Goal: Contribute content

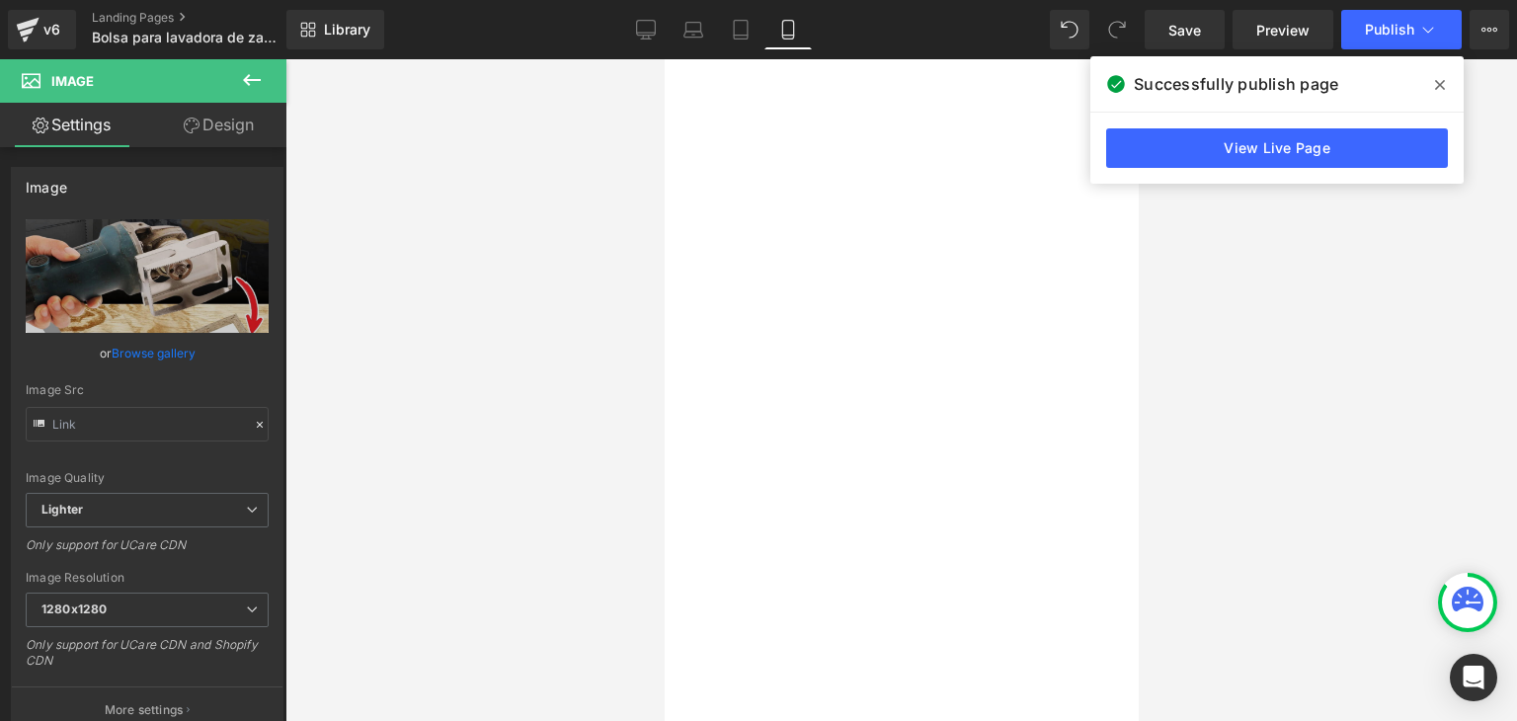
type input "[URL][DOMAIN_NAME]"
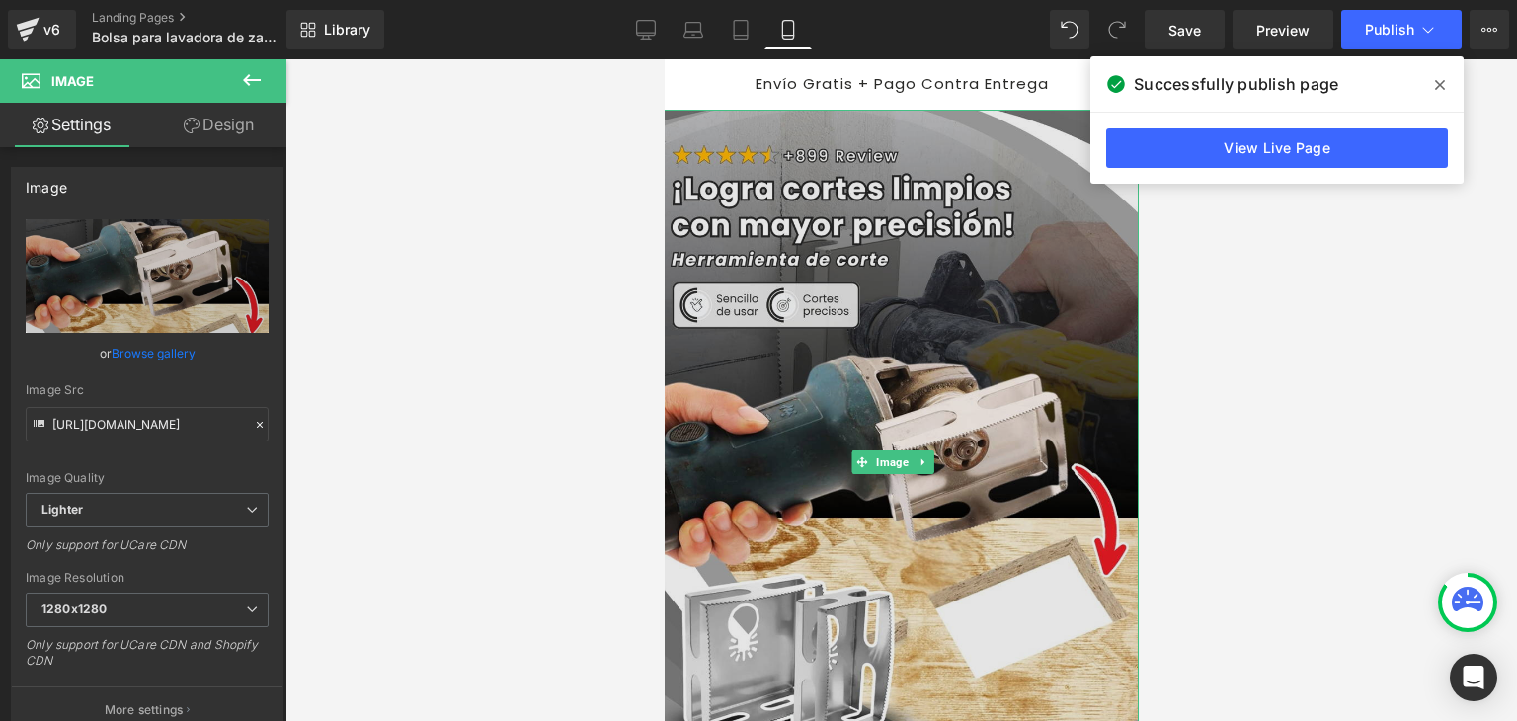
click at [799, 289] on img at bounding box center [899, 463] width 477 height 707
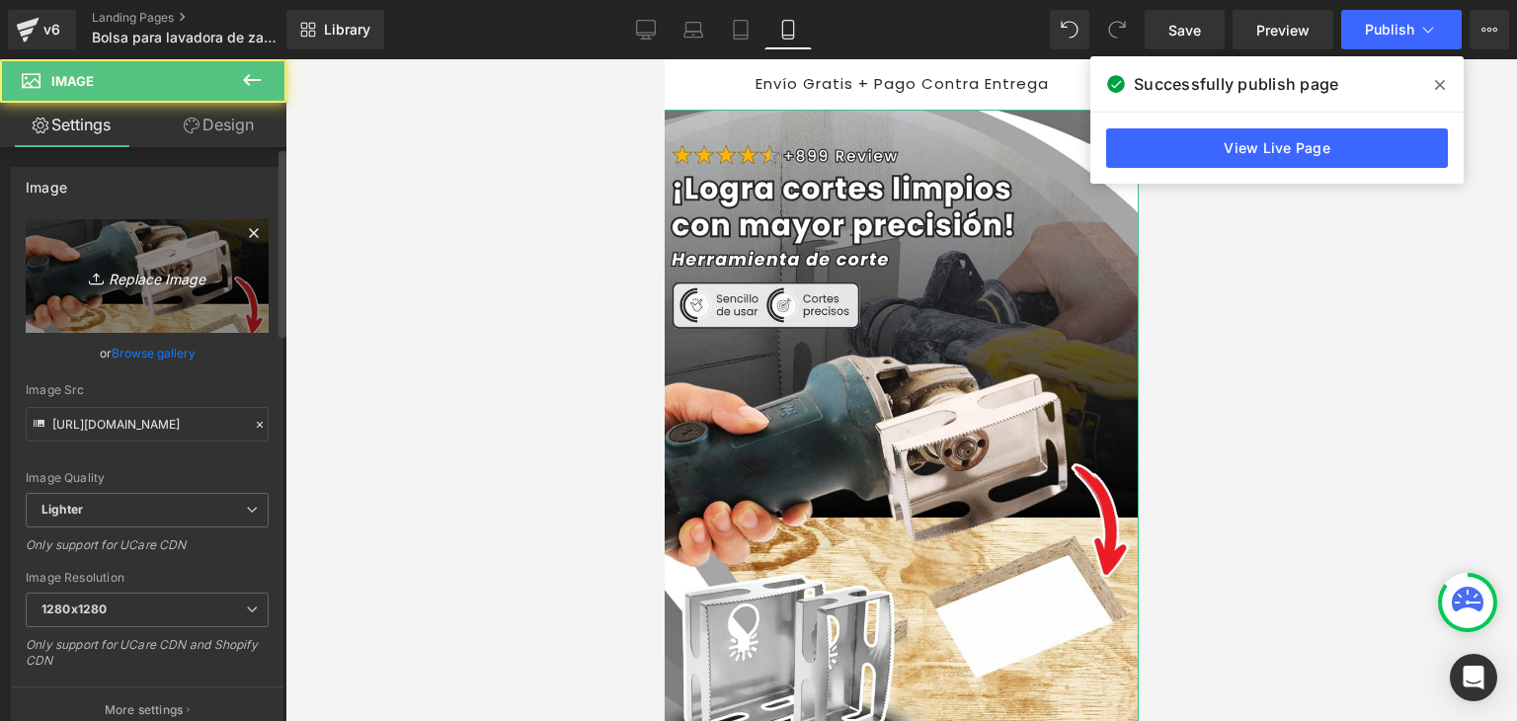
click at [168, 253] on link "Replace Image" at bounding box center [147, 276] width 243 height 114
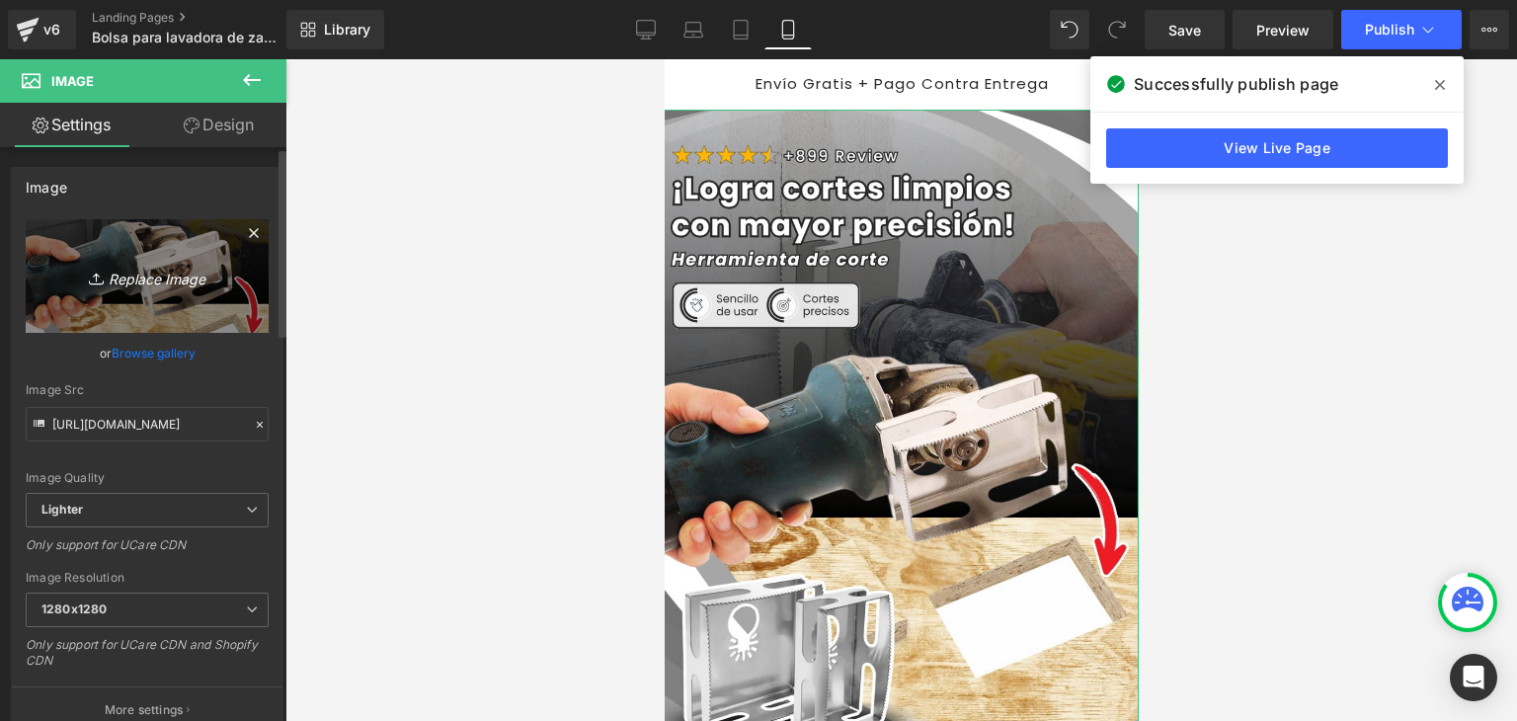
type input "C:\fakepath\Banner Landing (2).webp"
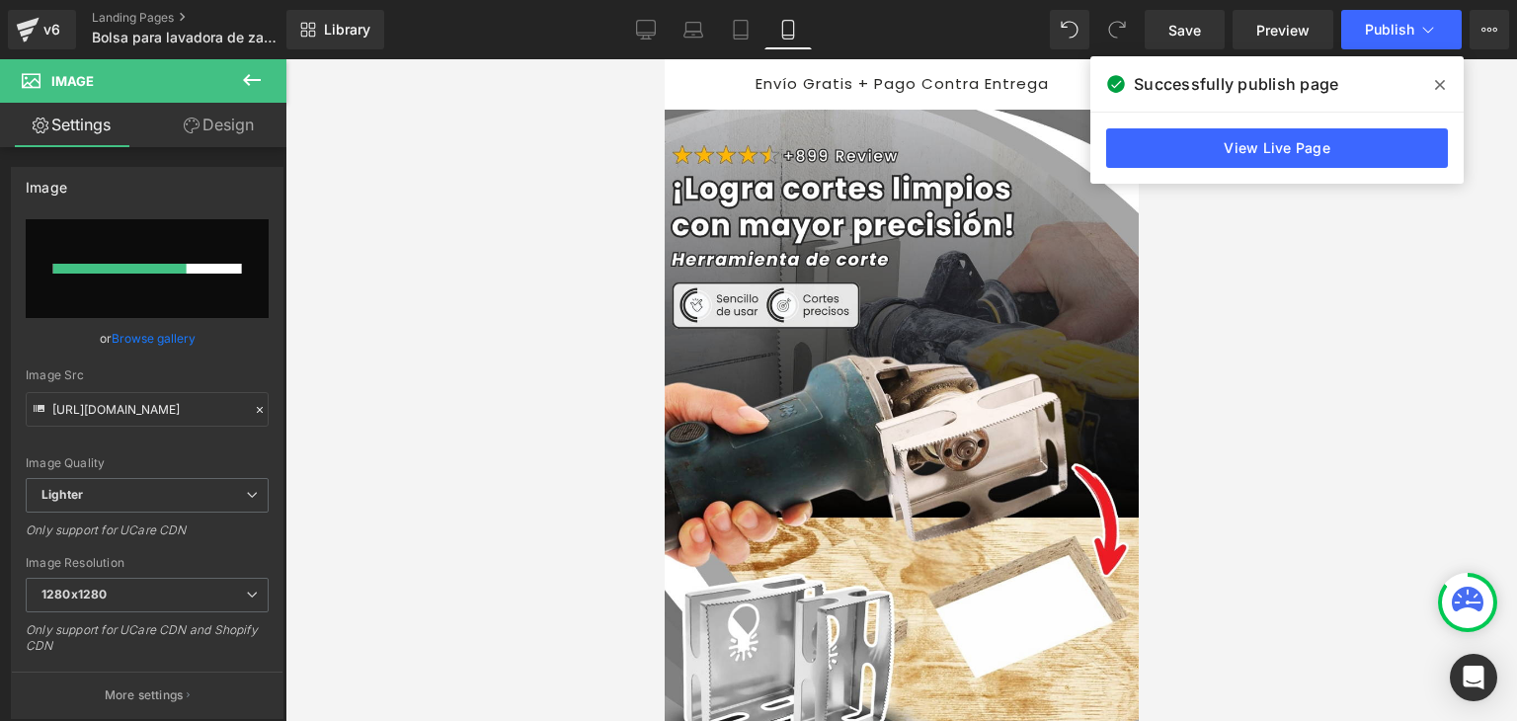
click at [1438, 91] on icon at bounding box center [1440, 85] width 10 height 16
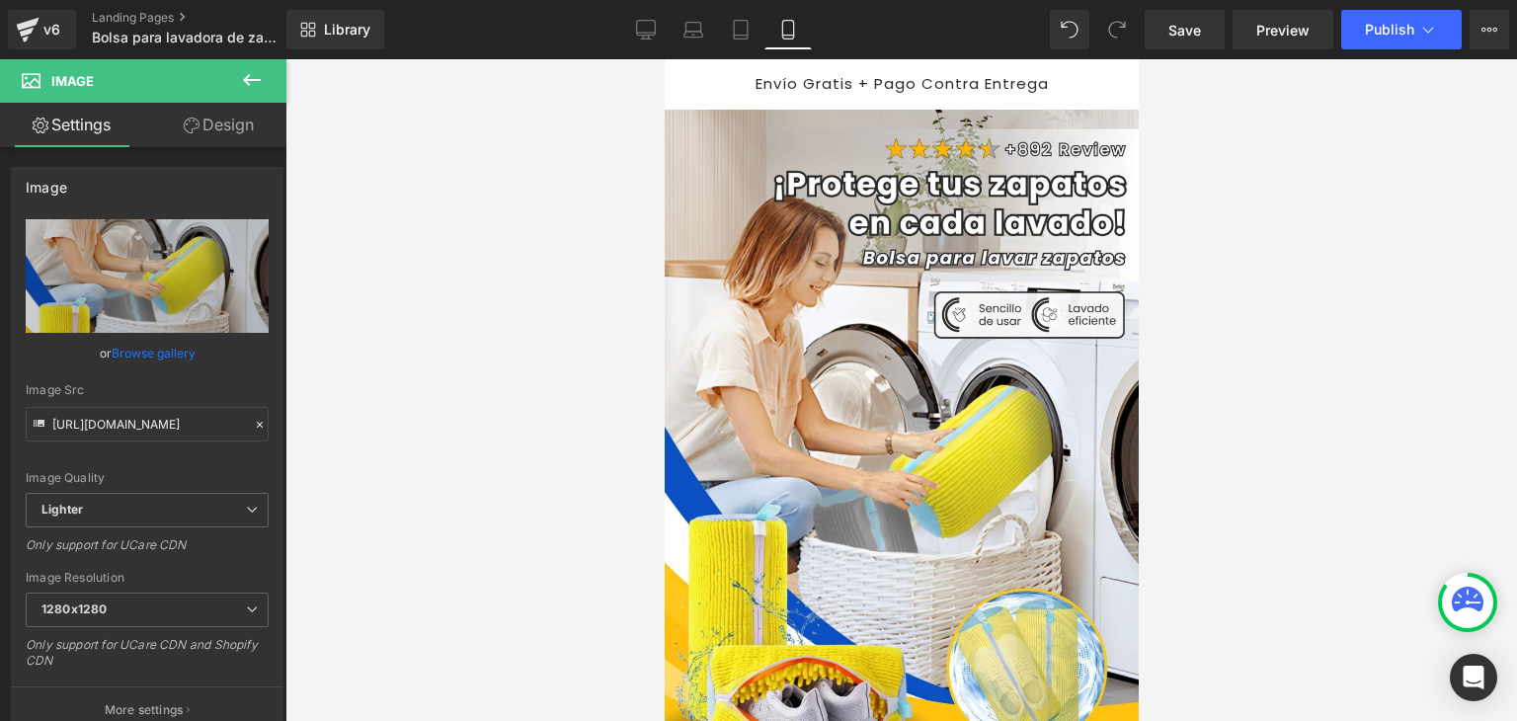
type input "[URL][DOMAIN_NAME]"
click at [1390, 29] on span "Publish" at bounding box center [1389, 30] width 49 height 16
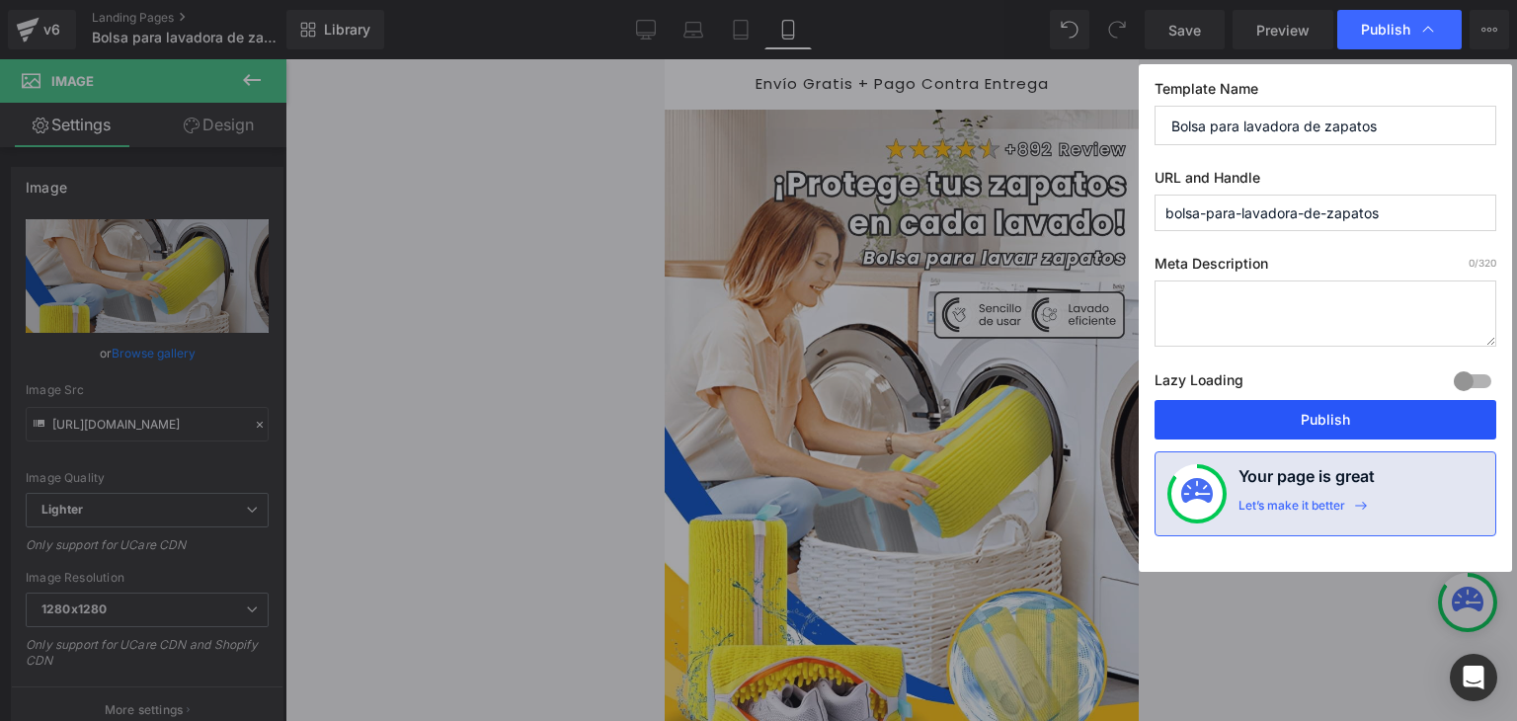
click at [1323, 418] on button "Publish" at bounding box center [1326, 420] width 342 height 40
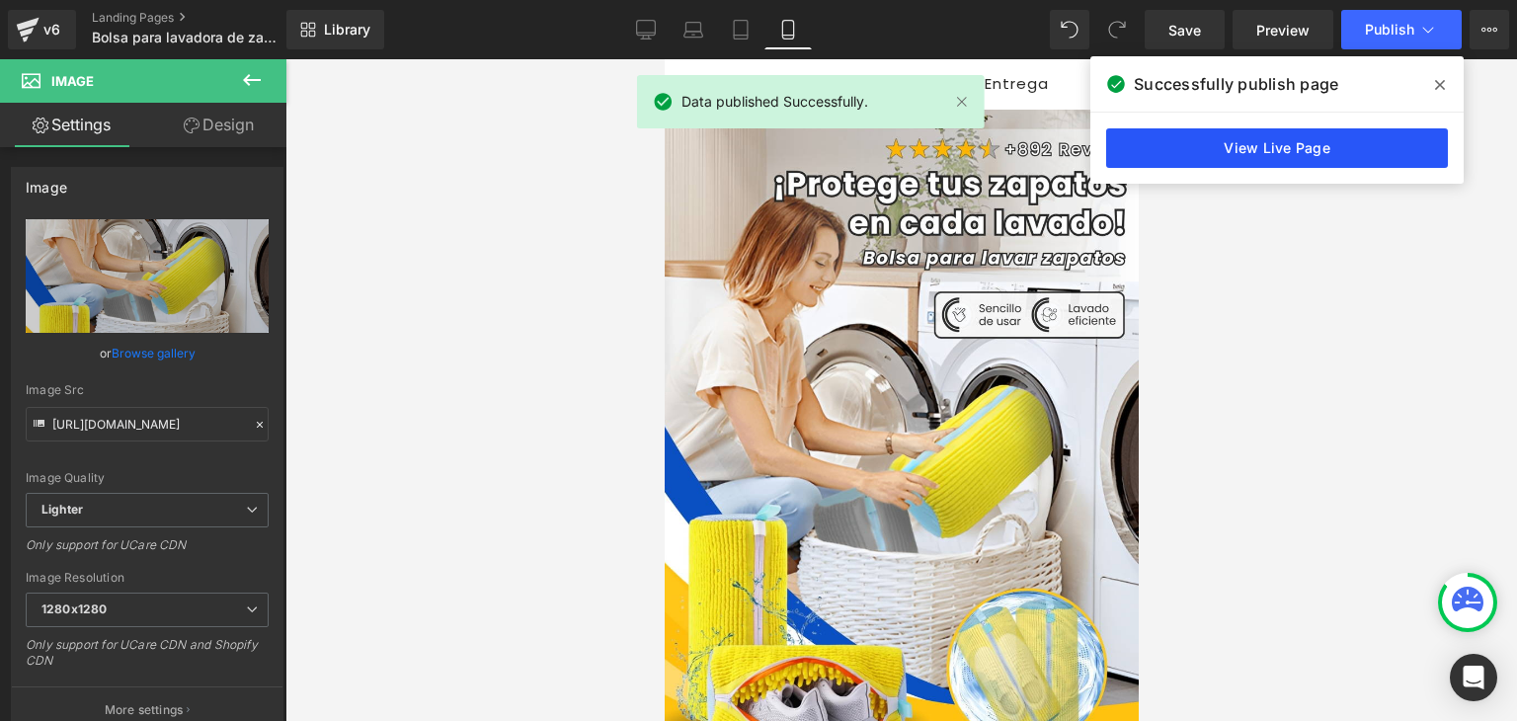
click at [1280, 154] on link "View Live Page" at bounding box center [1277, 148] width 342 height 40
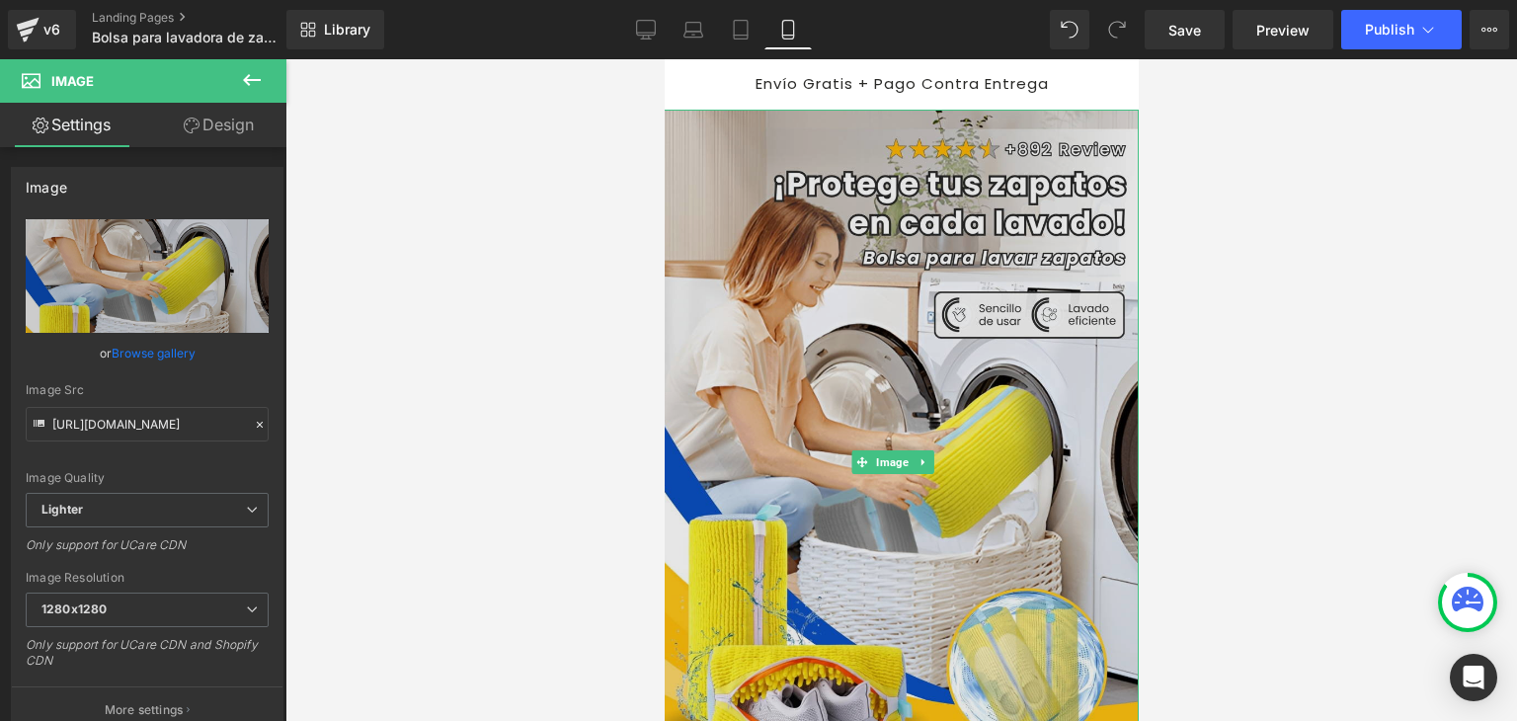
scroll to position [691, 0]
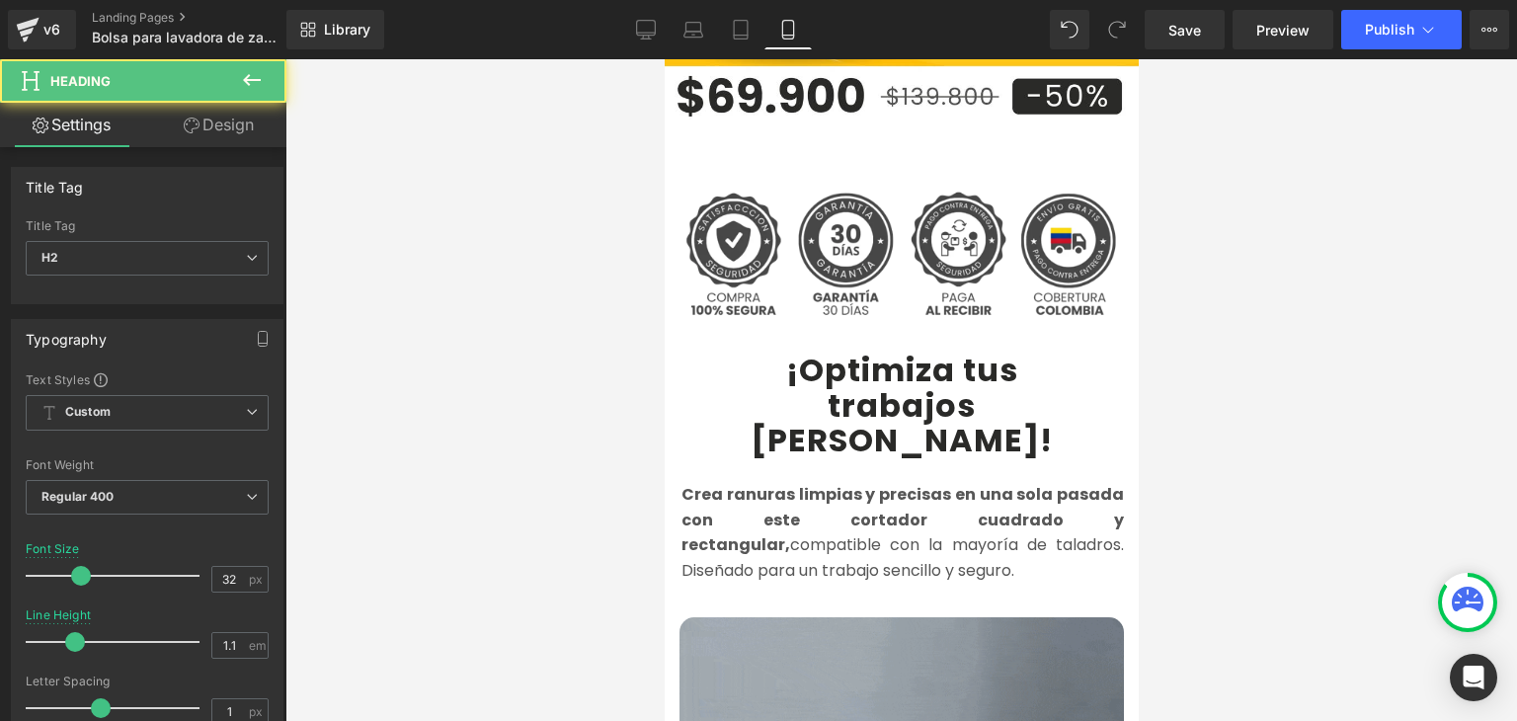
click at [786, 383] on b "trabajos [PERSON_NAME]" at bounding box center [894, 422] width 289 height 79
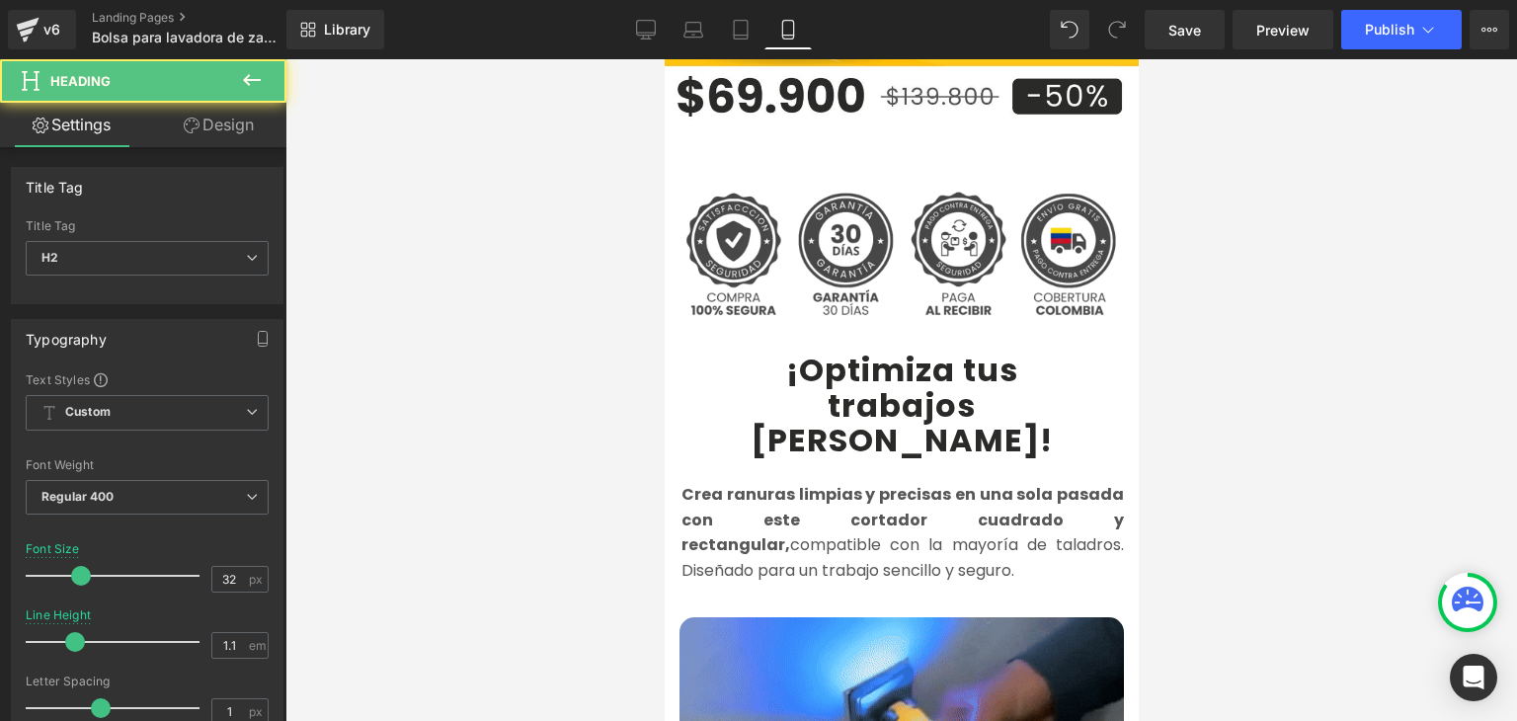
click at [803, 348] on b "¡Optimiza tus" at bounding box center [901, 370] width 232 height 44
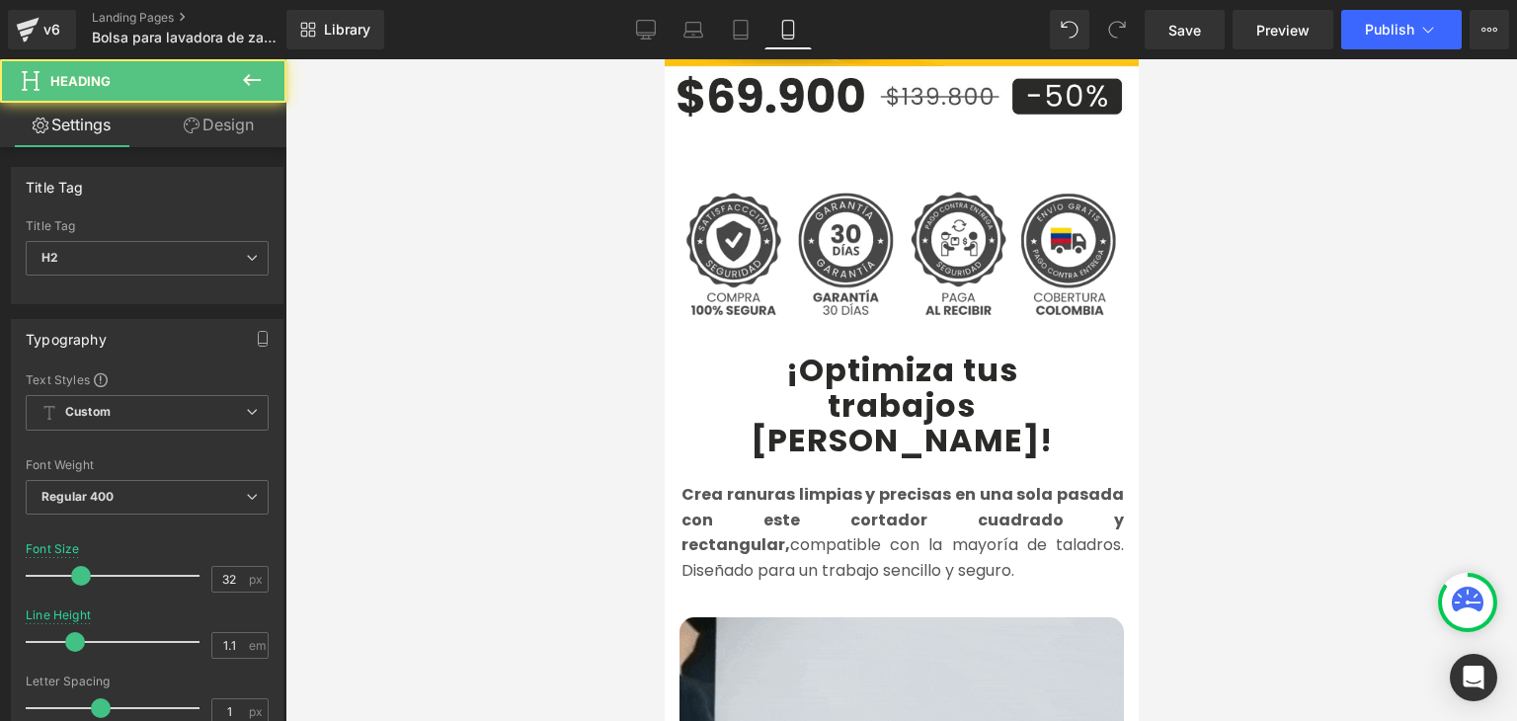
click at [791, 348] on b "¡Optimiza tus" at bounding box center [901, 370] width 232 height 44
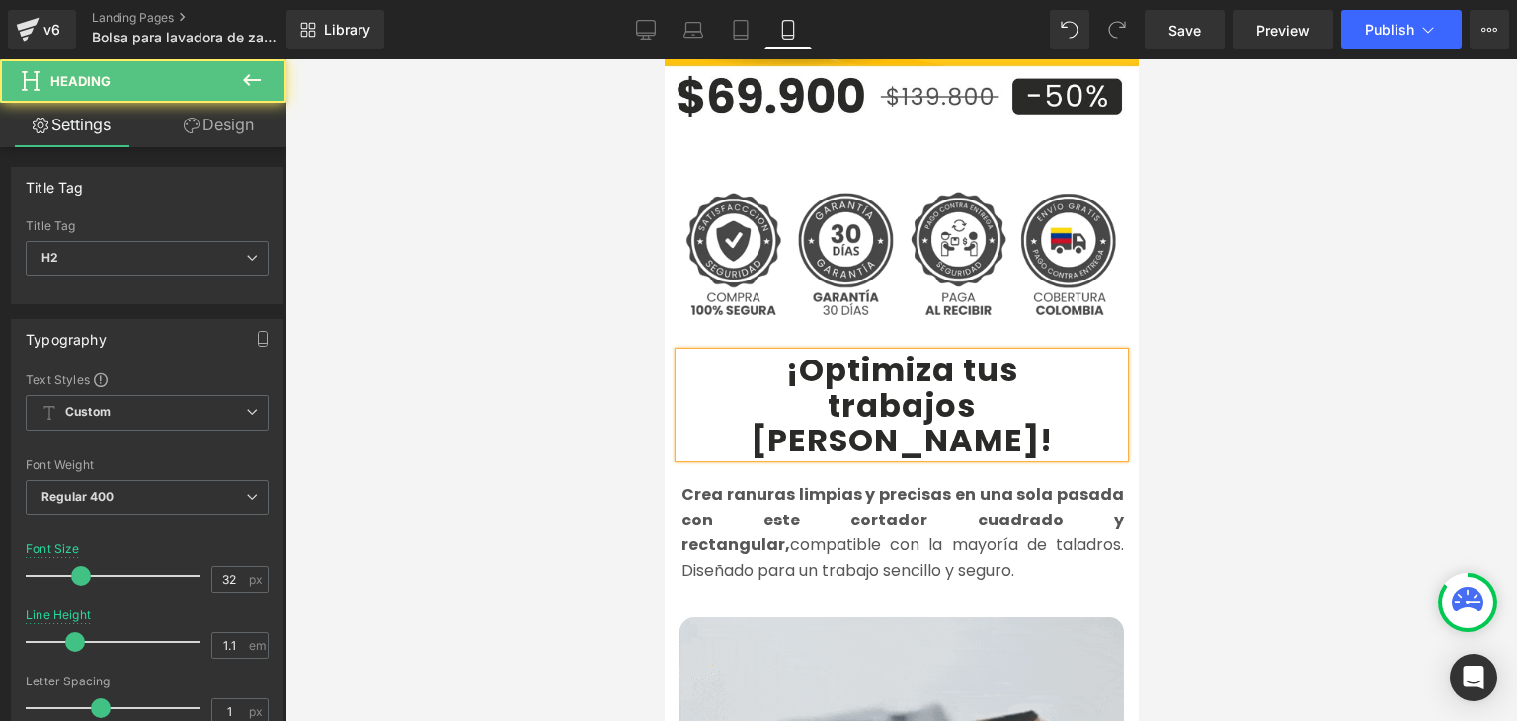
click at [789, 348] on b "¡Optimiza tus" at bounding box center [901, 370] width 232 height 44
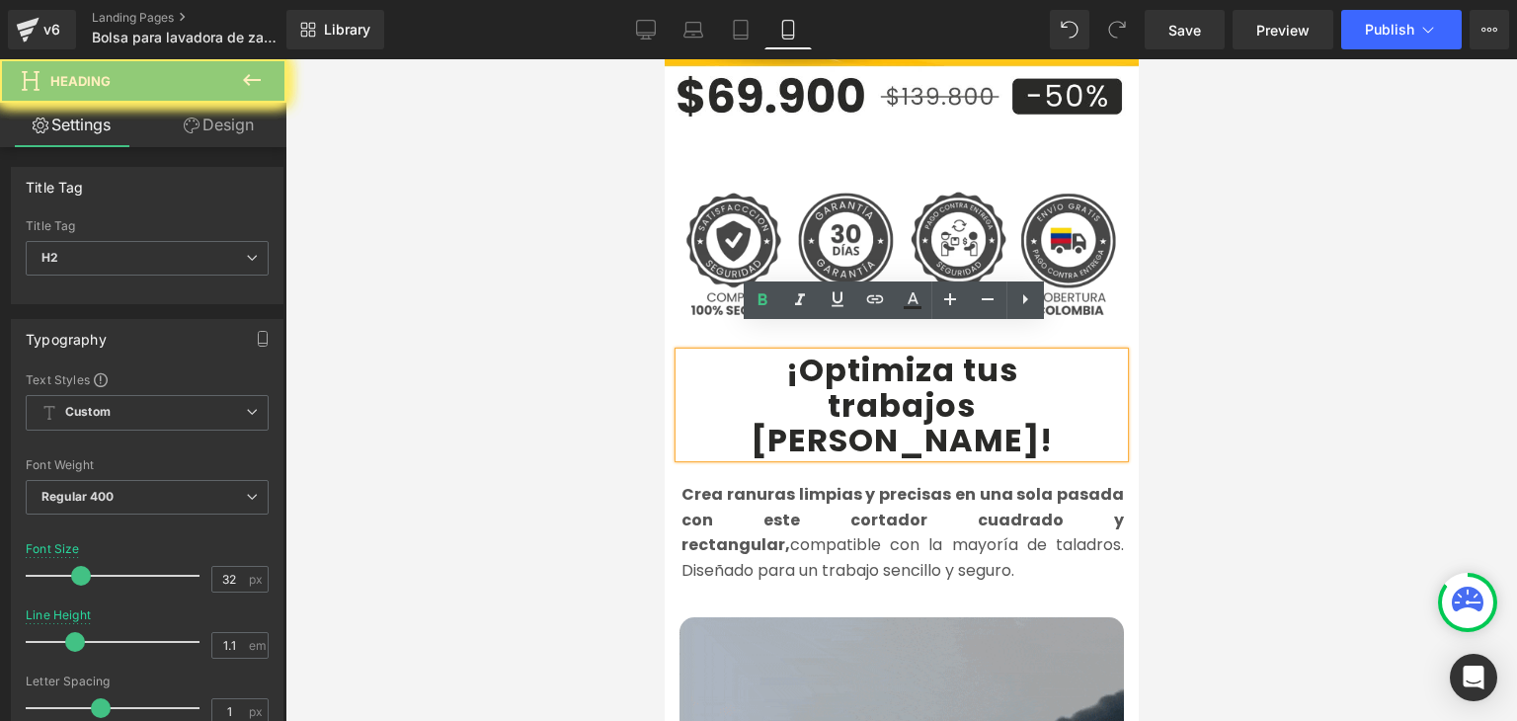
drag, startPoint x: 861, startPoint y: 346, endPoint x: 1026, endPoint y: 369, distance: 166.7
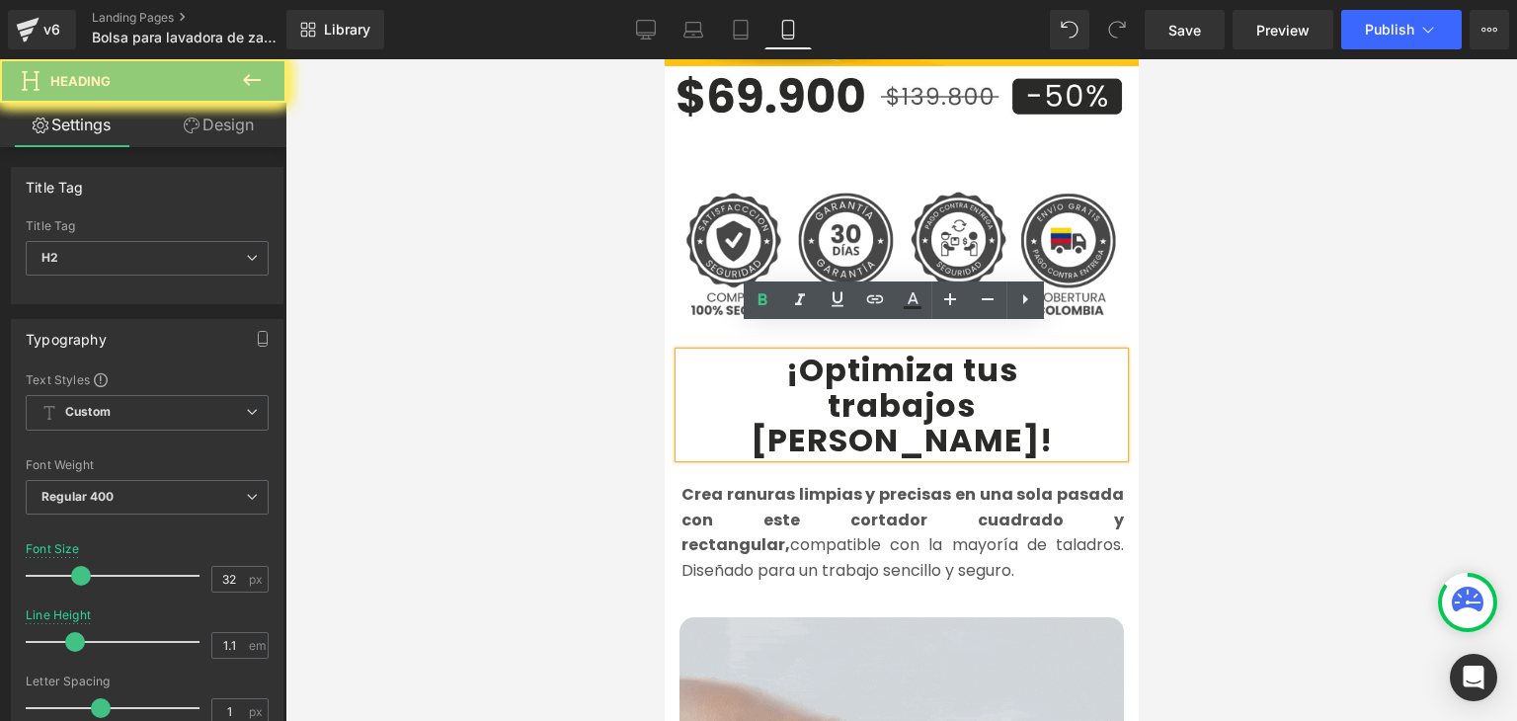
click at [1026, 369] on div "¡Optimiza tus trabajos [PERSON_NAME] !" at bounding box center [901, 405] width 445 height 105
paste div
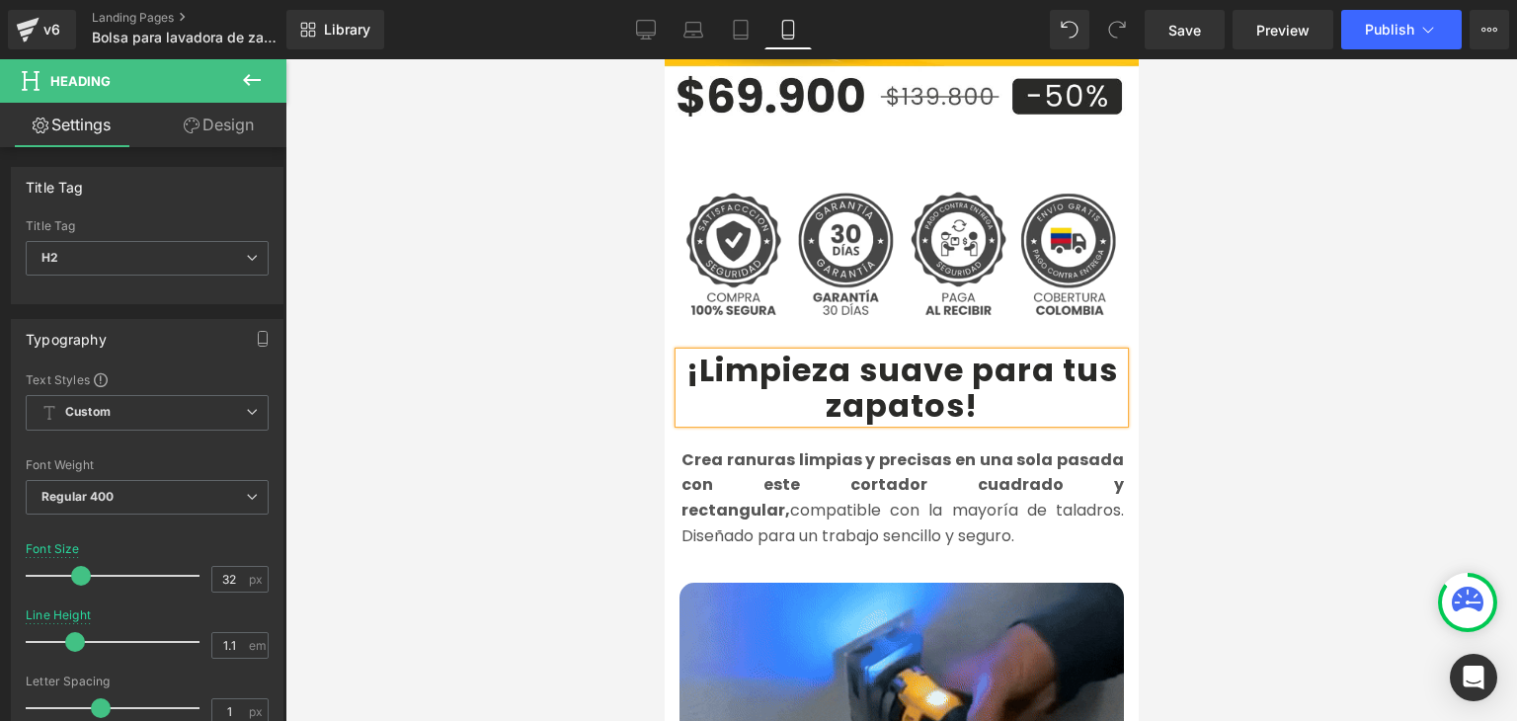
click at [967, 348] on b "¡Limpieza suave para tus zapatos" at bounding box center [902, 387] width 432 height 79
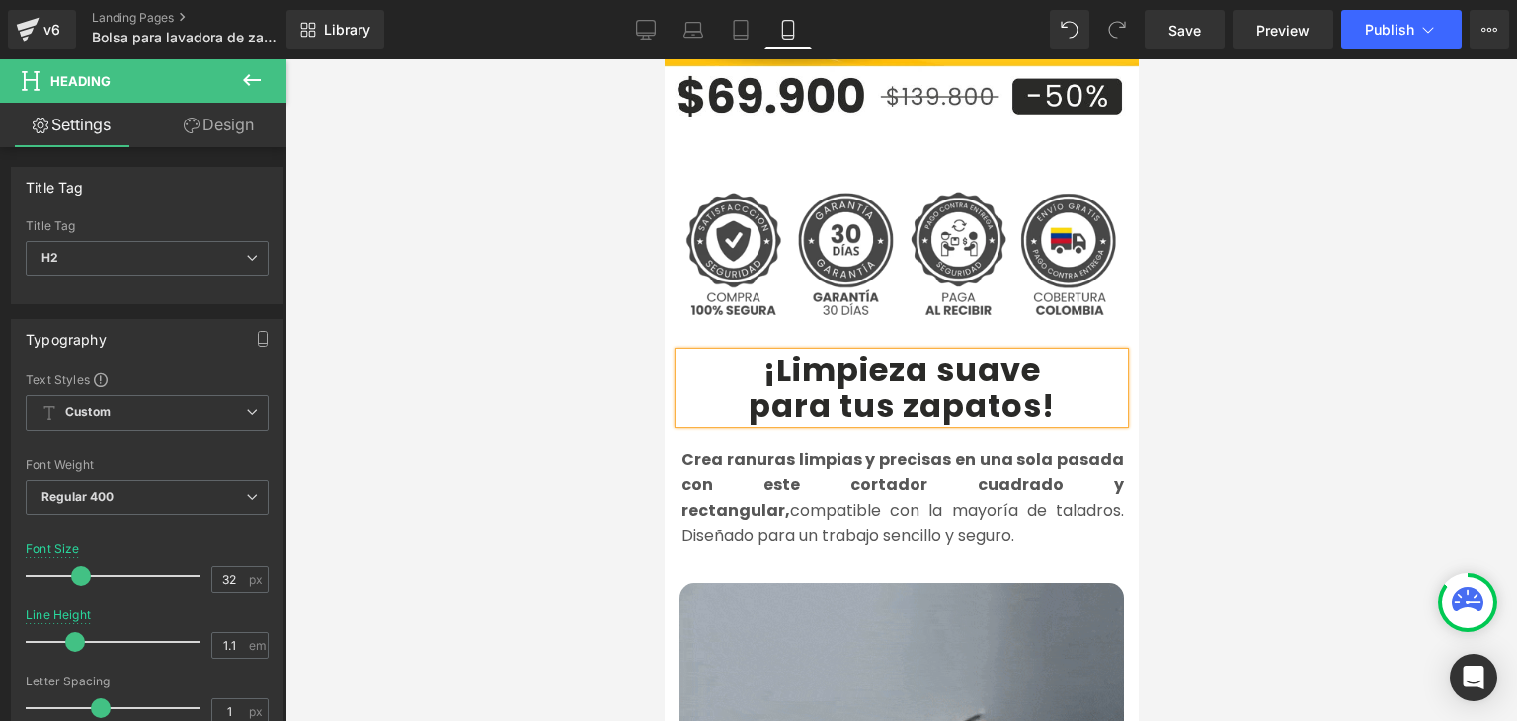
click at [1197, 342] on div at bounding box center [901, 390] width 1232 height 662
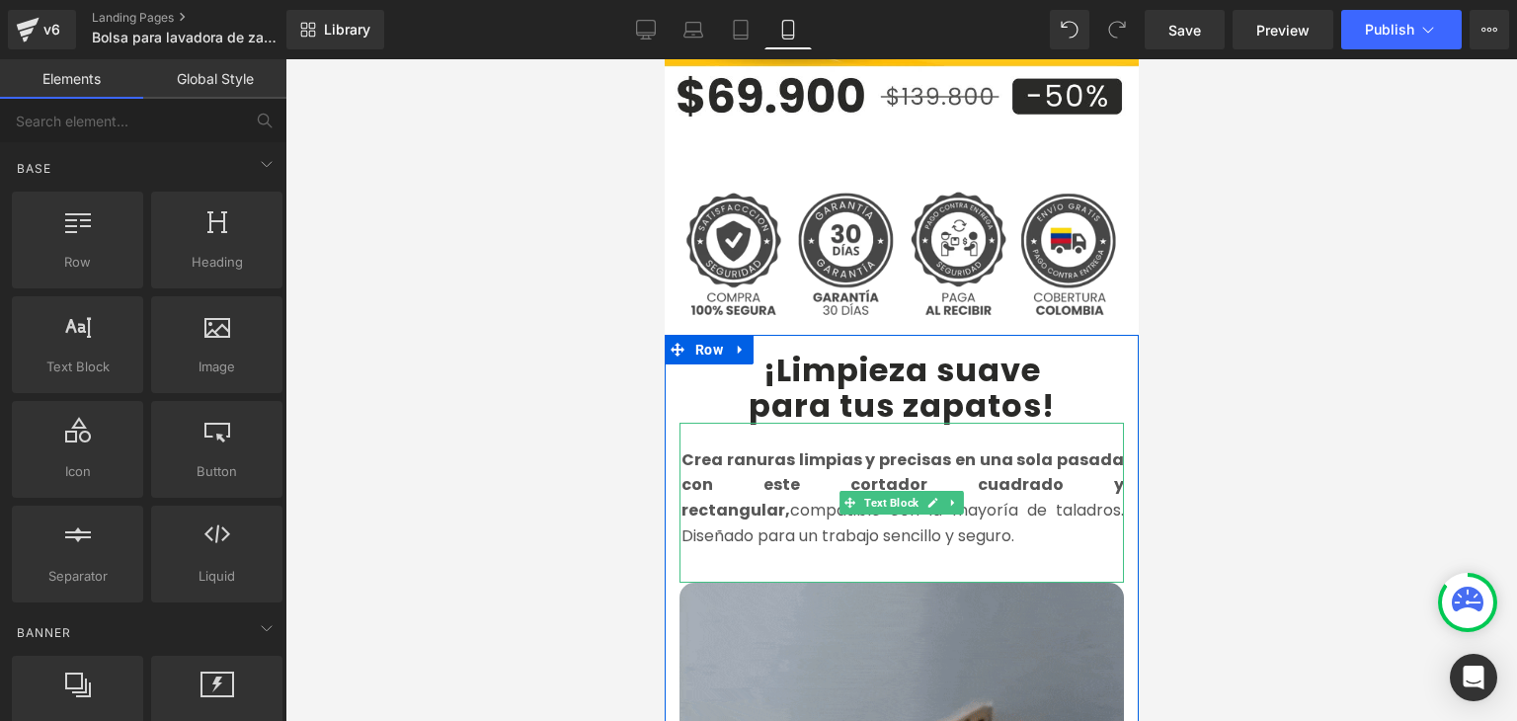
click at [725, 455] on strong "Crea ranuras limpias y precisas en una sola pasada con este cortador cuadrado y…" at bounding box center [902, 484] width 443 height 73
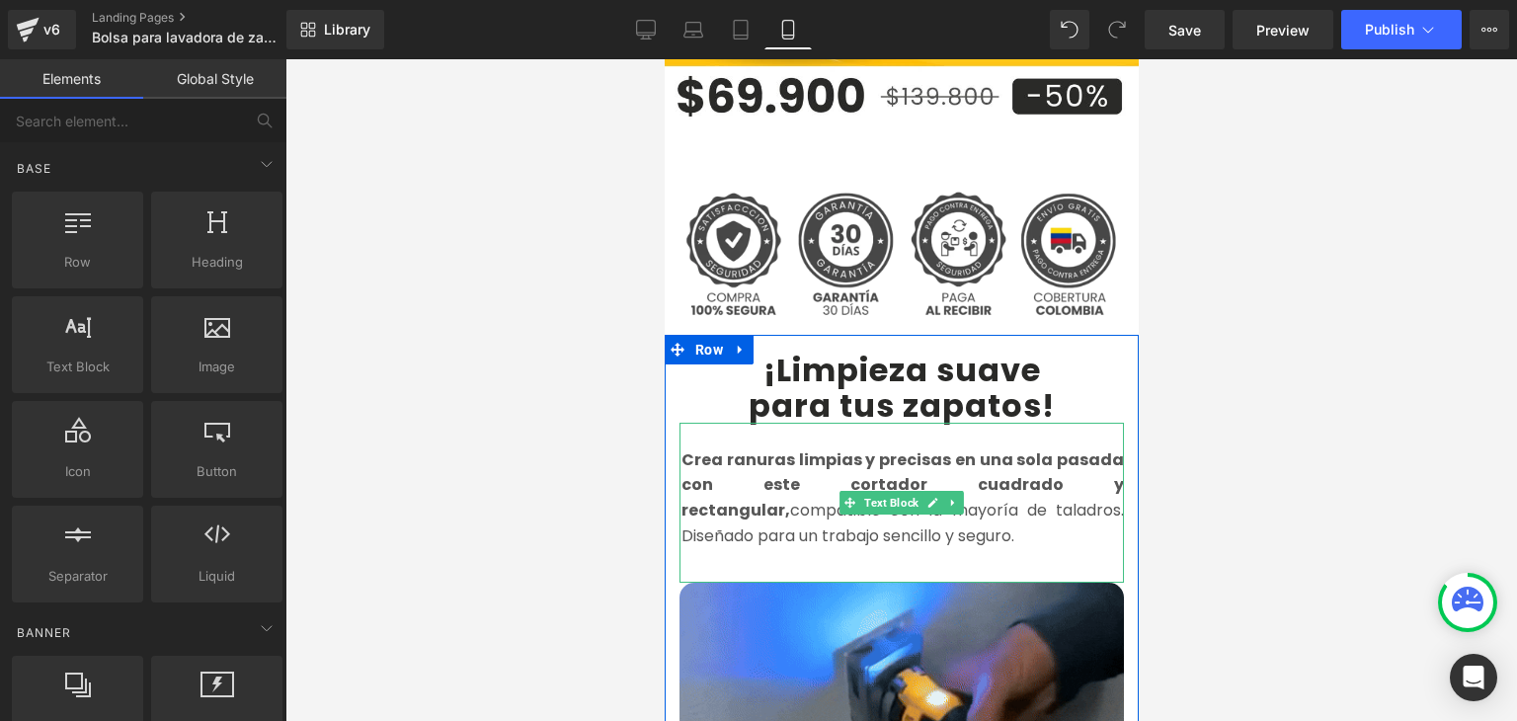
click at [723, 465] on strong "Crea ranuras limpias y precisas en una sola pasada con este cortador cuadrado y…" at bounding box center [902, 484] width 443 height 73
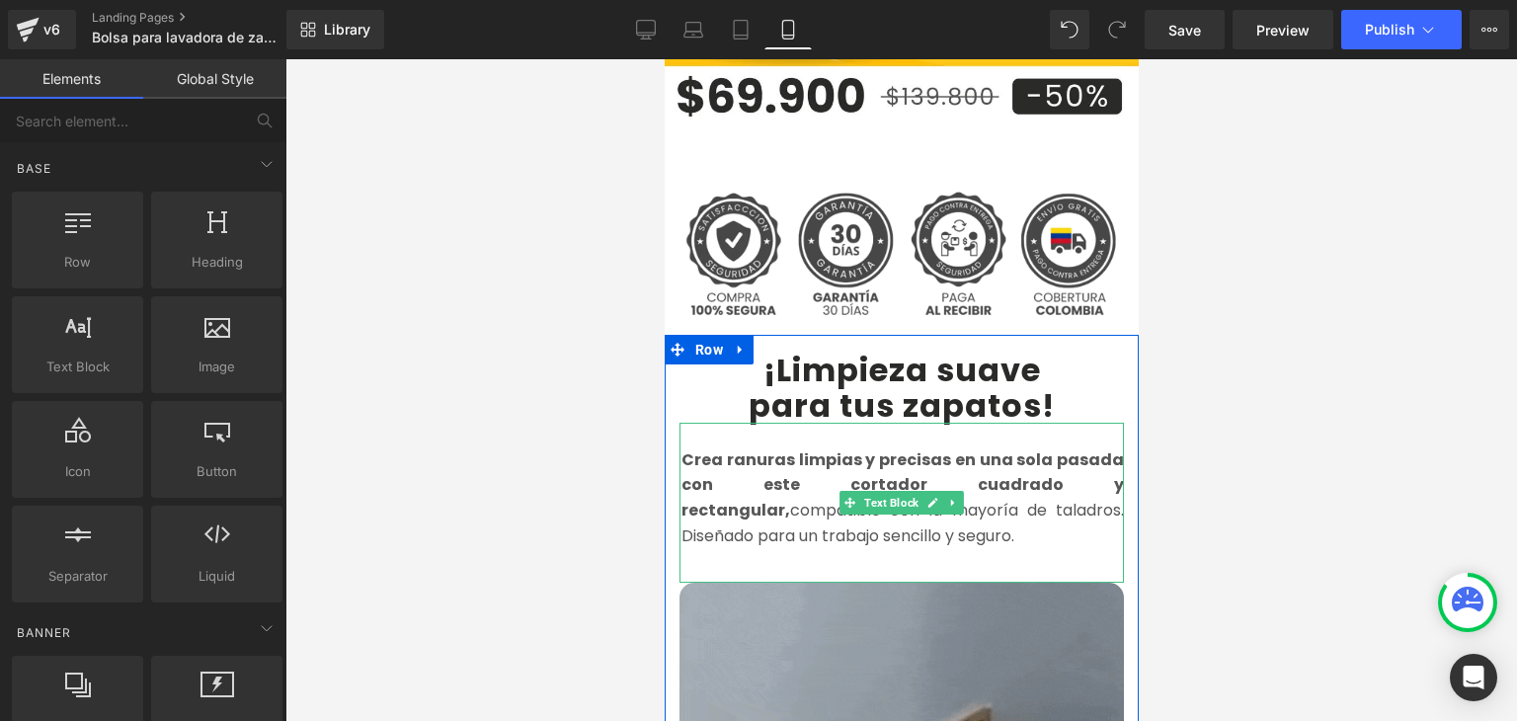
click at [723, 465] on strong "Crea ranuras limpias y precisas en una sola pasada con este cortador cuadrado y…" at bounding box center [902, 484] width 443 height 73
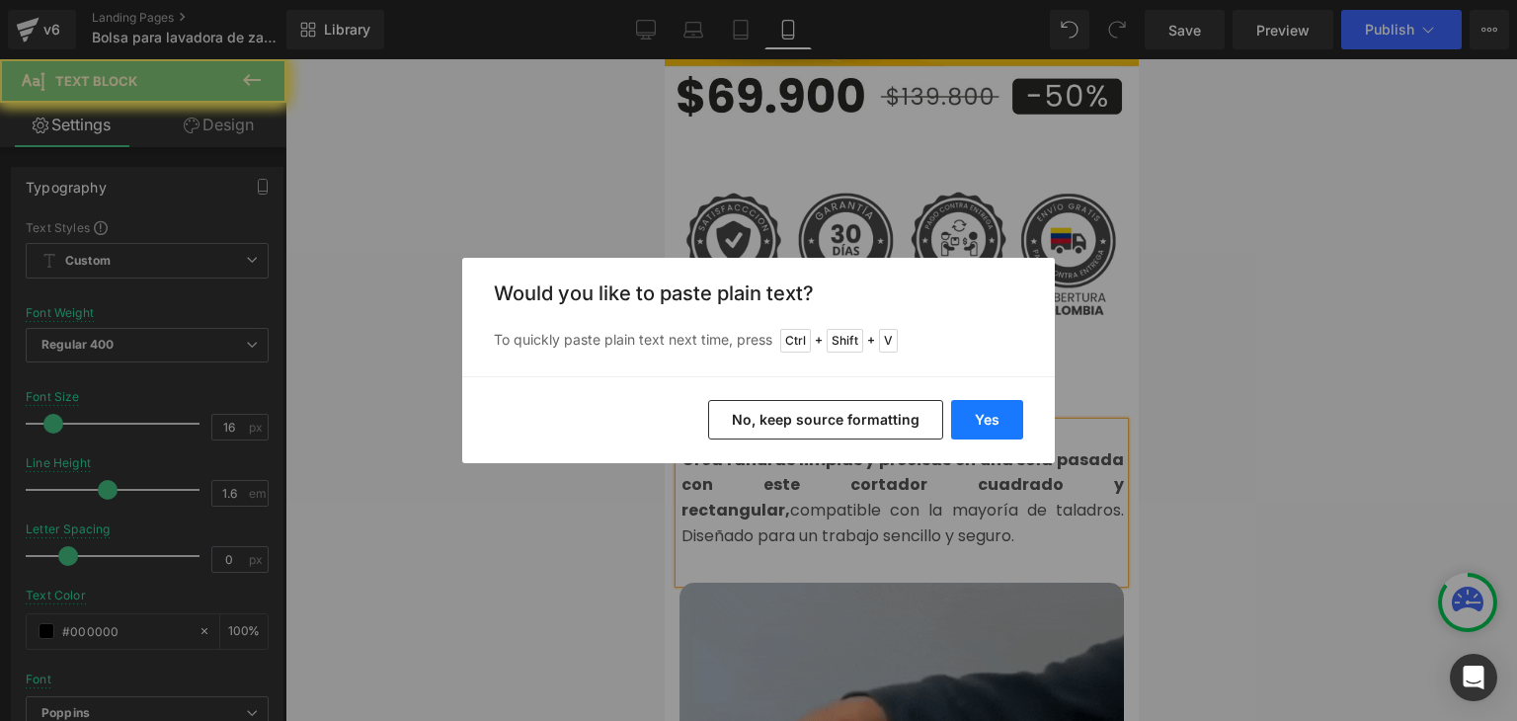
click at [988, 419] on button "Yes" at bounding box center [987, 420] width 72 height 40
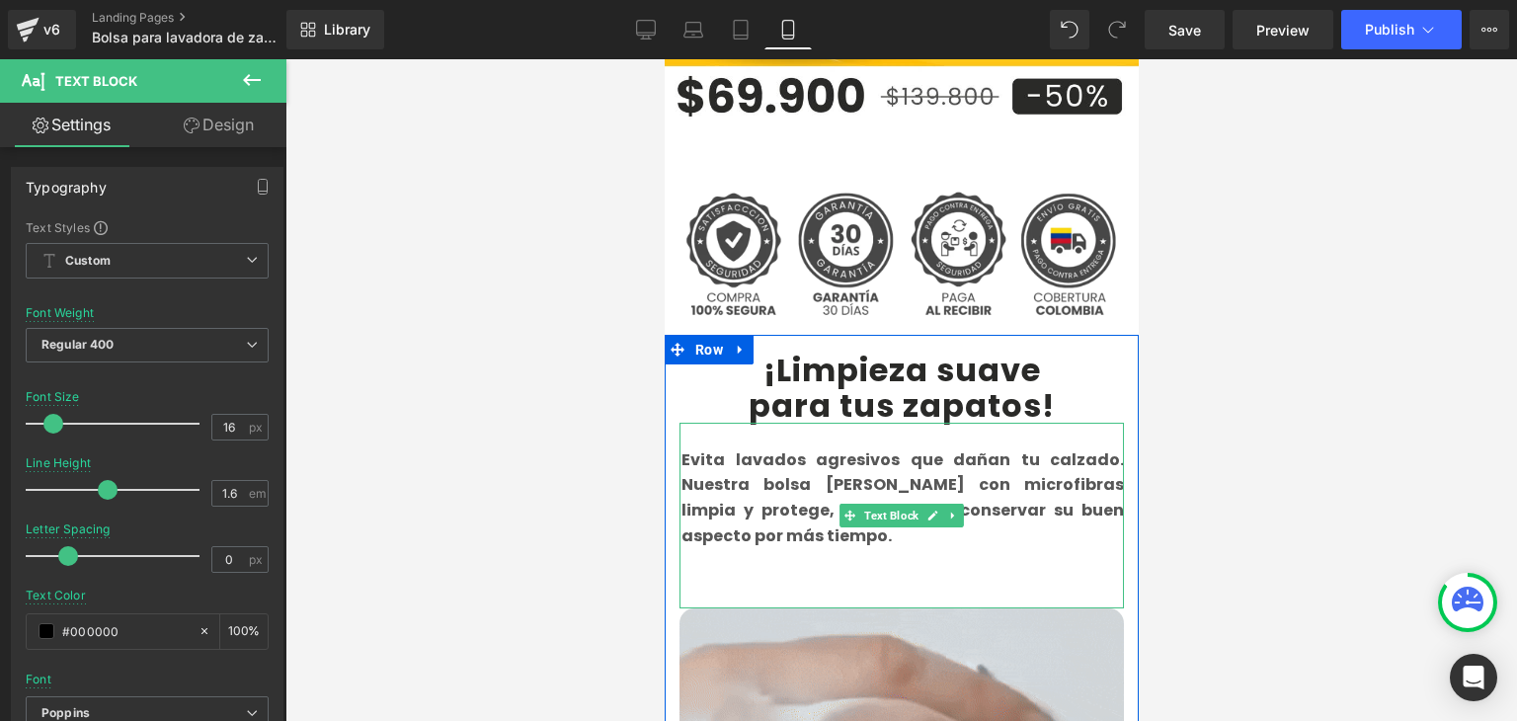
click at [719, 550] on div "Evita lavados agresivos que dañan tu calzado. Nuestra bolsa [PERSON_NAME] con m…" at bounding box center [901, 516] width 445 height 186
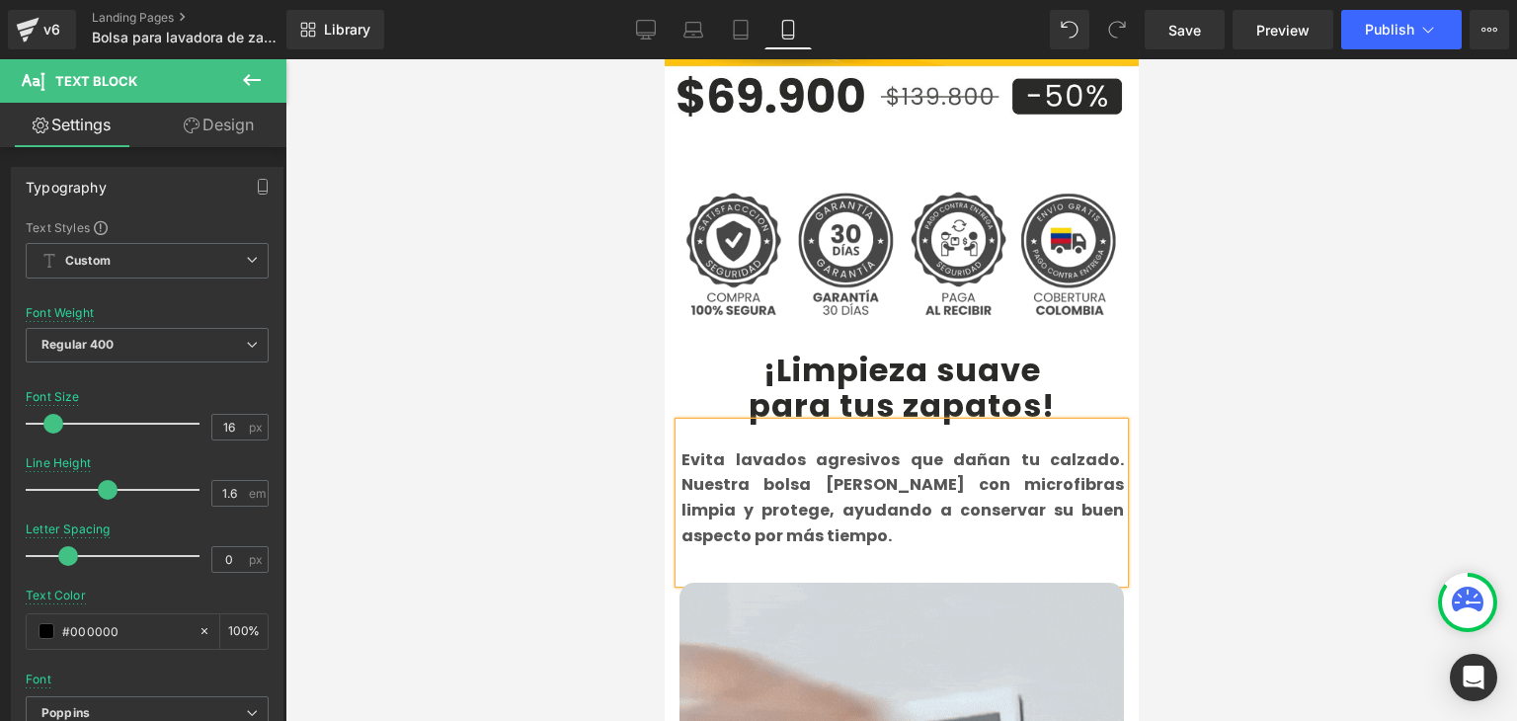
click at [752, 471] on b "Evita lavados agresivos que dañan tu calzado. Nuestra bolsa [PERSON_NAME] con m…" at bounding box center [902, 497] width 443 height 99
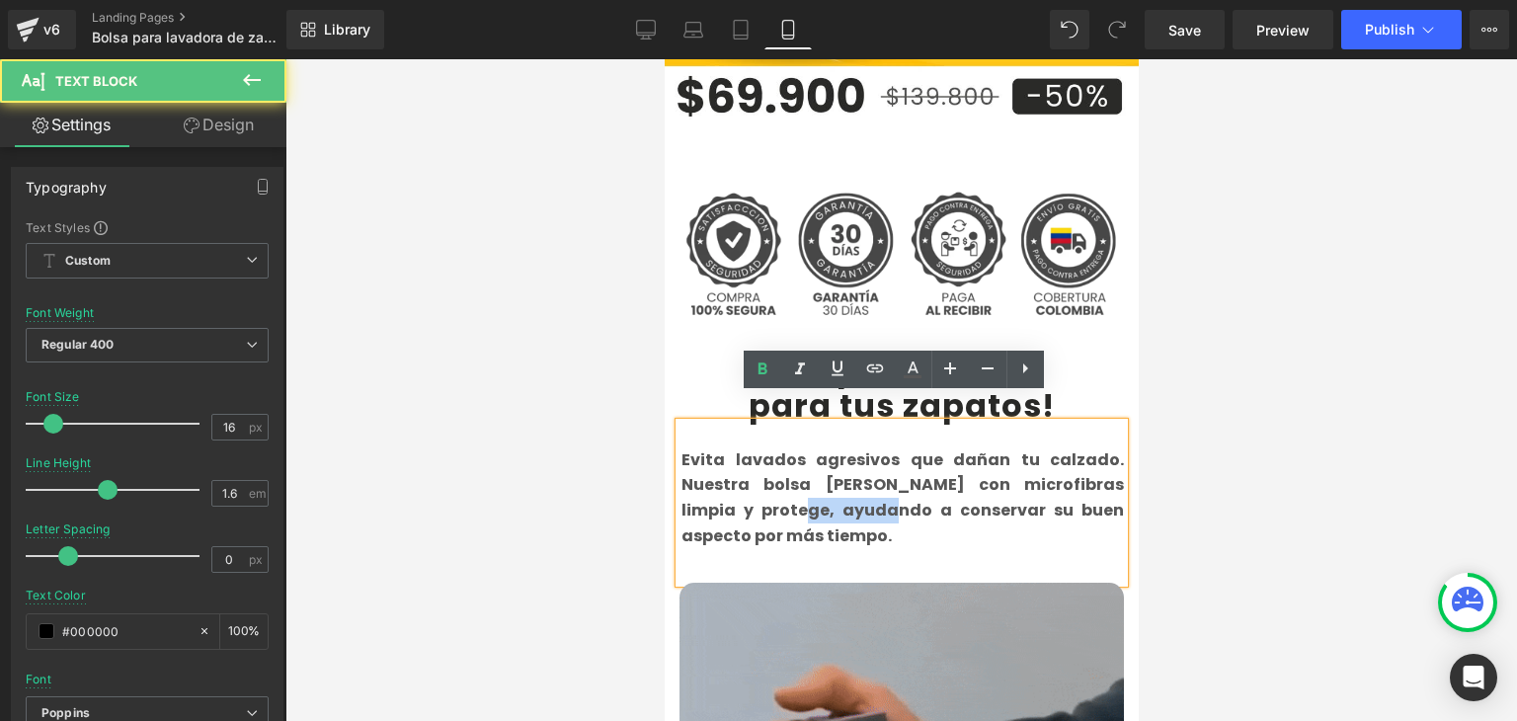
click at [752, 471] on b "Evita lavados agresivos que dañan tu calzado. Nuestra bolsa [PERSON_NAME] con m…" at bounding box center [902, 497] width 443 height 99
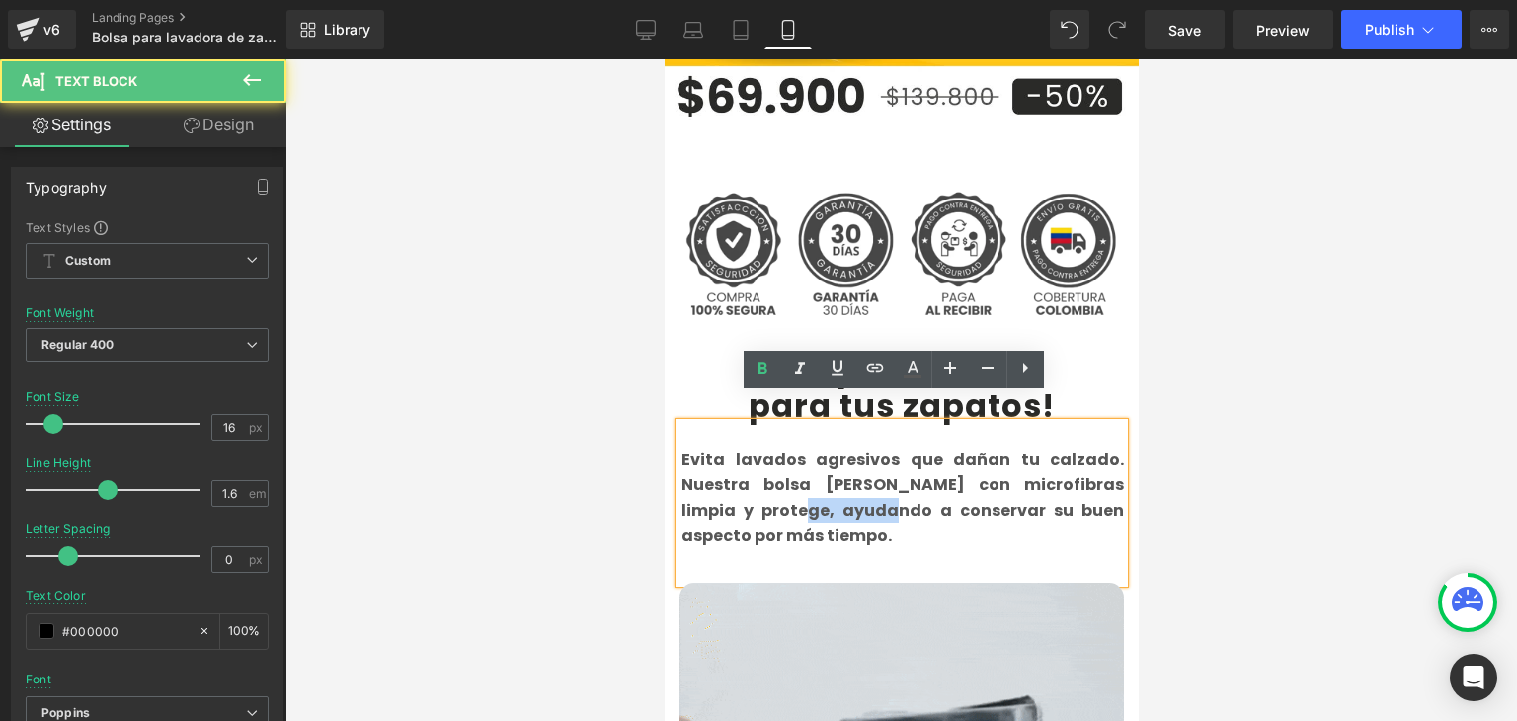
click at [752, 471] on b "Evita lavados agresivos que dañan tu calzado. Nuestra bolsa [PERSON_NAME] con m…" at bounding box center [902, 497] width 443 height 99
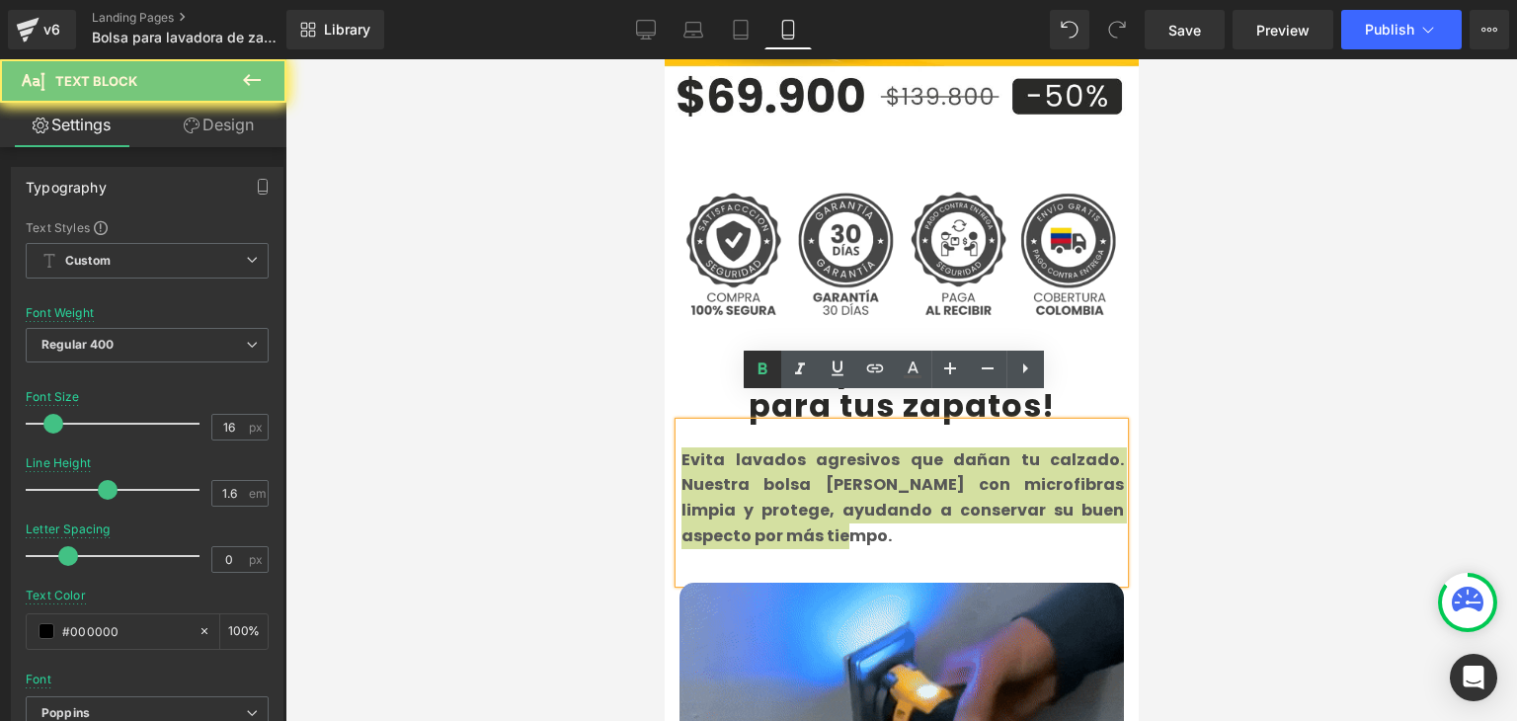
click at [769, 372] on icon at bounding box center [763, 370] width 24 height 24
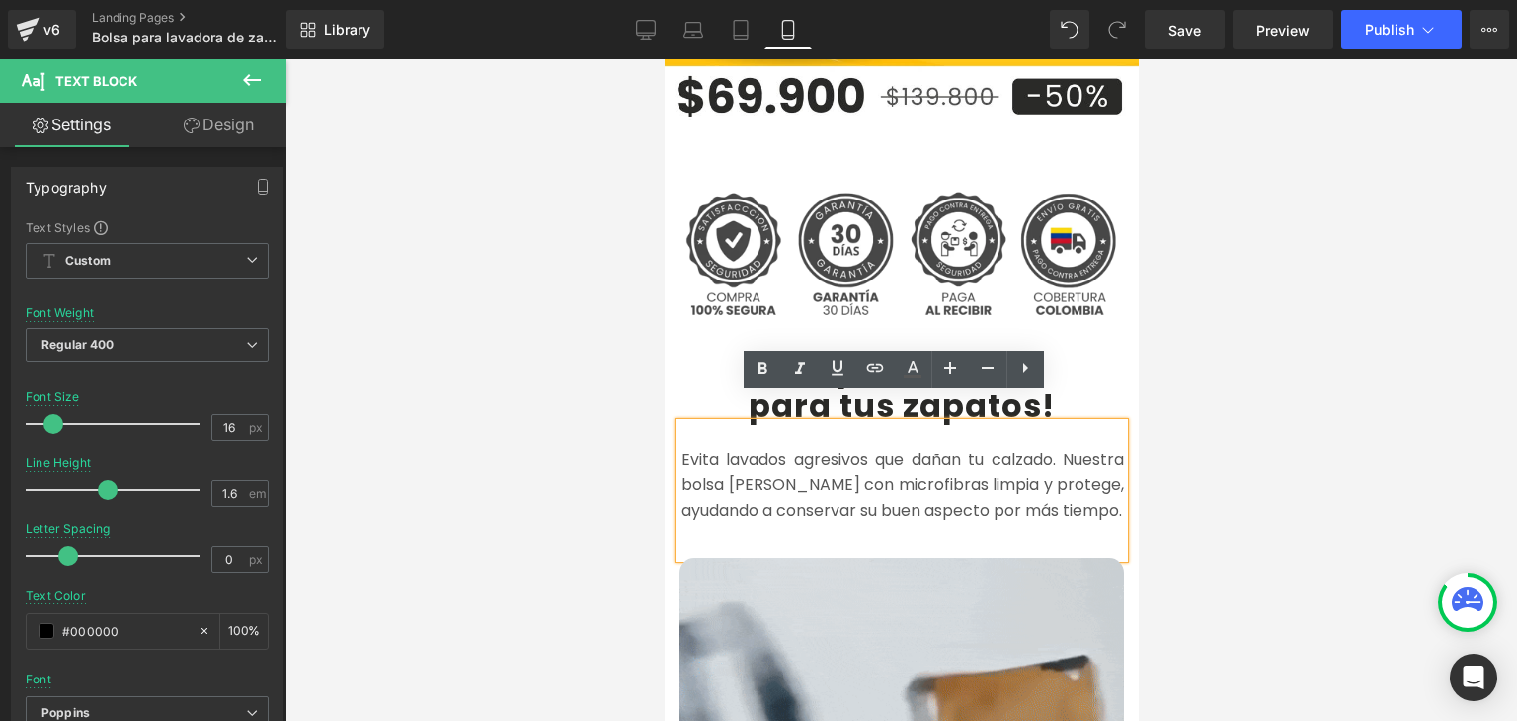
click at [764, 448] on font "Evita lavados agresivos que dañan tu calzado. Nuestra bolsa [PERSON_NAME] con m…" at bounding box center [902, 484] width 443 height 73
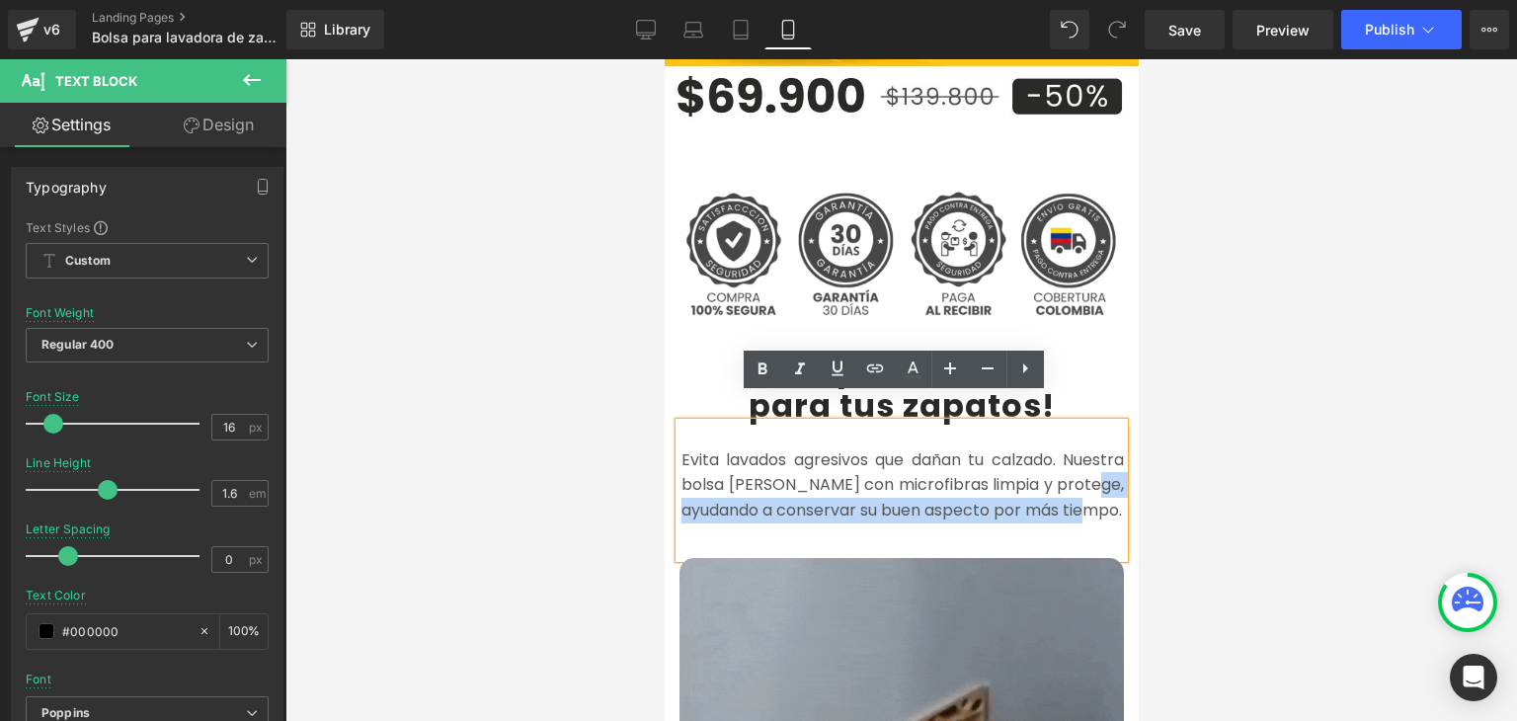
drag, startPoint x: 765, startPoint y: 508, endPoint x: 676, endPoint y: 483, distance: 92.3
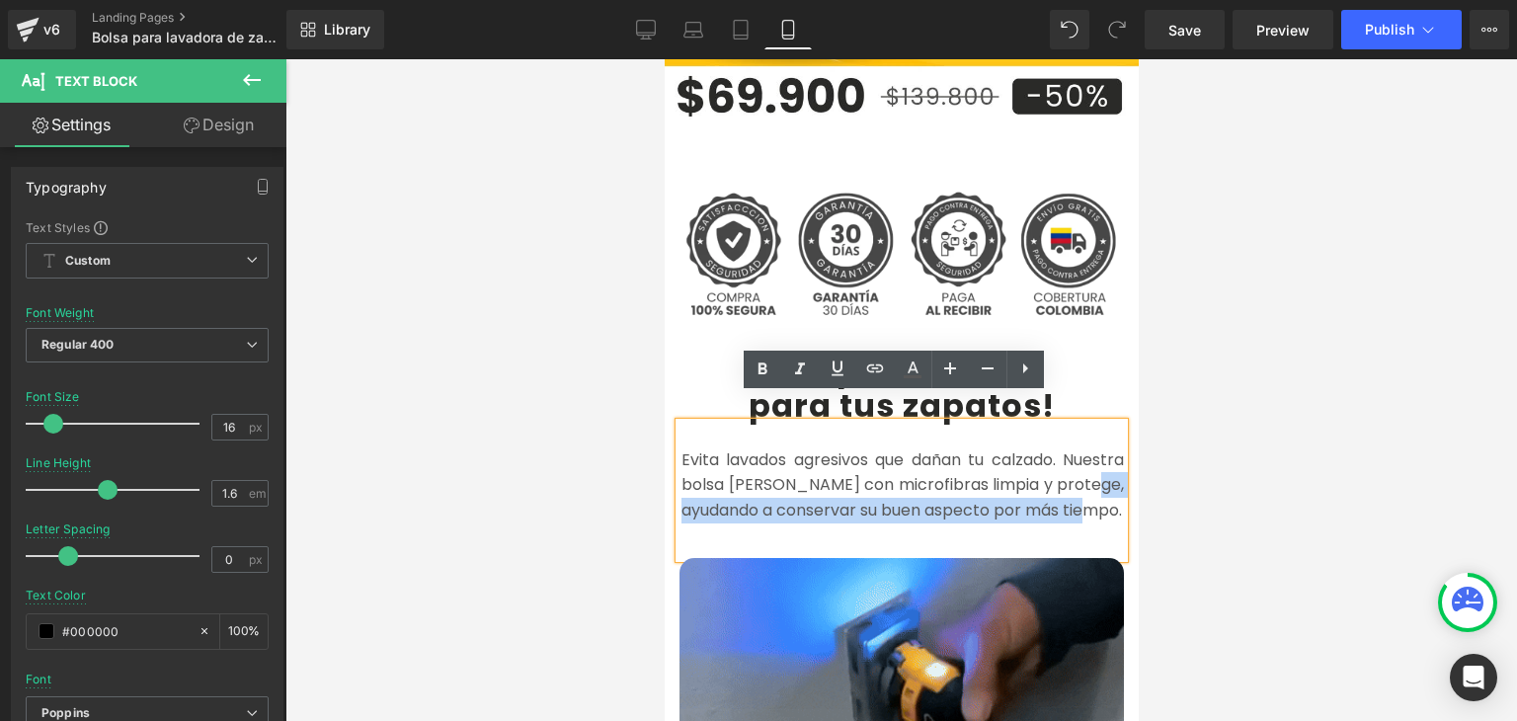
click at [681, 483] on p "Evita lavados agresivos que dañan tu calzado. Nuestra bolsa [PERSON_NAME] con m…" at bounding box center [902, 485] width 443 height 76
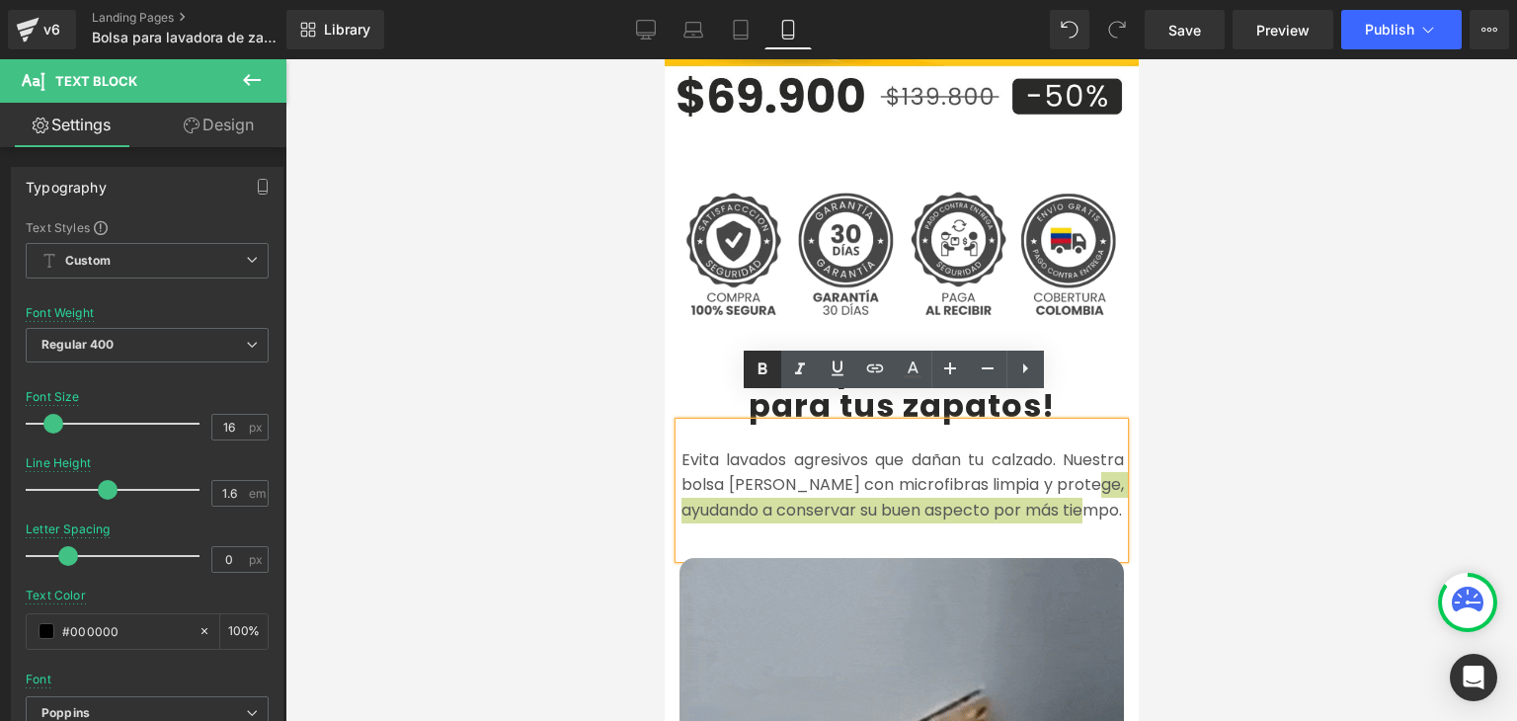
click at [767, 366] on icon at bounding box center [763, 370] width 24 height 24
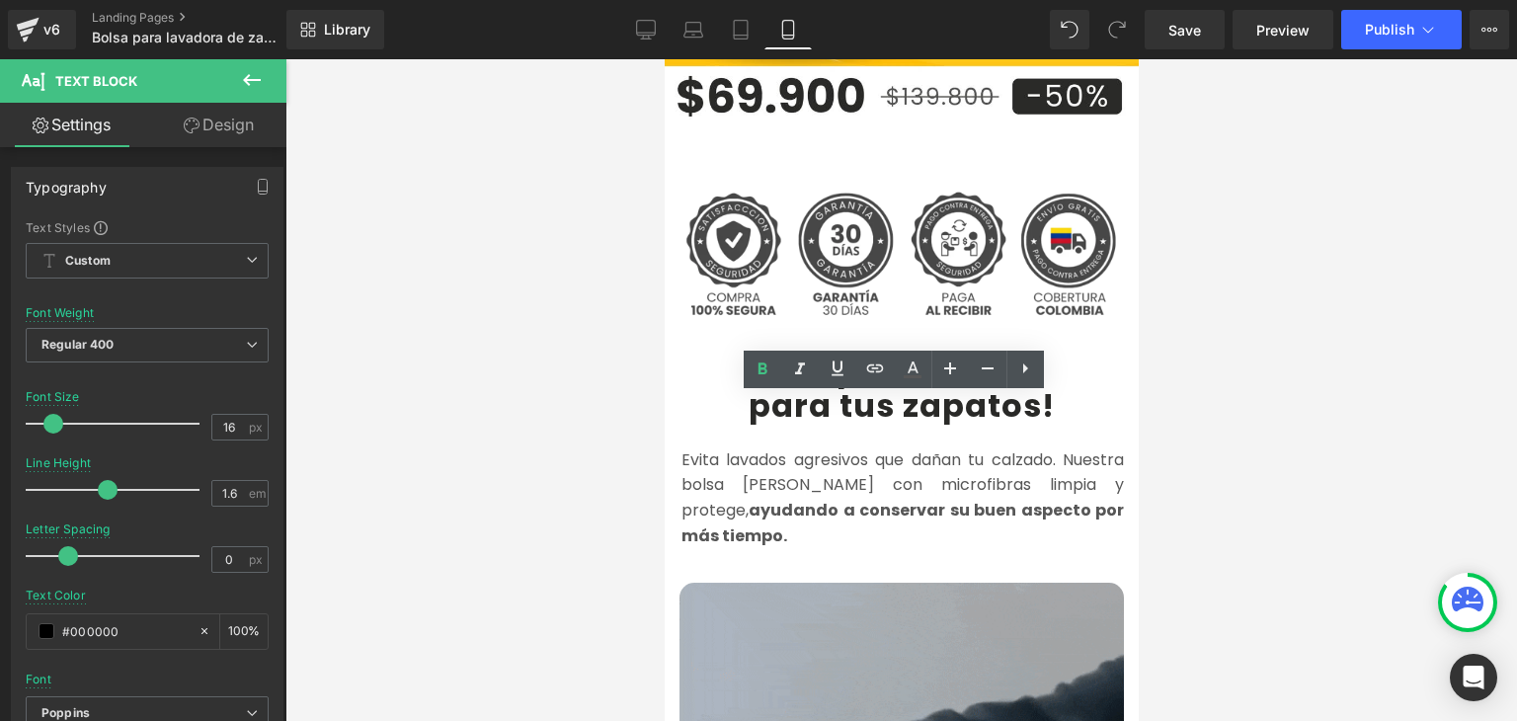
click at [1288, 357] on div at bounding box center [901, 390] width 1232 height 662
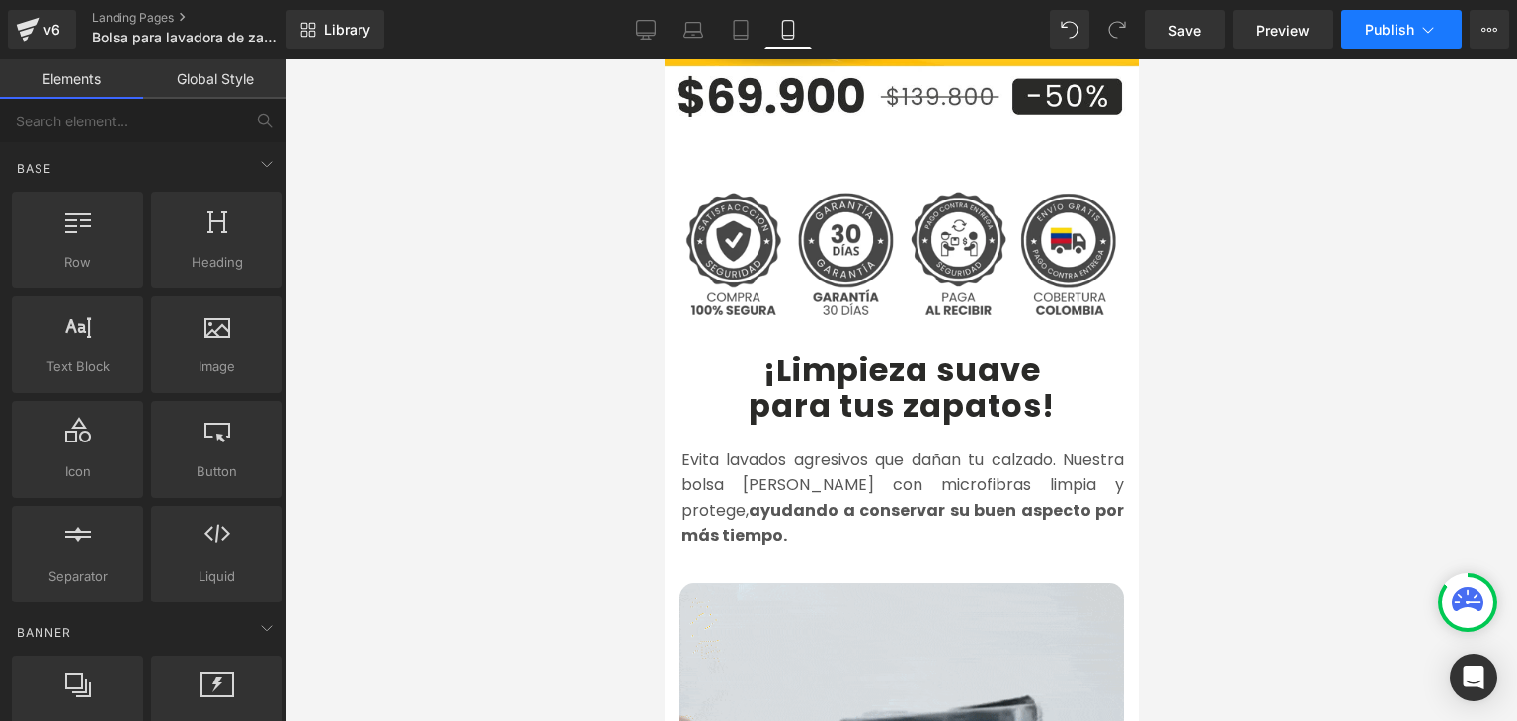
click at [1383, 36] on span "Publish" at bounding box center [1389, 30] width 49 height 16
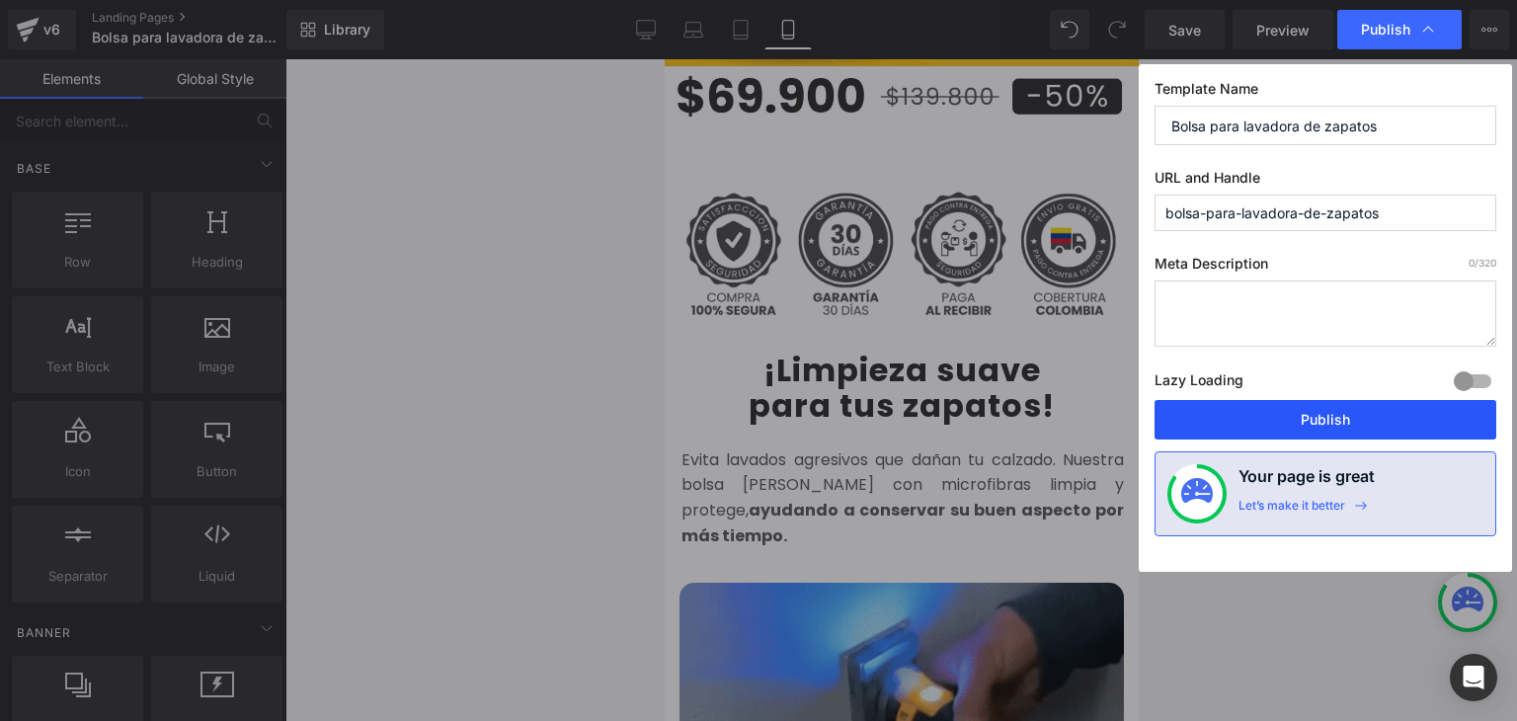
click at [1330, 410] on button "Publish" at bounding box center [1326, 420] width 342 height 40
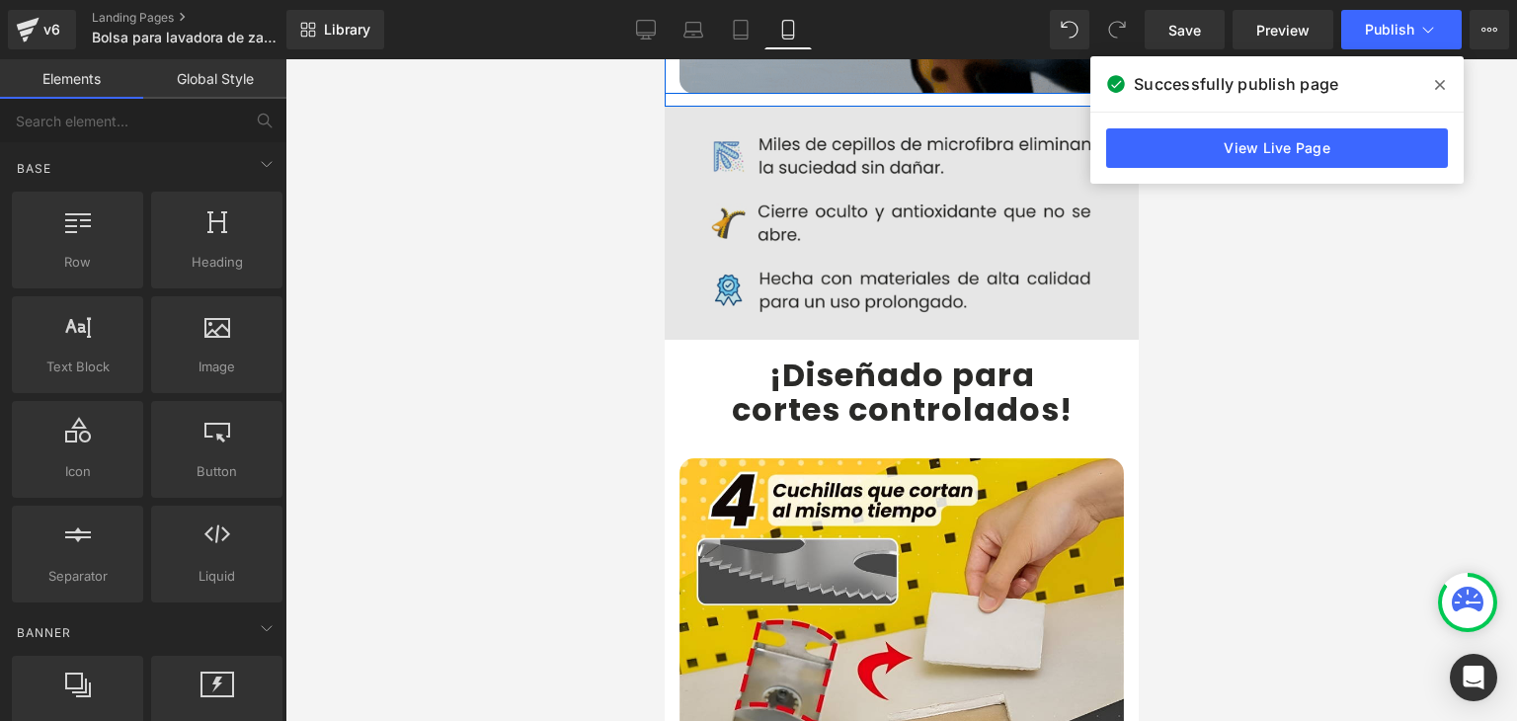
scroll to position [1679, 0]
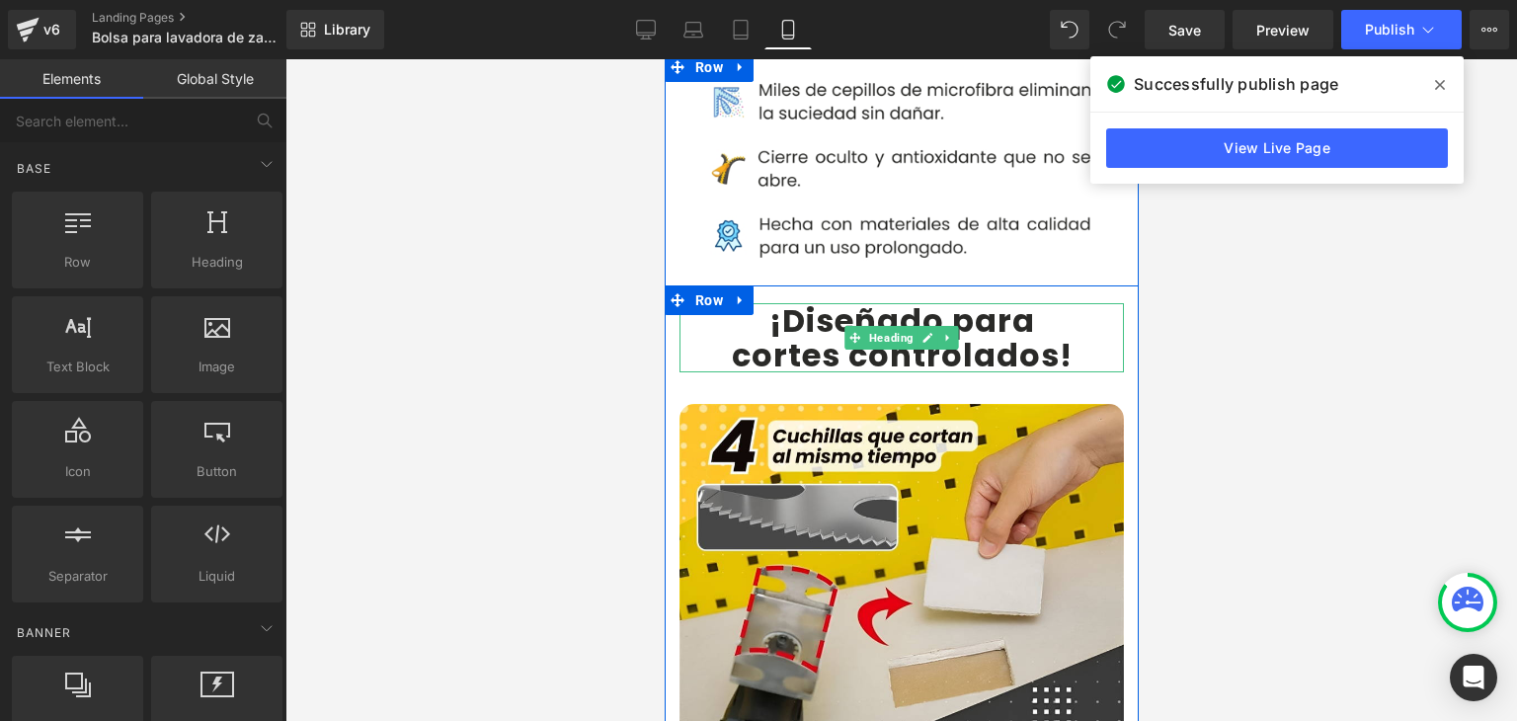
click at [791, 333] on b "cortes controlados" at bounding box center [895, 355] width 328 height 44
click at [786, 333] on b "cortes controlados" at bounding box center [895, 355] width 328 height 44
click at [776, 298] on b "¡Diseñado para" at bounding box center [902, 320] width 266 height 44
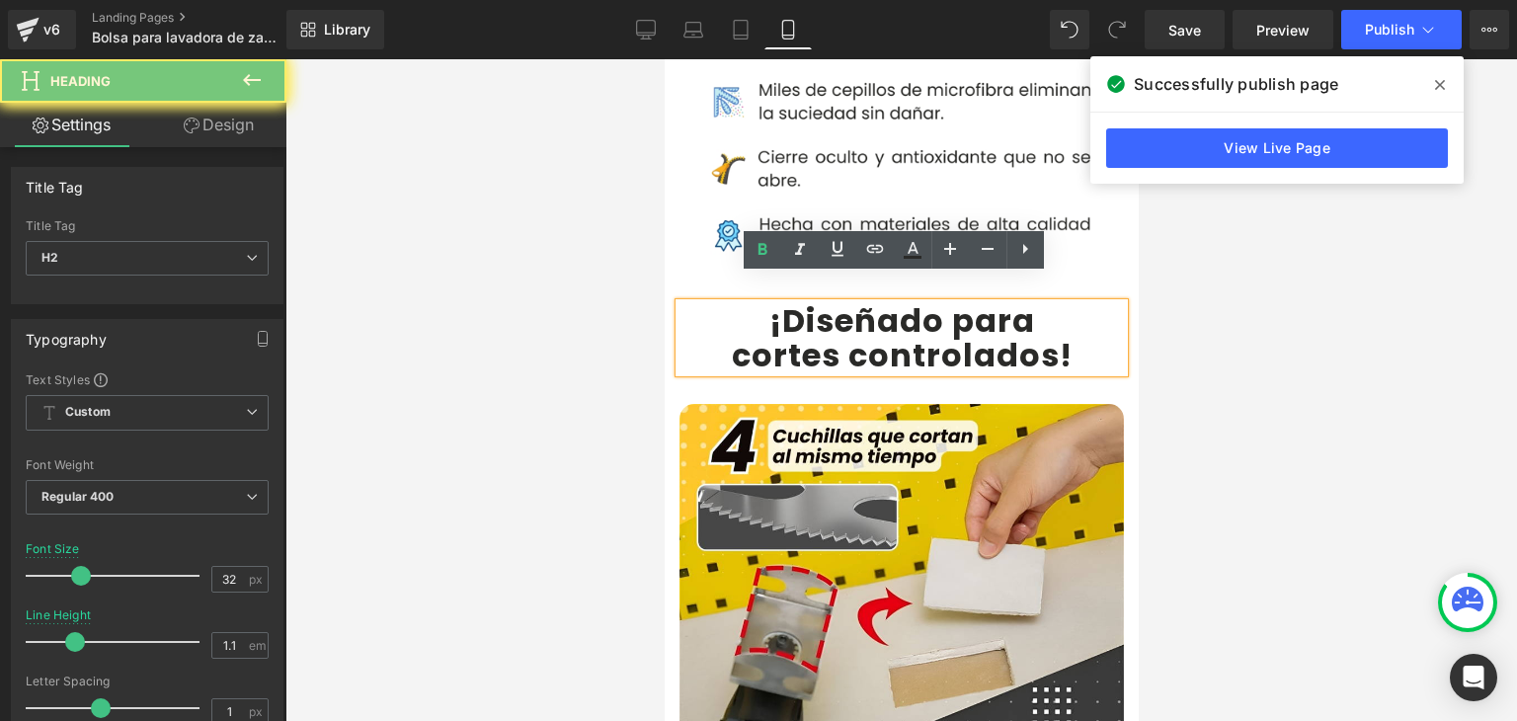
click at [774, 298] on b "¡Diseñado para" at bounding box center [902, 320] width 266 height 44
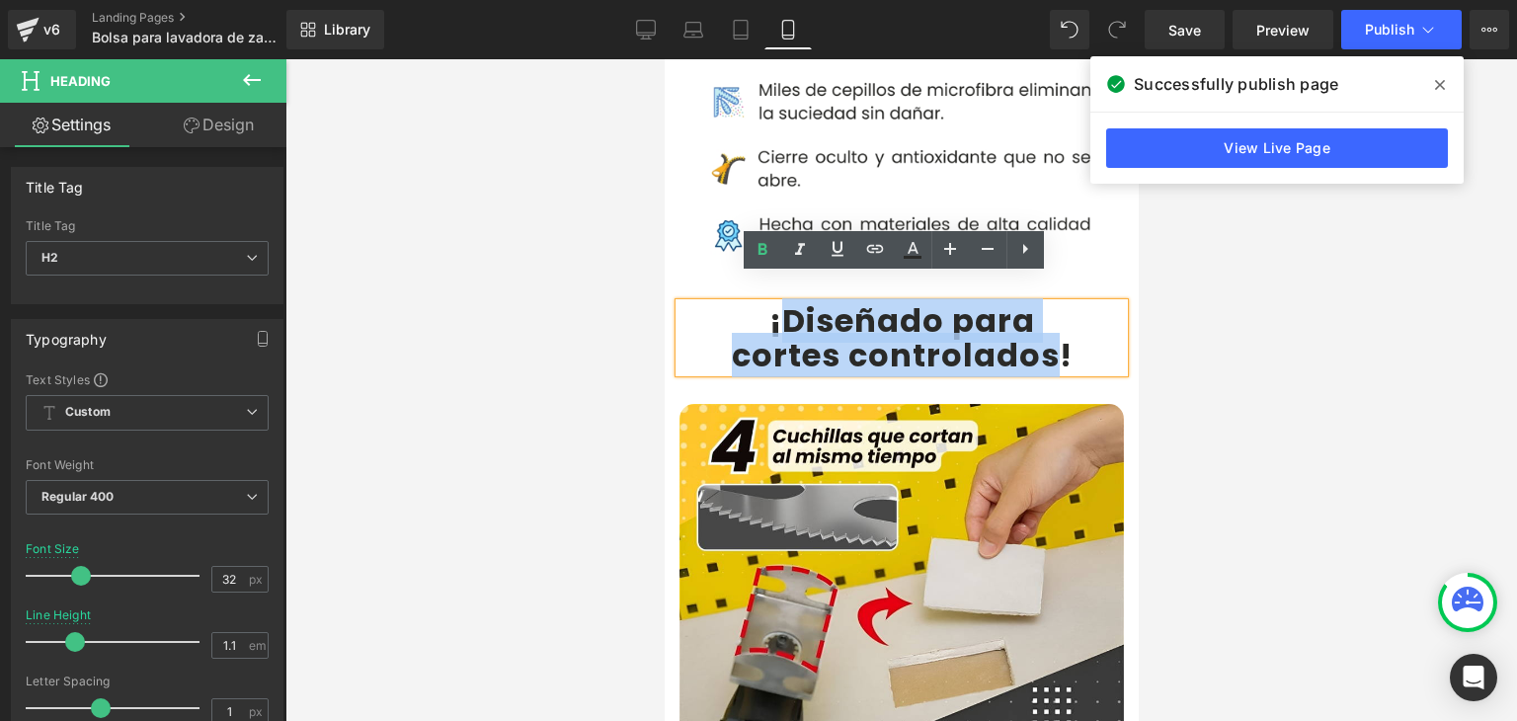
drag, startPoint x: 771, startPoint y: 297, endPoint x: 1051, endPoint y: 318, distance: 280.3
click at [1051, 318] on div "¡Diseñado para cortes controlados !" at bounding box center [901, 337] width 445 height 69
paste div
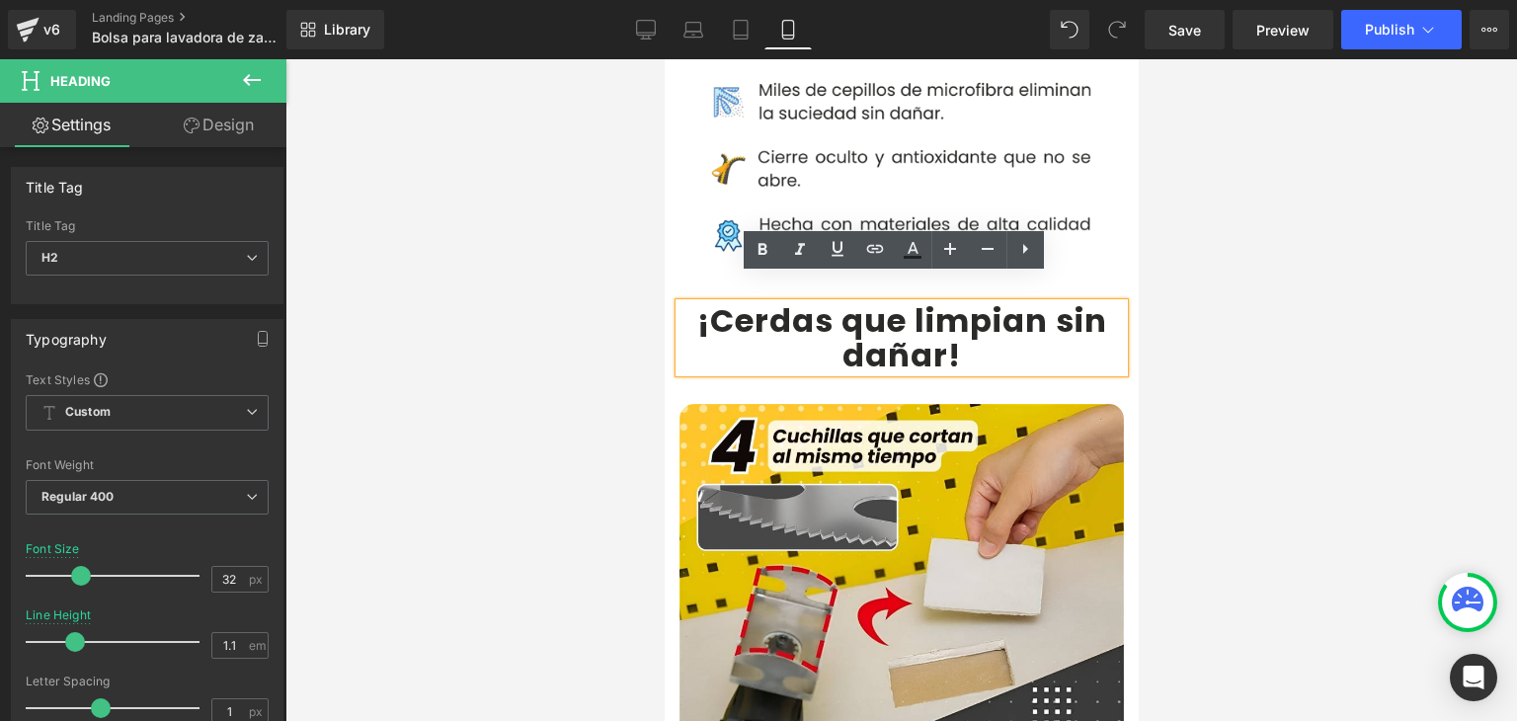
click at [906, 298] on b "¡Cerdas que limpian sin dañar" at bounding box center [901, 337] width 410 height 79
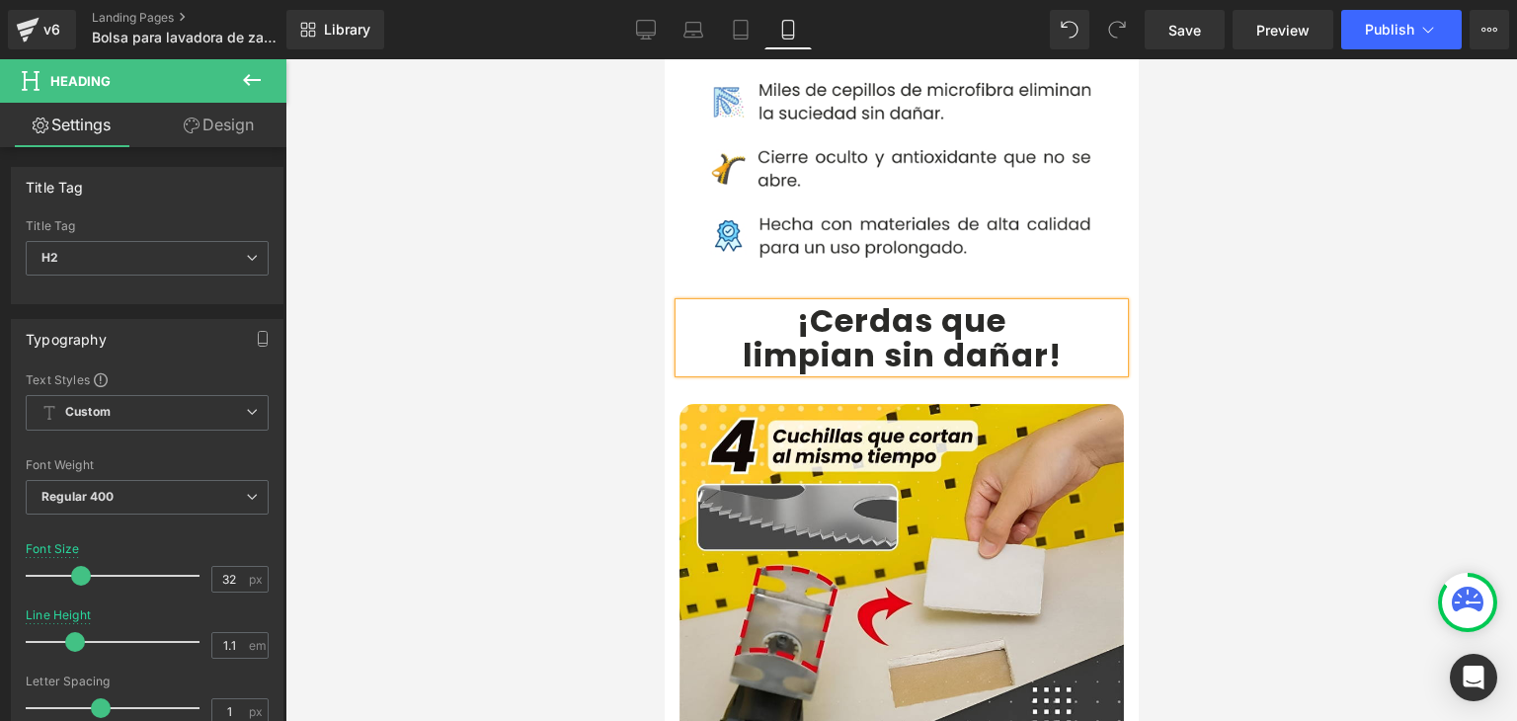
click at [1234, 313] on div at bounding box center [901, 390] width 1232 height 662
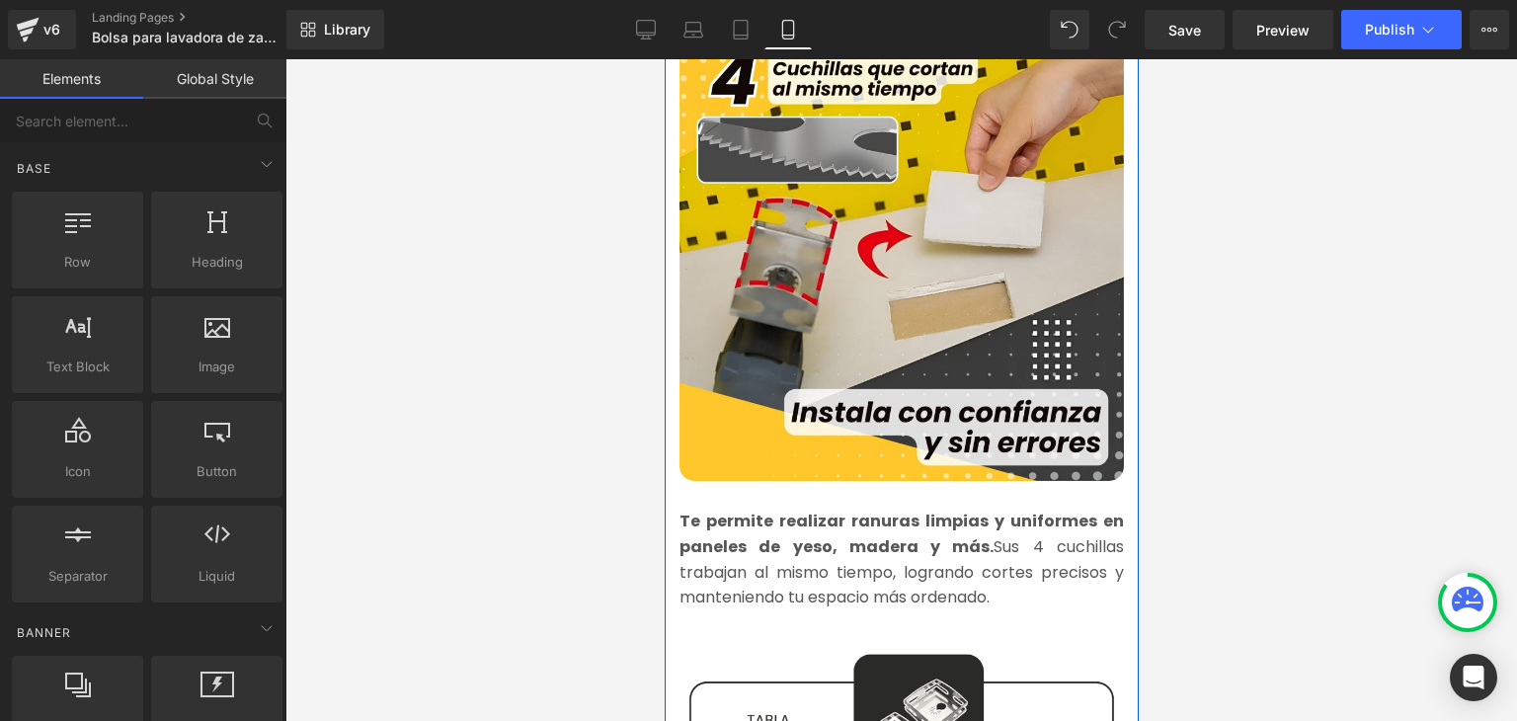
scroll to position [2074, 0]
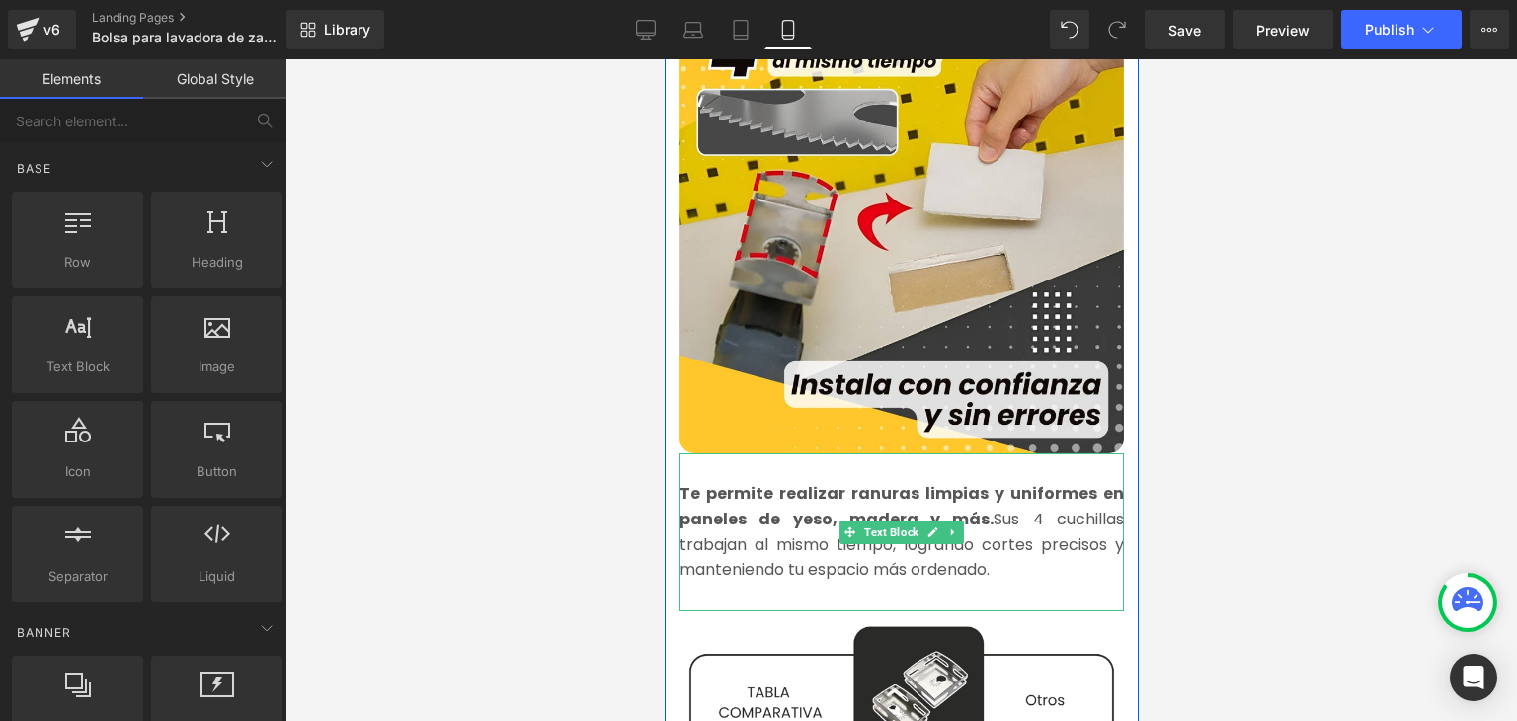
click at [716, 495] on strong "Te permite realizar ranuras limpias y uniformes en paneles de yeso, madera y má…" at bounding box center [901, 506] width 445 height 48
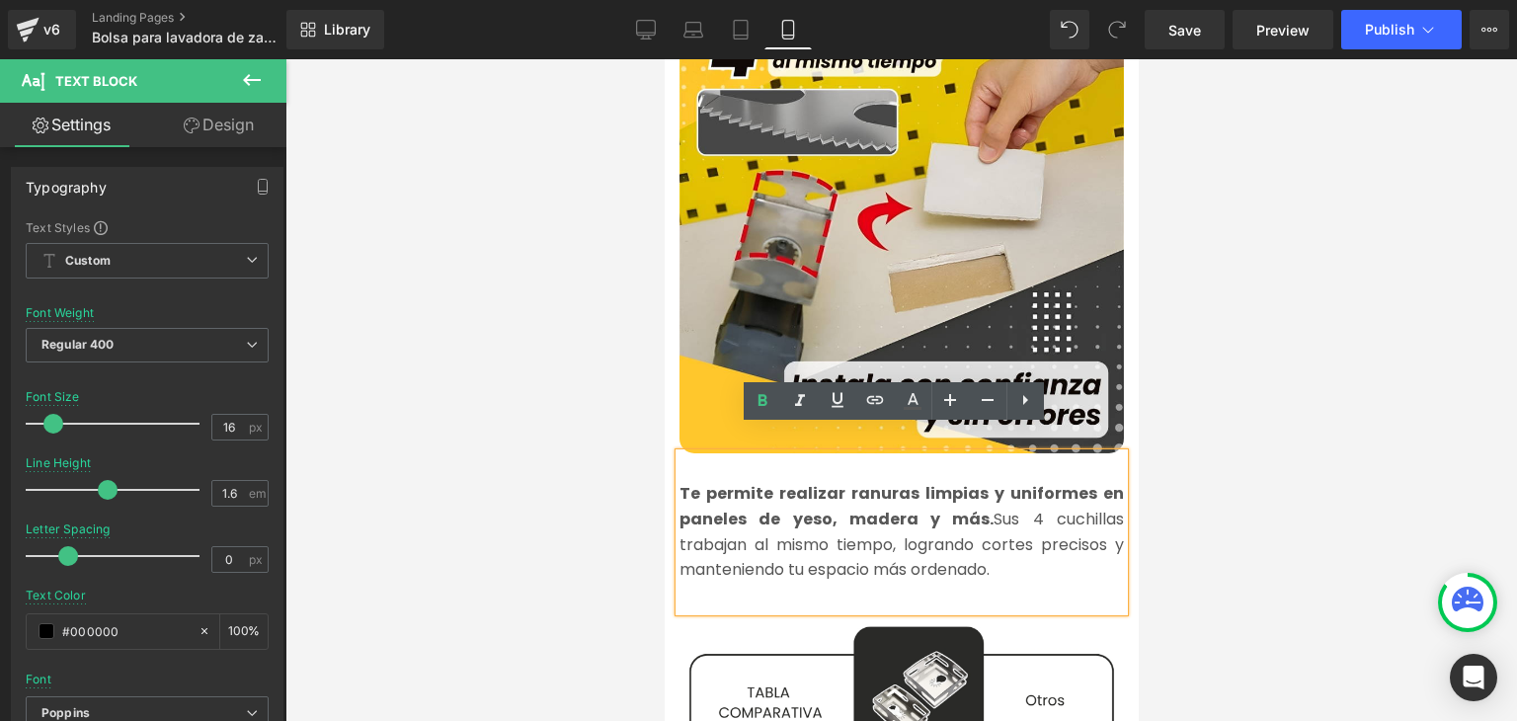
click at [779, 492] on strong "Te permite realizar ranuras limpias y uniformes en paneles de yeso, madera y má…" at bounding box center [901, 506] width 445 height 48
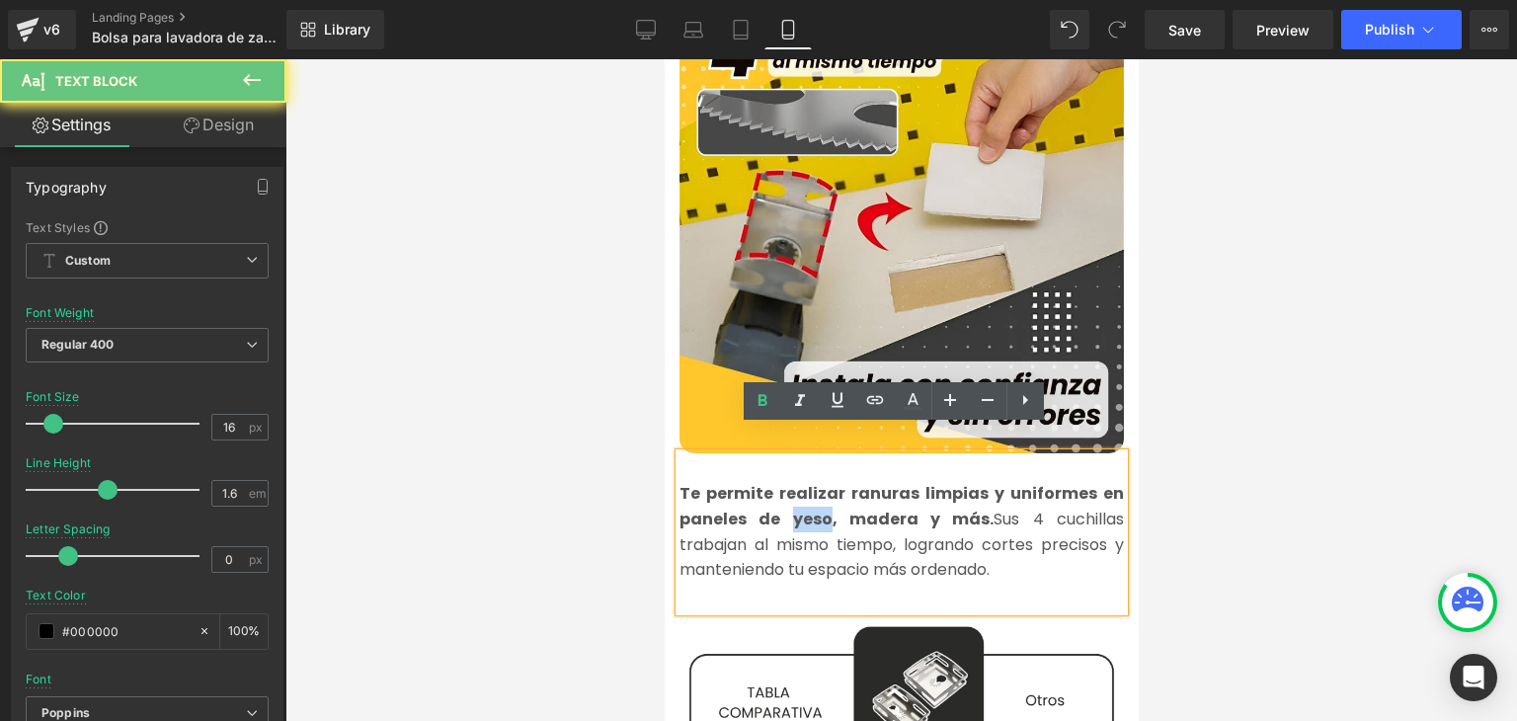
click at [779, 492] on strong "Te permite realizar ranuras limpias y uniformes en paneles de yeso, madera y má…" at bounding box center [901, 506] width 445 height 48
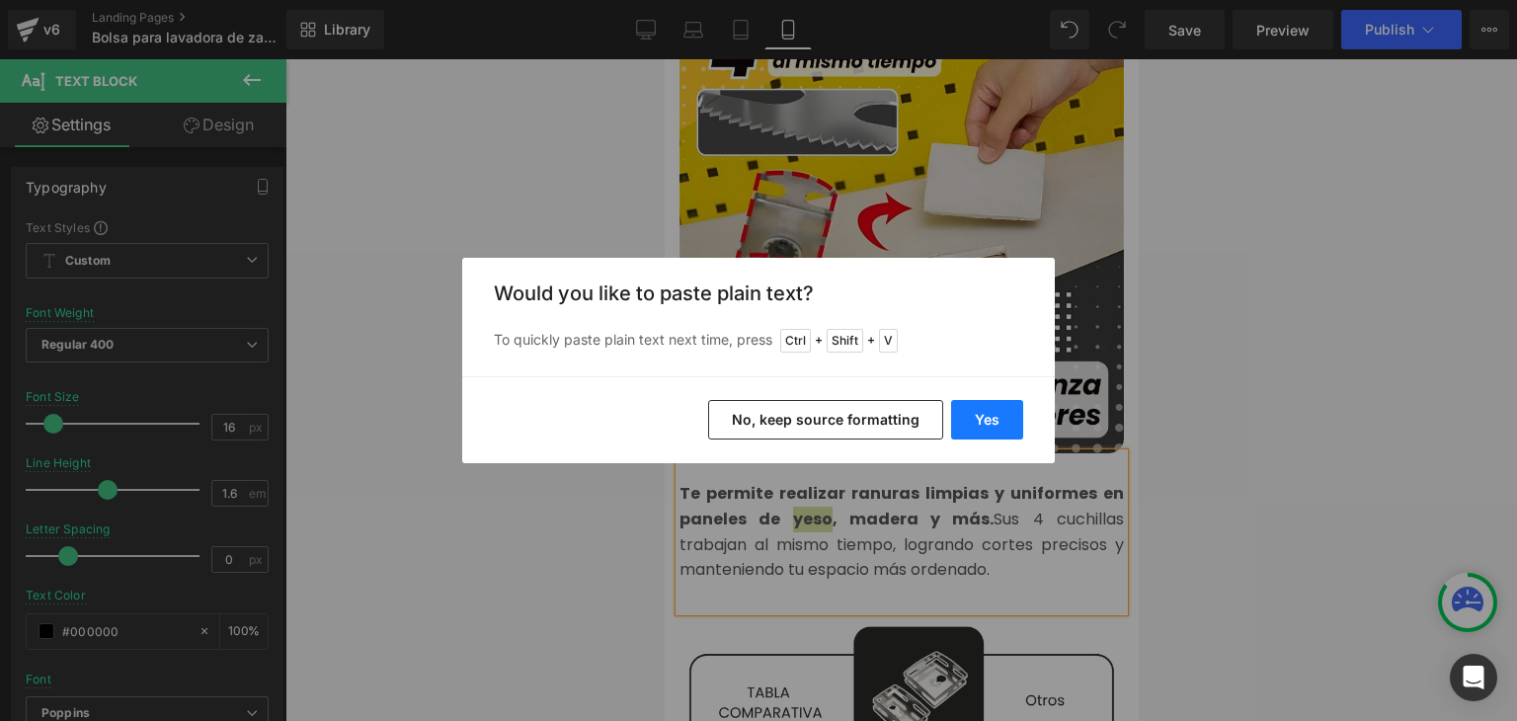
click at [1000, 415] on button "Yes" at bounding box center [987, 420] width 72 height 40
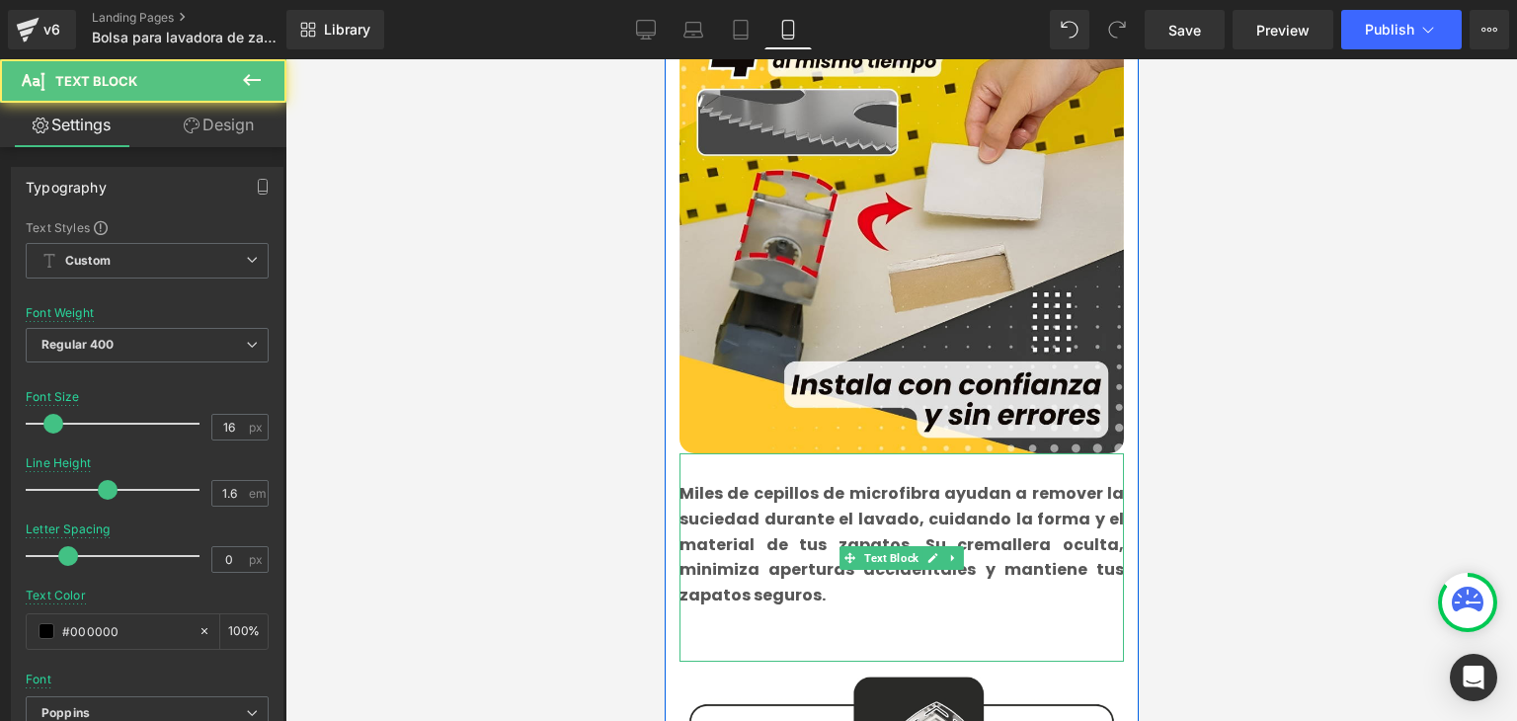
click at [716, 621] on div "Miles de cepillos de microfibra ayudan a remover la suciedad durante el lavado,…" at bounding box center [901, 557] width 445 height 208
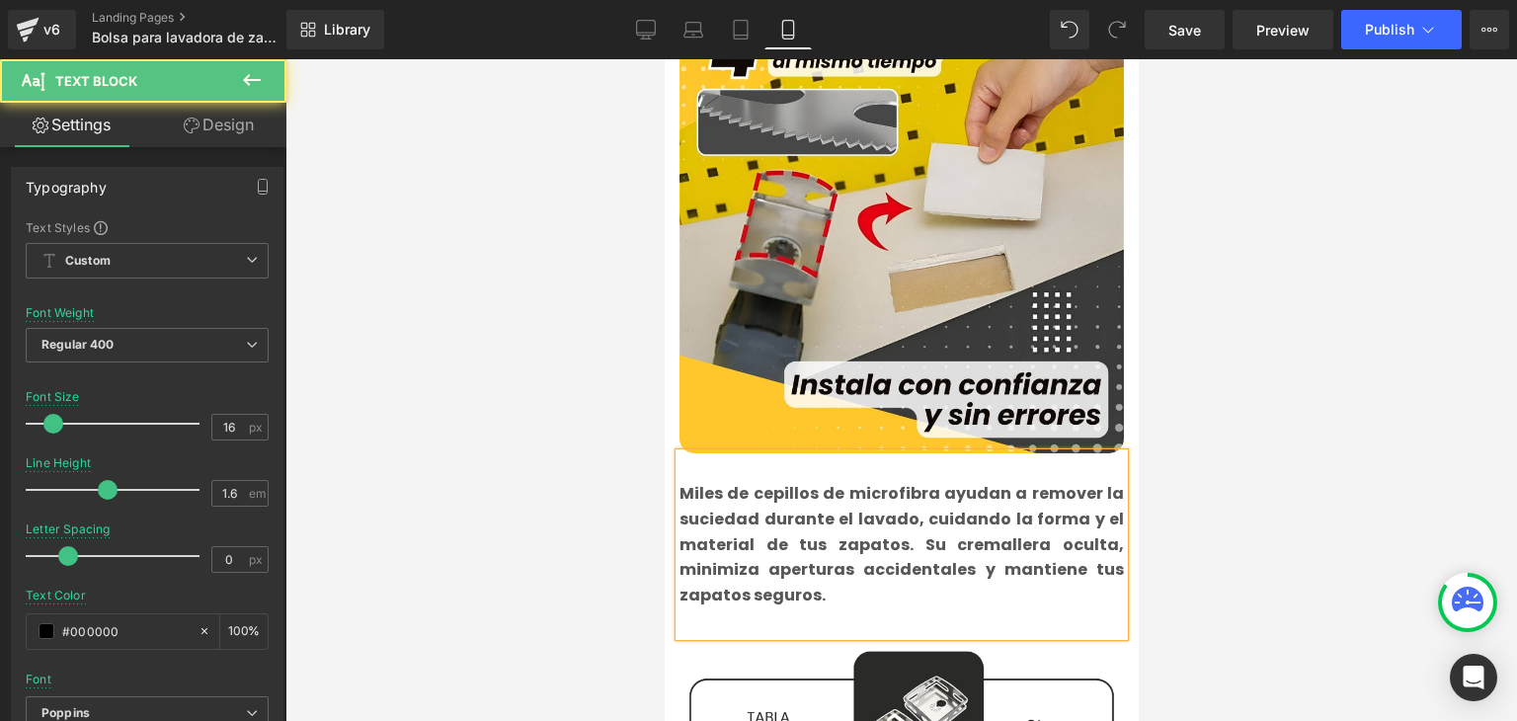
click at [729, 550] on b "Miles de cepillos de microfibra ayudan a remover la suciedad durante el lavado,…" at bounding box center [901, 543] width 445 height 123
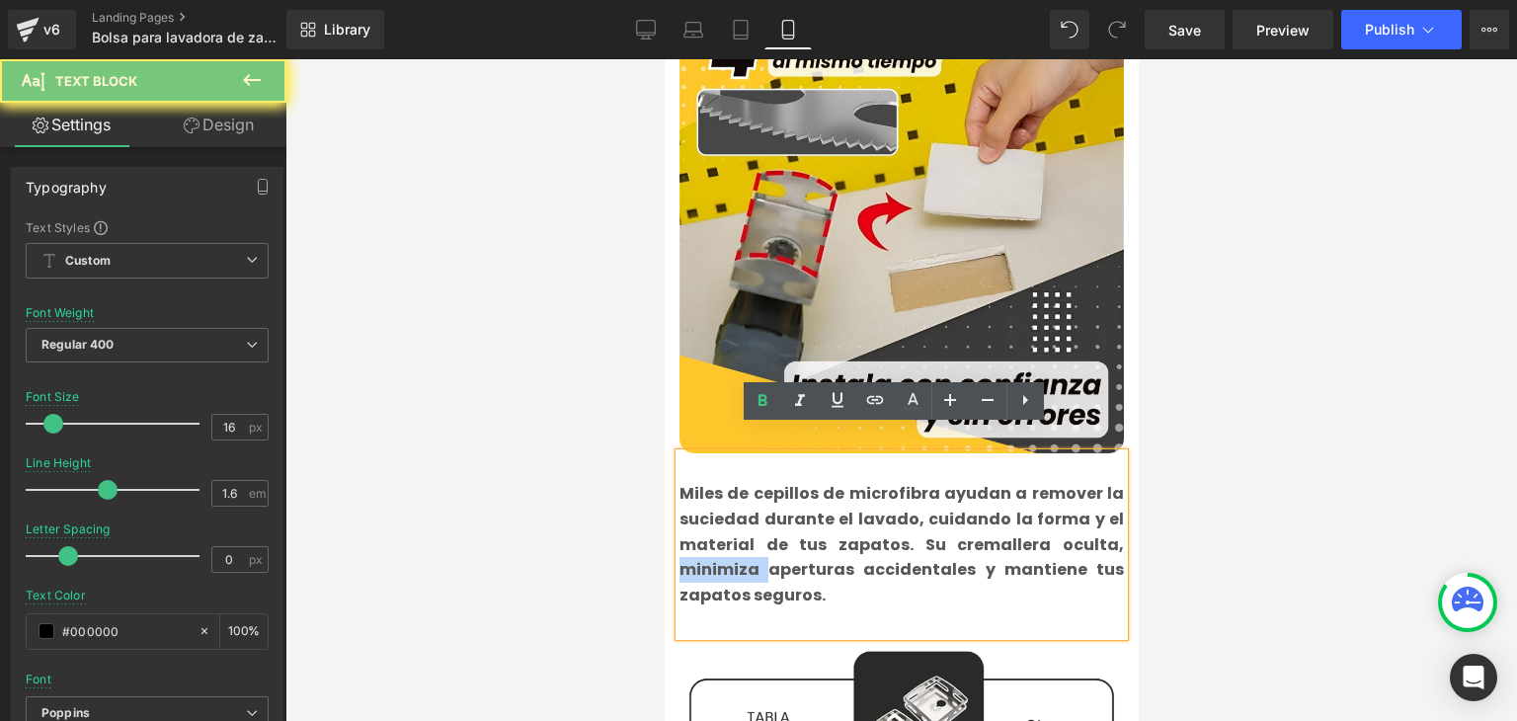
click at [729, 550] on b "Miles de cepillos de microfibra ayudan a remover la suciedad durante el lavado,…" at bounding box center [901, 543] width 445 height 123
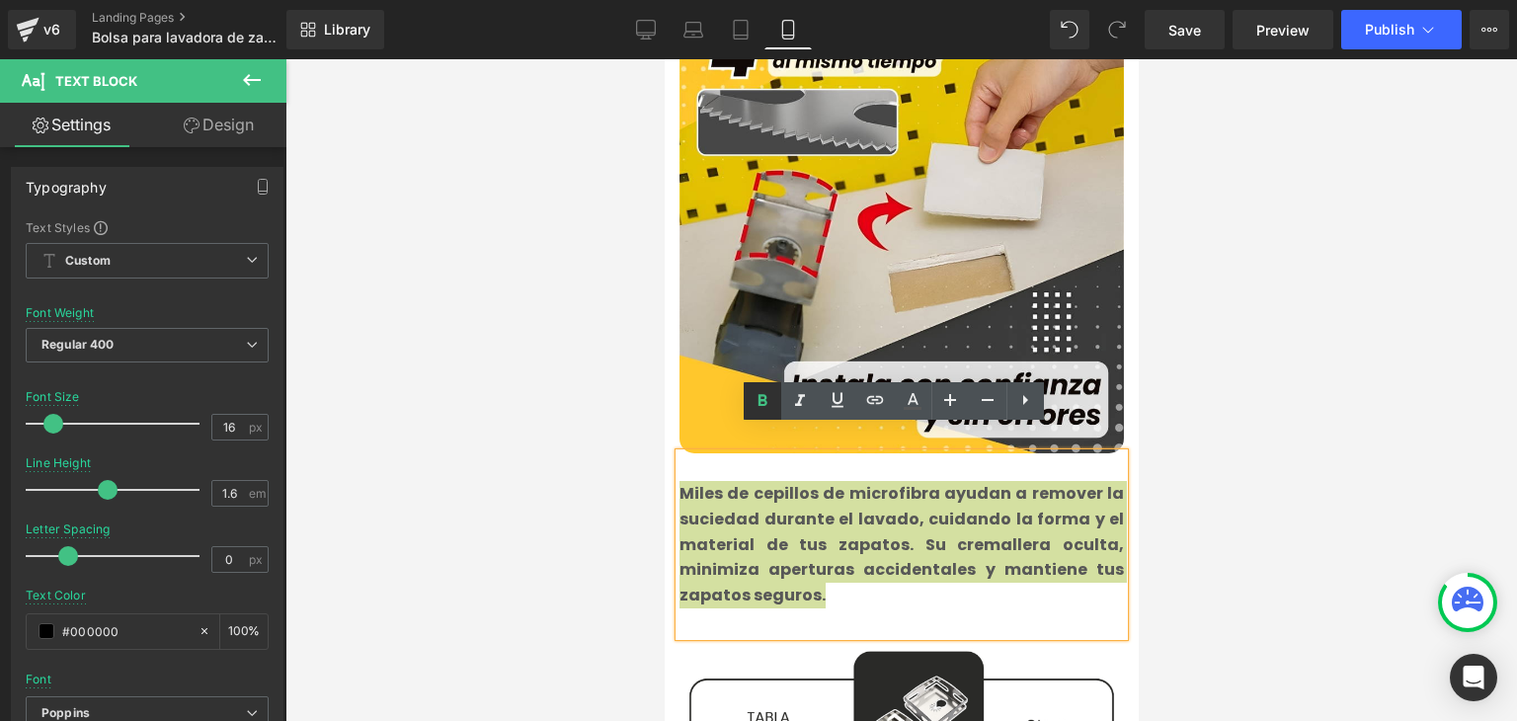
click at [764, 409] on icon at bounding box center [763, 401] width 24 height 24
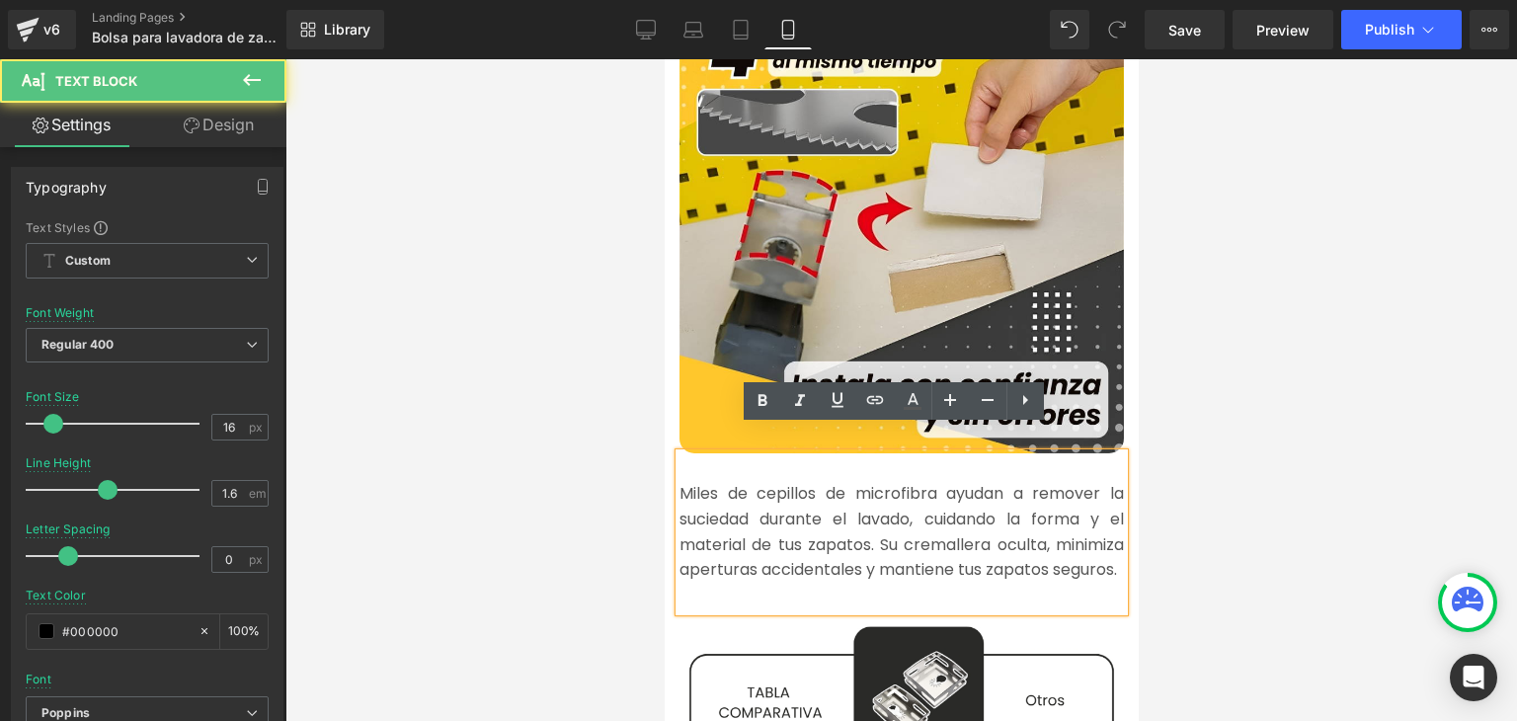
click at [767, 482] on font "Miles de cepillos de microfibra ayudan a remover la suciedad durante el lavado,…" at bounding box center [901, 531] width 445 height 99
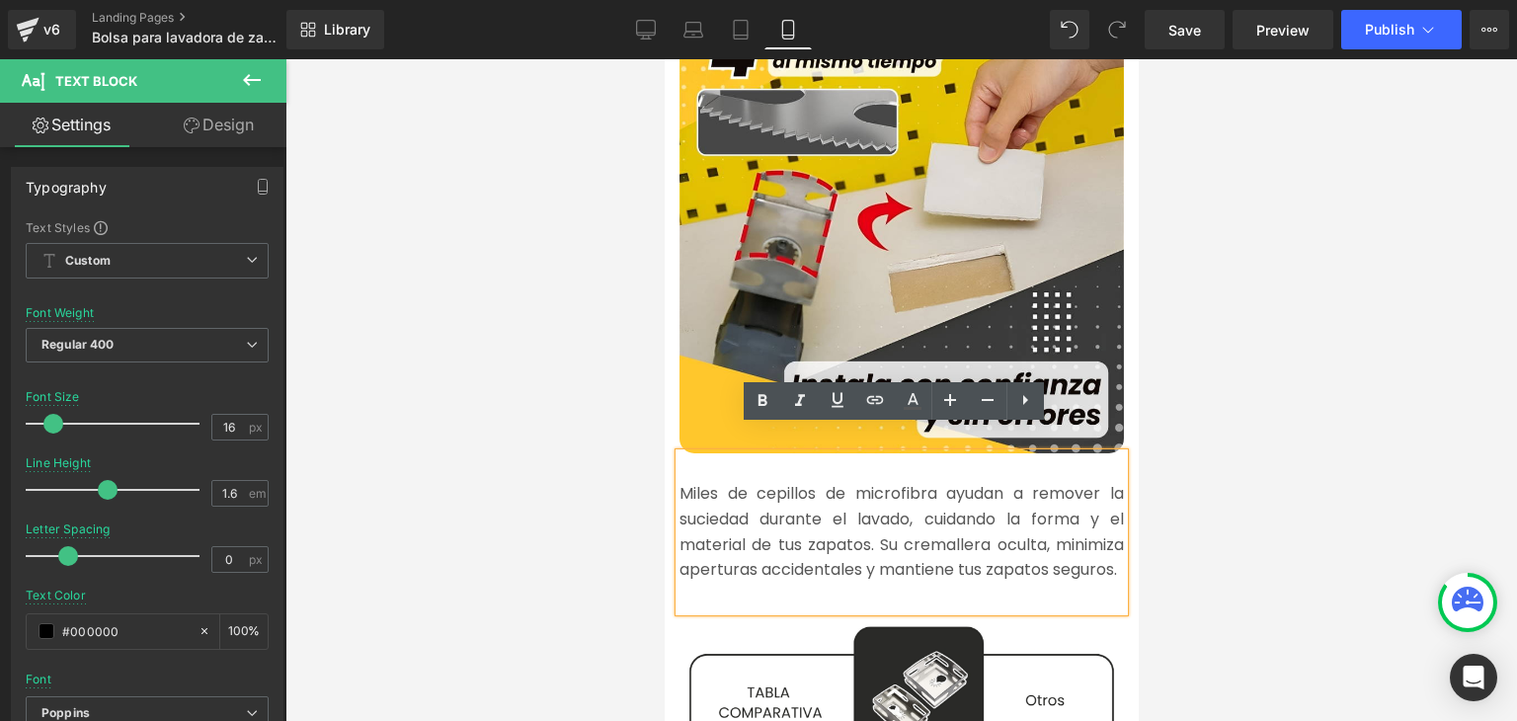
click at [871, 482] on font "Miles de cepillos de microfibra ayudan a remover la suciedad durante el lavado,…" at bounding box center [901, 531] width 445 height 99
drag, startPoint x: 838, startPoint y: 470, endPoint x: 675, endPoint y: 467, distance: 163.0
click at [679, 482] on font "Miles de cepillos de microfibra ayudan a remover la suciedad durante el lavado,…" at bounding box center [901, 531] width 445 height 99
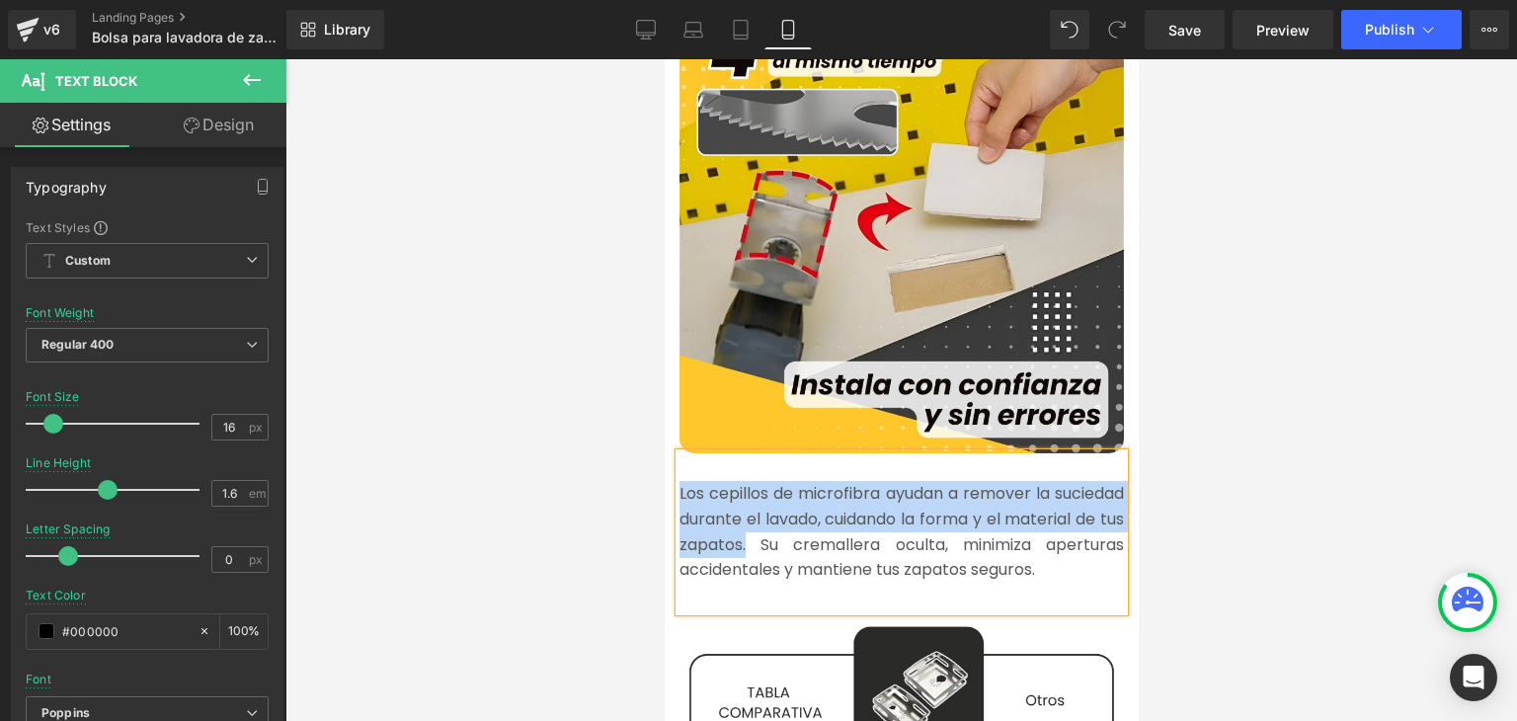
drag, startPoint x: 863, startPoint y: 520, endPoint x: 671, endPoint y: 473, distance: 198.1
click at [679, 482] on font "Los cepillos de microfibra ayudan a remover la suciedad durante el lavado, cuid…" at bounding box center [901, 531] width 445 height 99
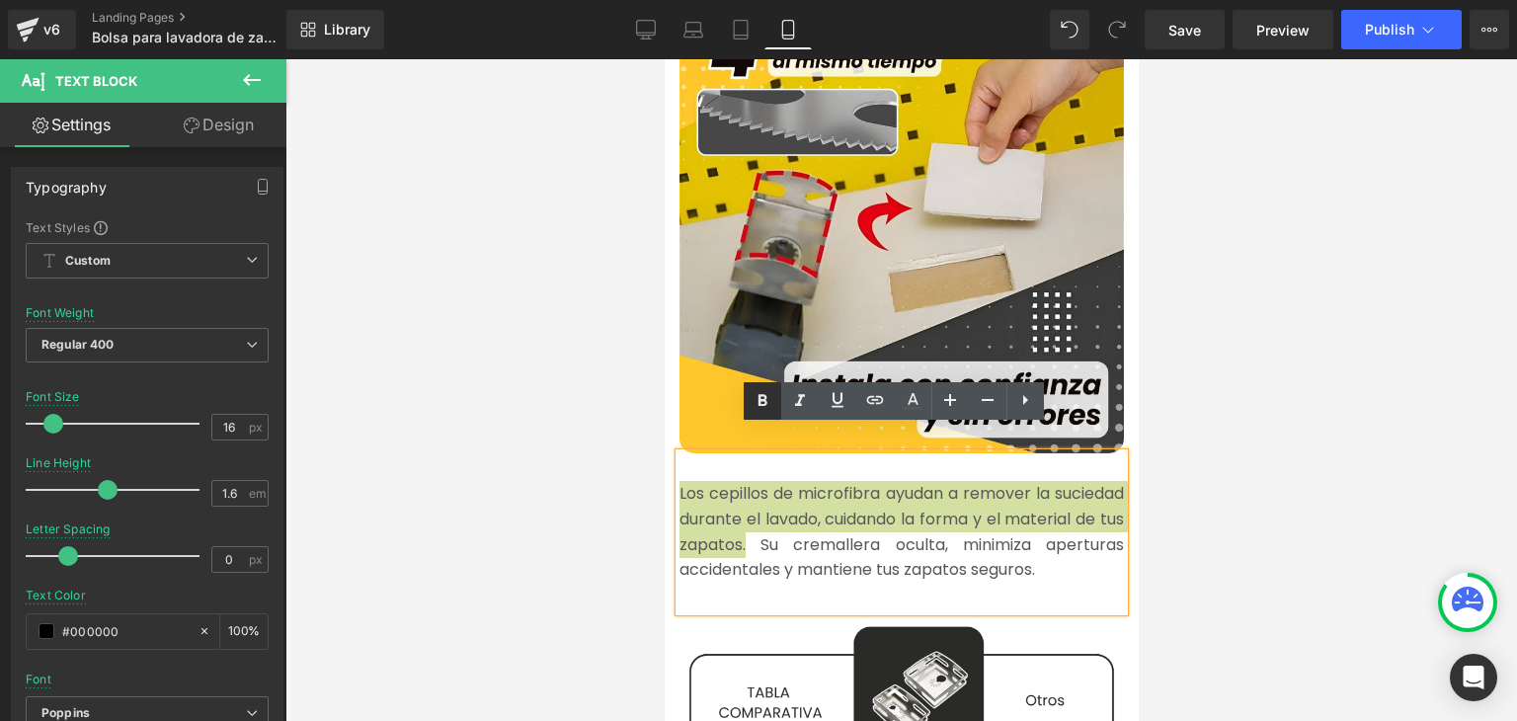
click at [760, 391] on icon at bounding box center [763, 401] width 24 height 24
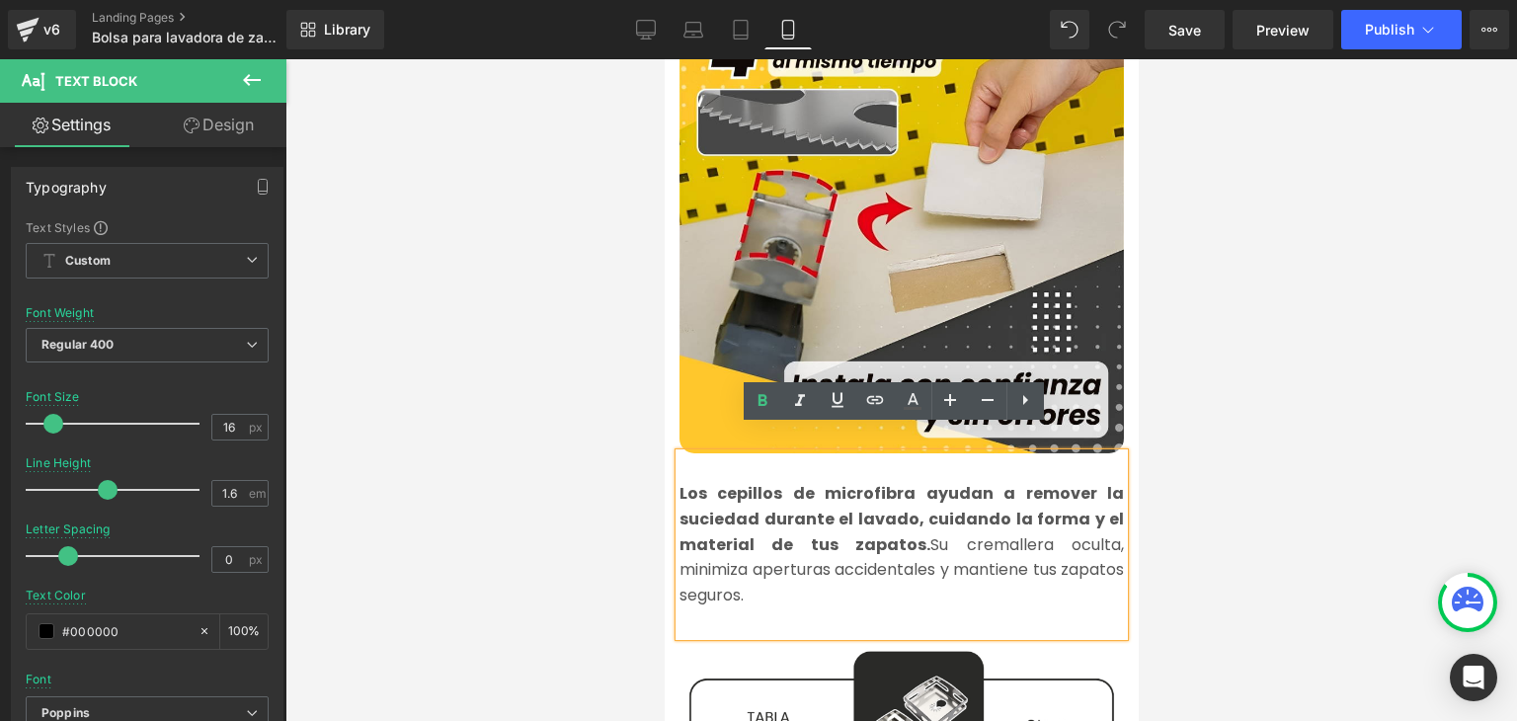
click at [1211, 403] on div at bounding box center [901, 390] width 1232 height 662
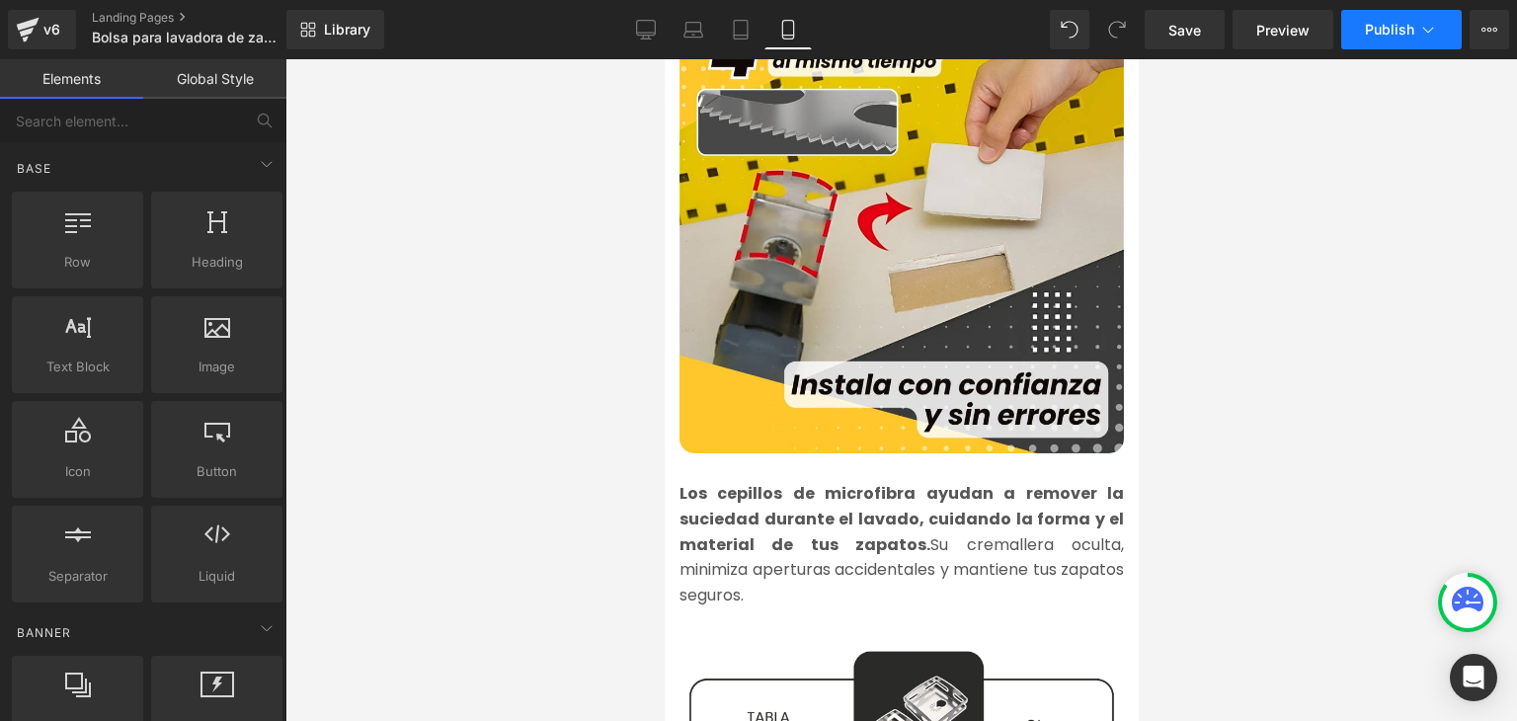
click at [1379, 34] on span "Publish" at bounding box center [1389, 30] width 49 height 16
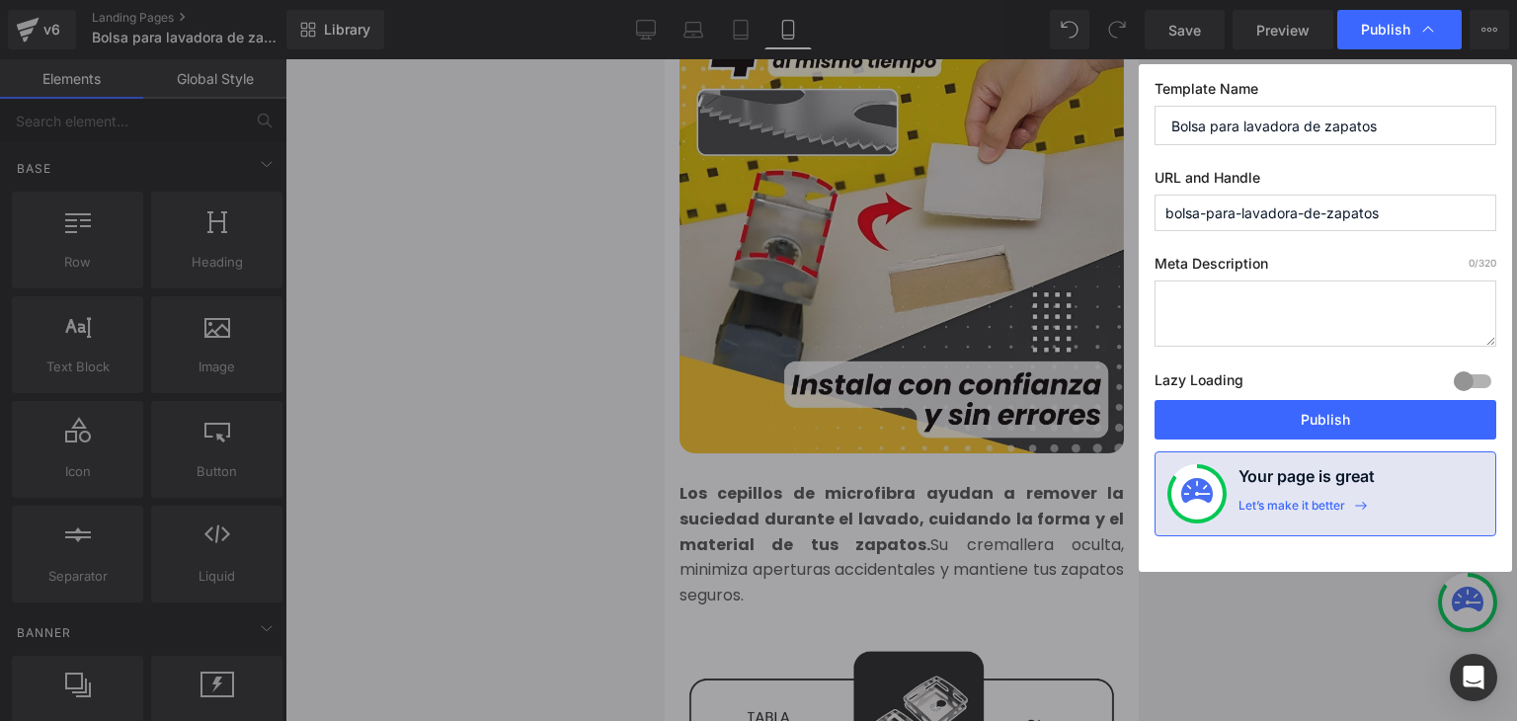
click at [1316, 403] on button "Publish" at bounding box center [1326, 420] width 342 height 40
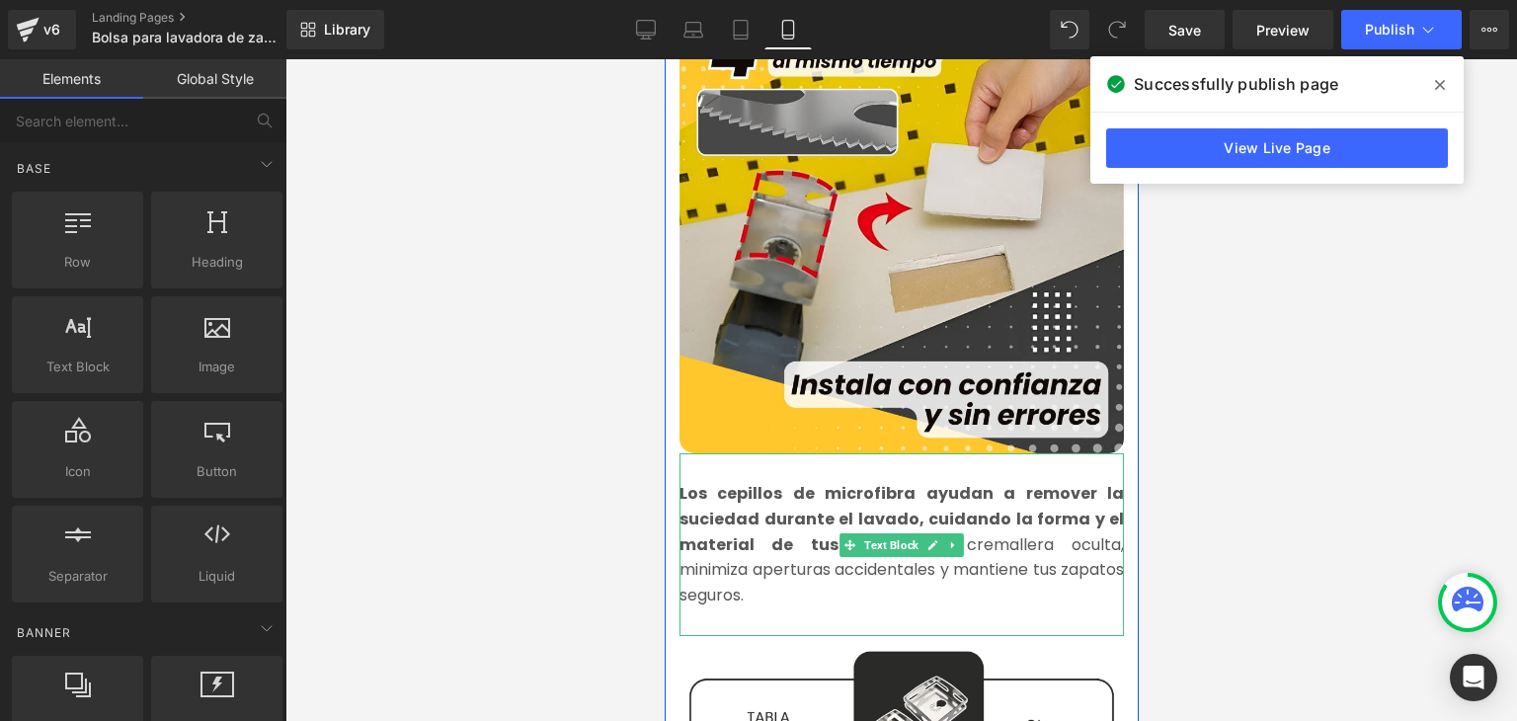
click at [824, 482] on strong "Los cepillos de microfibra ayudan a remover la suciedad durante el lavado, cuid…" at bounding box center [901, 518] width 445 height 73
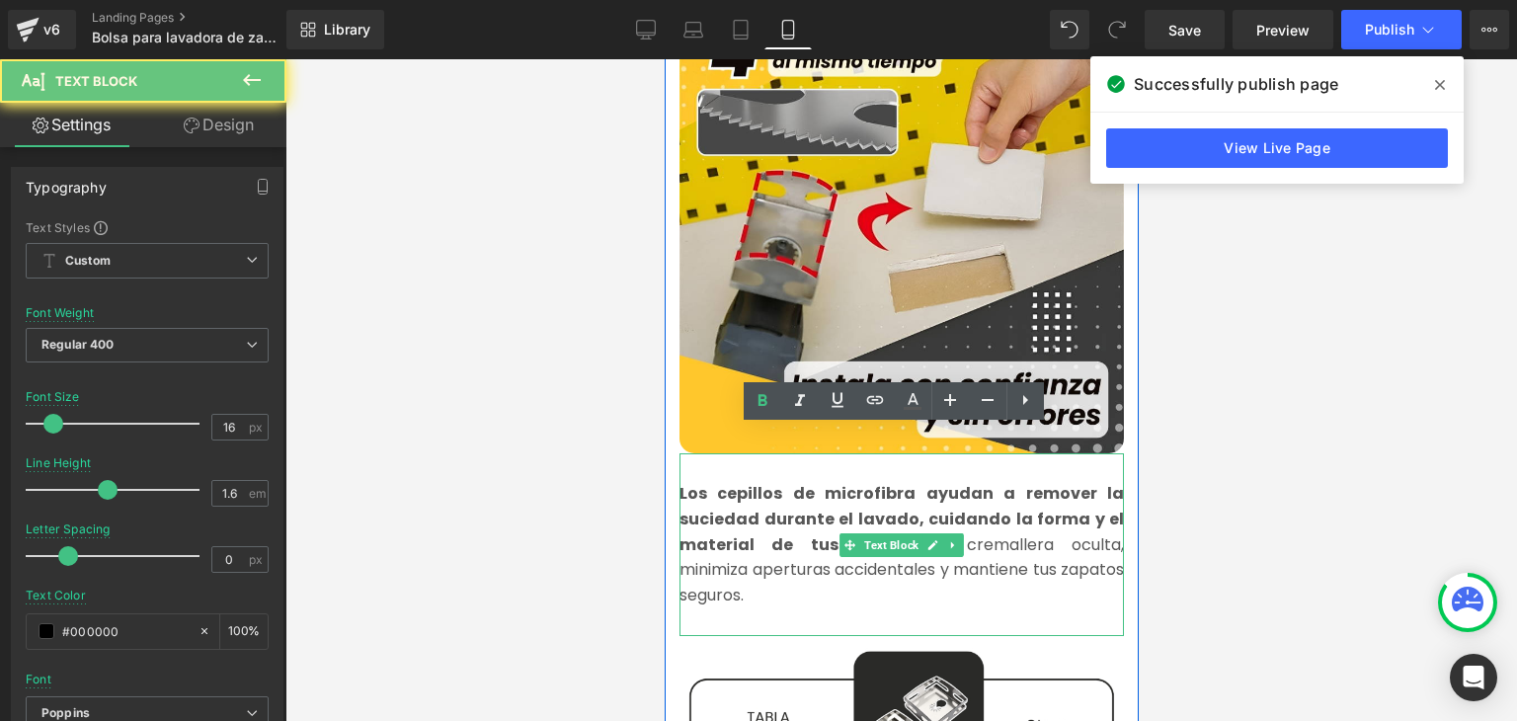
click at [818, 482] on strong "Los cepillos de microfibra ayudan a remover la suciedad durante el lavado, cuid…" at bounding box center [901, 518] width 445 height 73
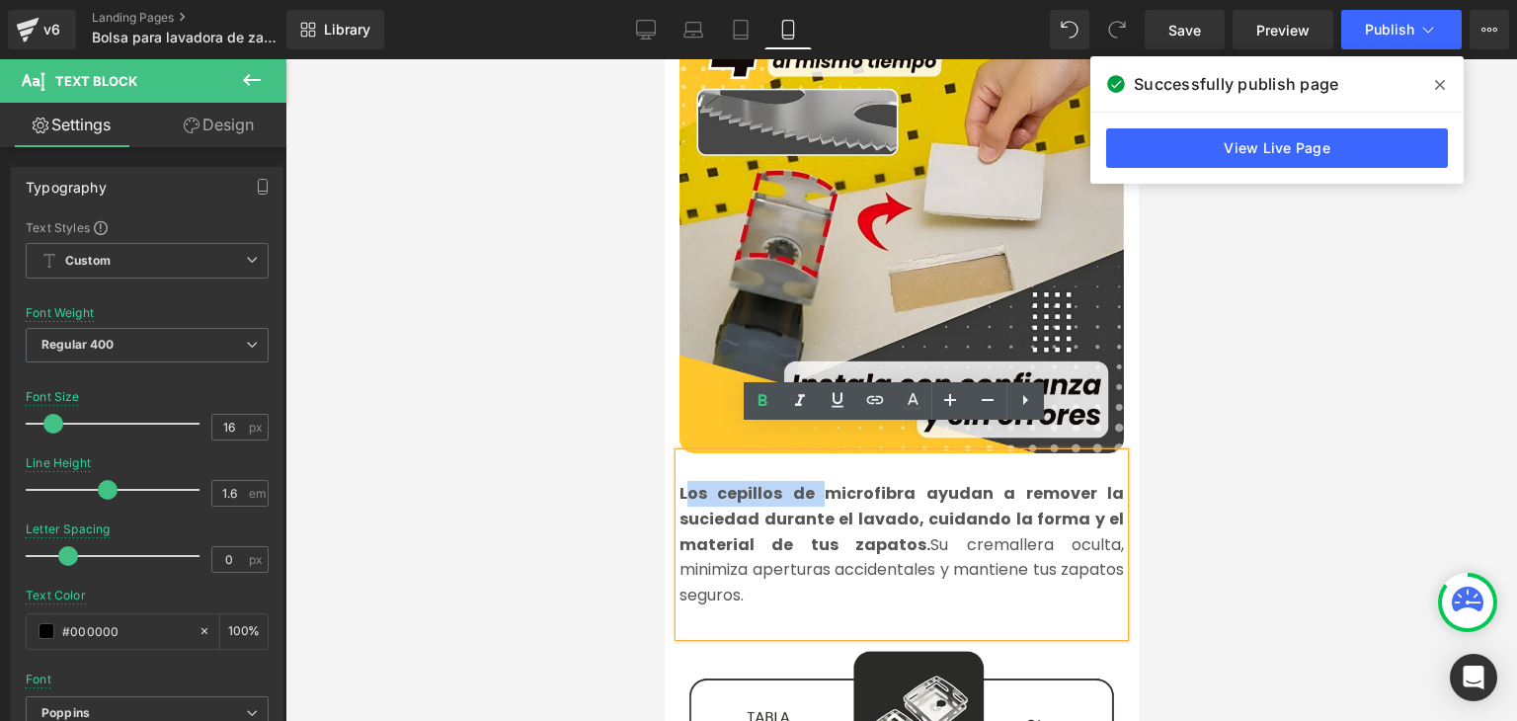
drag, startPoint x: 822, startPoint y: 467, endPoint x: 678, endPoint y: 471, distance: 144.3
click at [679, 482] on strong "Los cepillos de microfibra ayudan a remover la suciedad durante el lavado, cuid…" at bounding box center [901, 518] width 445 height 73
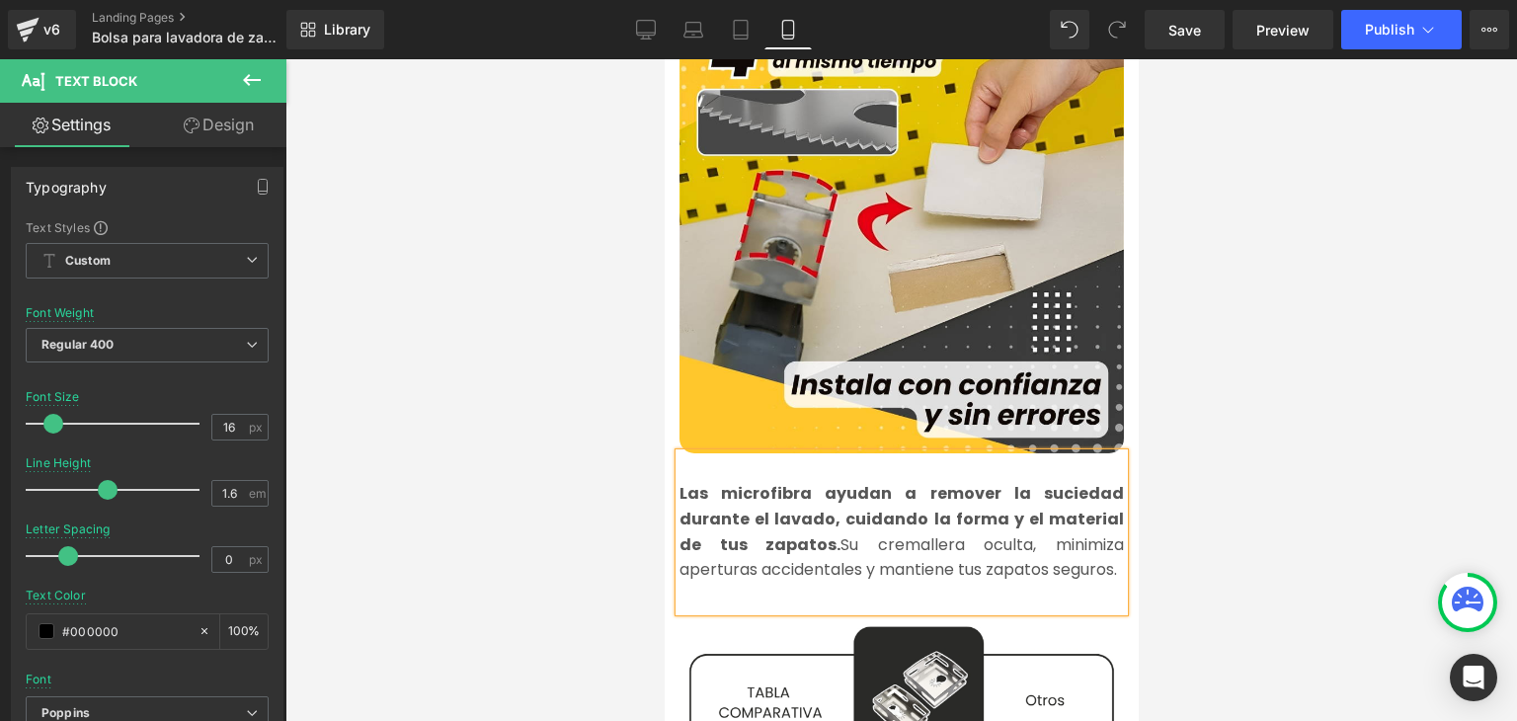
click at [784, 482] on strong "Las microfibra ayudan a remover la suciedad durante el lavado, cuidando la form…" at bounding box center [901, 518] width 445 height 73
click at [1283, 378] on div at bounding box center [901, 390] width 1232 height 662
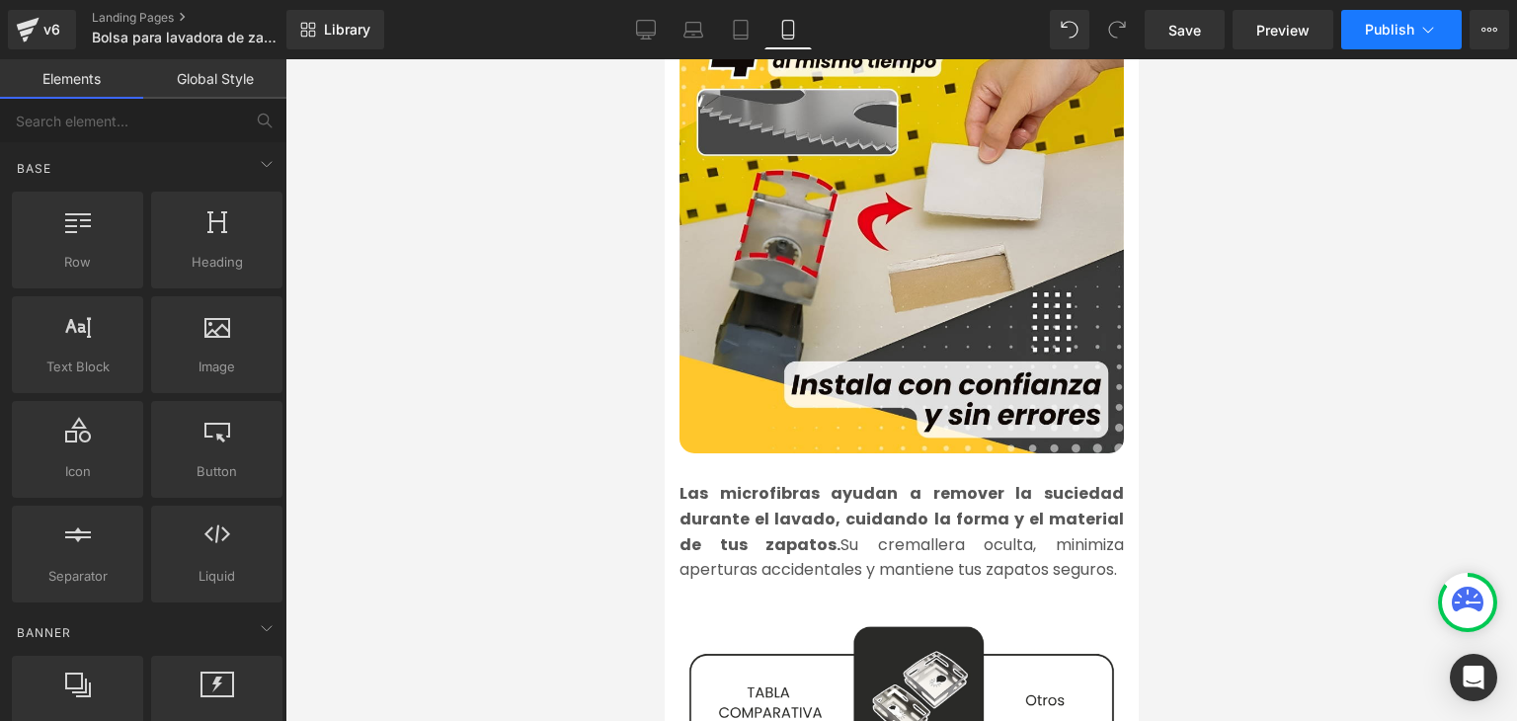
click at [1410, 46] on button "Publish" at bounding box center [1401, 30] width 121 height 40
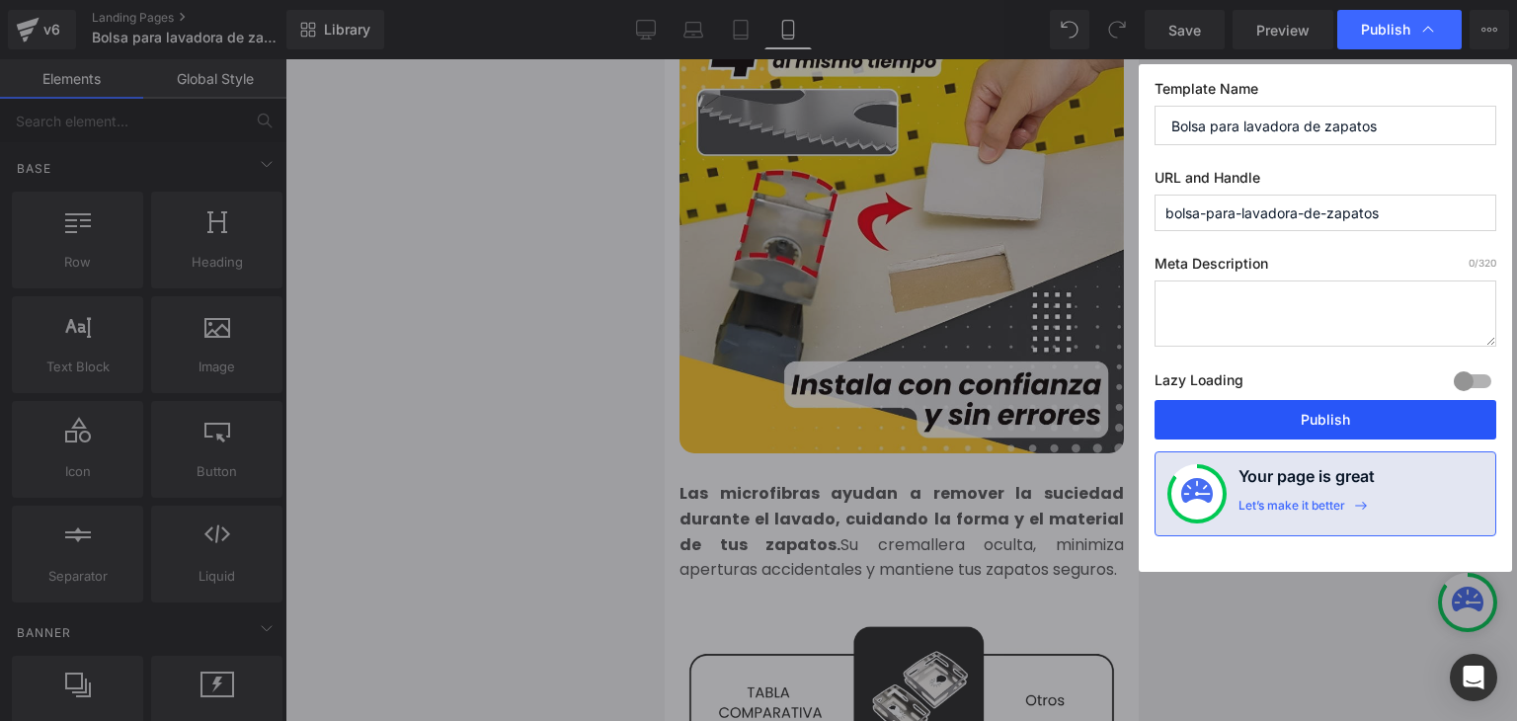
click at [1314, 411] on button "Publish" at bounding box center [1326, 420] width 342 height 40
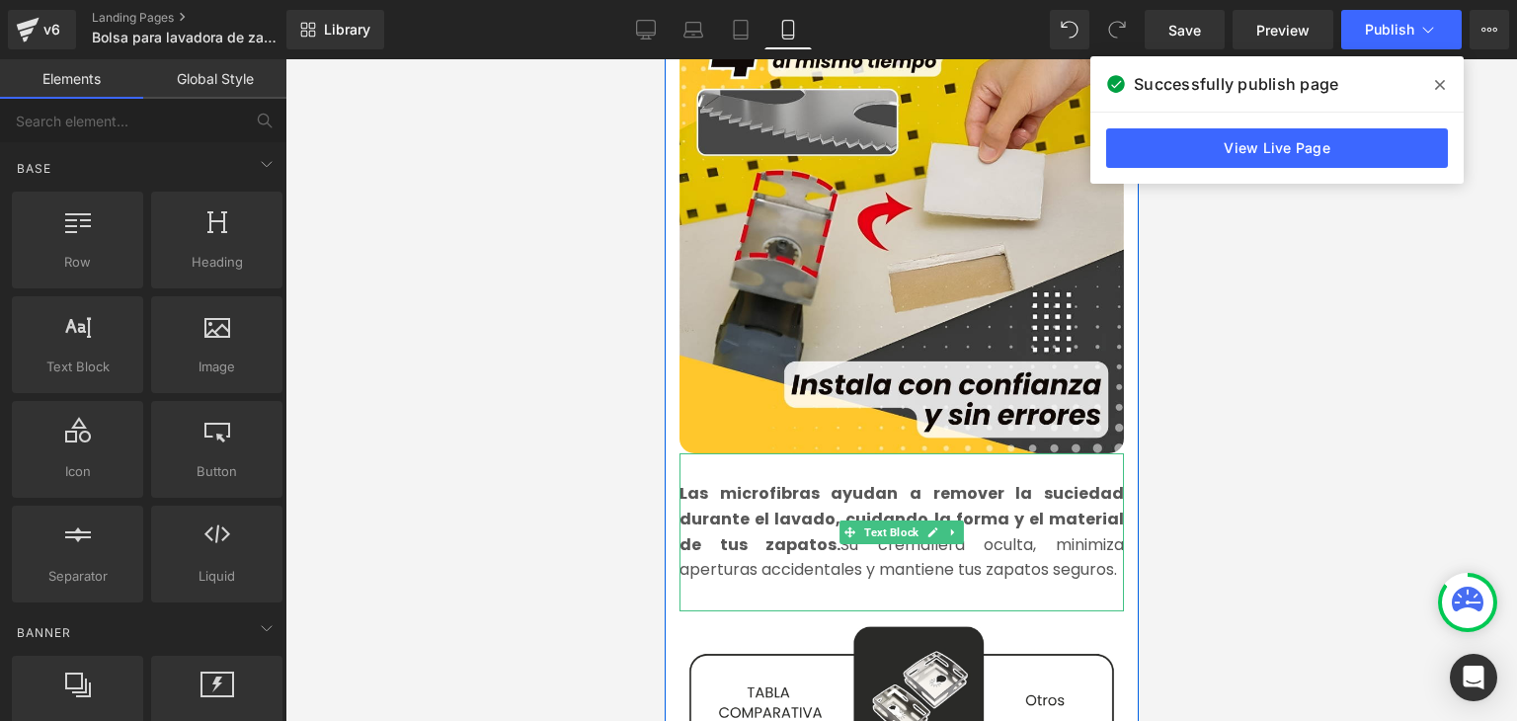
click at [1076, 501] on strong "Las microfibras ayudan a remover la suciedad durante el lavado, cuidando la for…" at bounding box center [901, 518] width 445 height 73
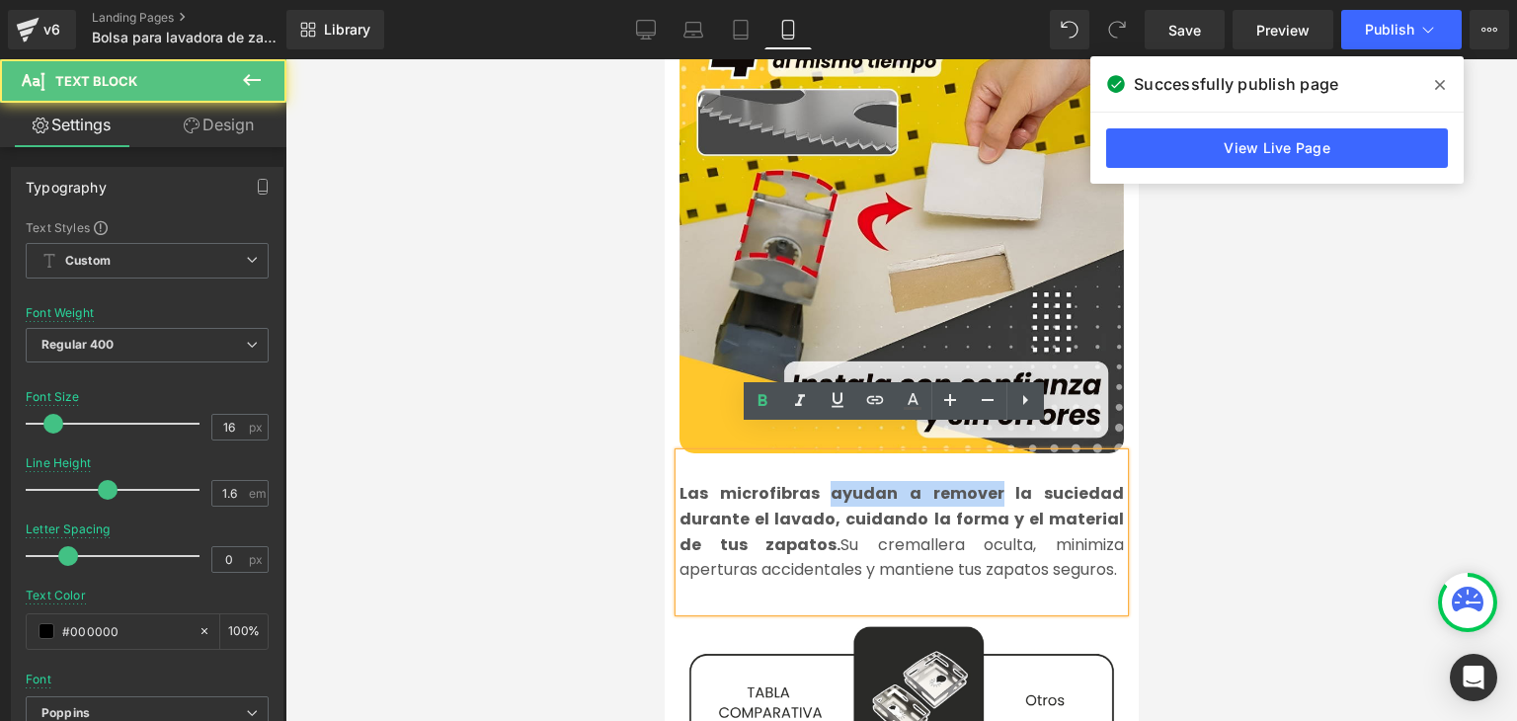
drag, startPoint x: 996, startPoint y: 467, endPoint x: 827, endPoint y: 471, distance: 169.0
click at [827, 482] on strong "Las microfibras ayudan a remover la suciedad durante el lavado, cuidando la for…" at bounding box center [901, 518] width 445 height 73
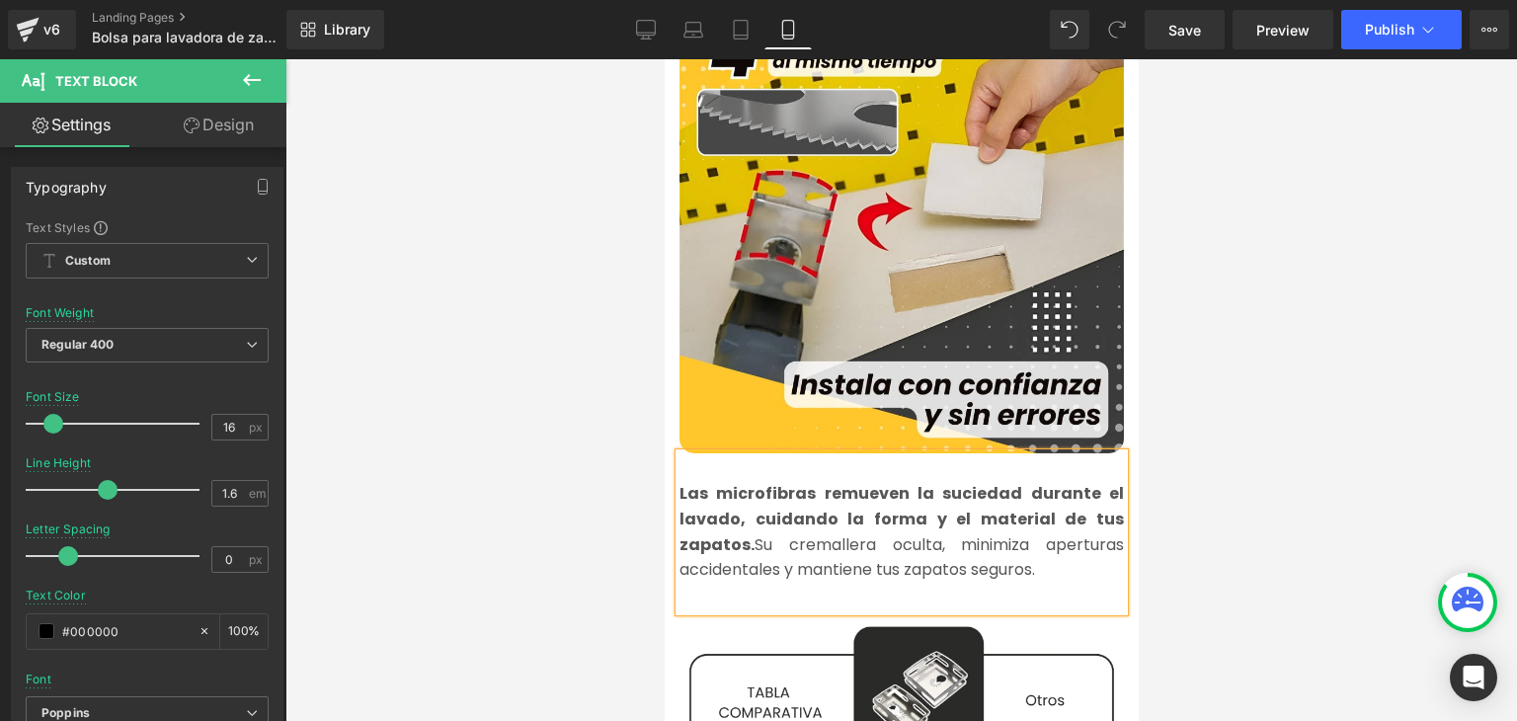
click at [1247, 282] on div at bounding box center [901, 390] width 1232 height 662
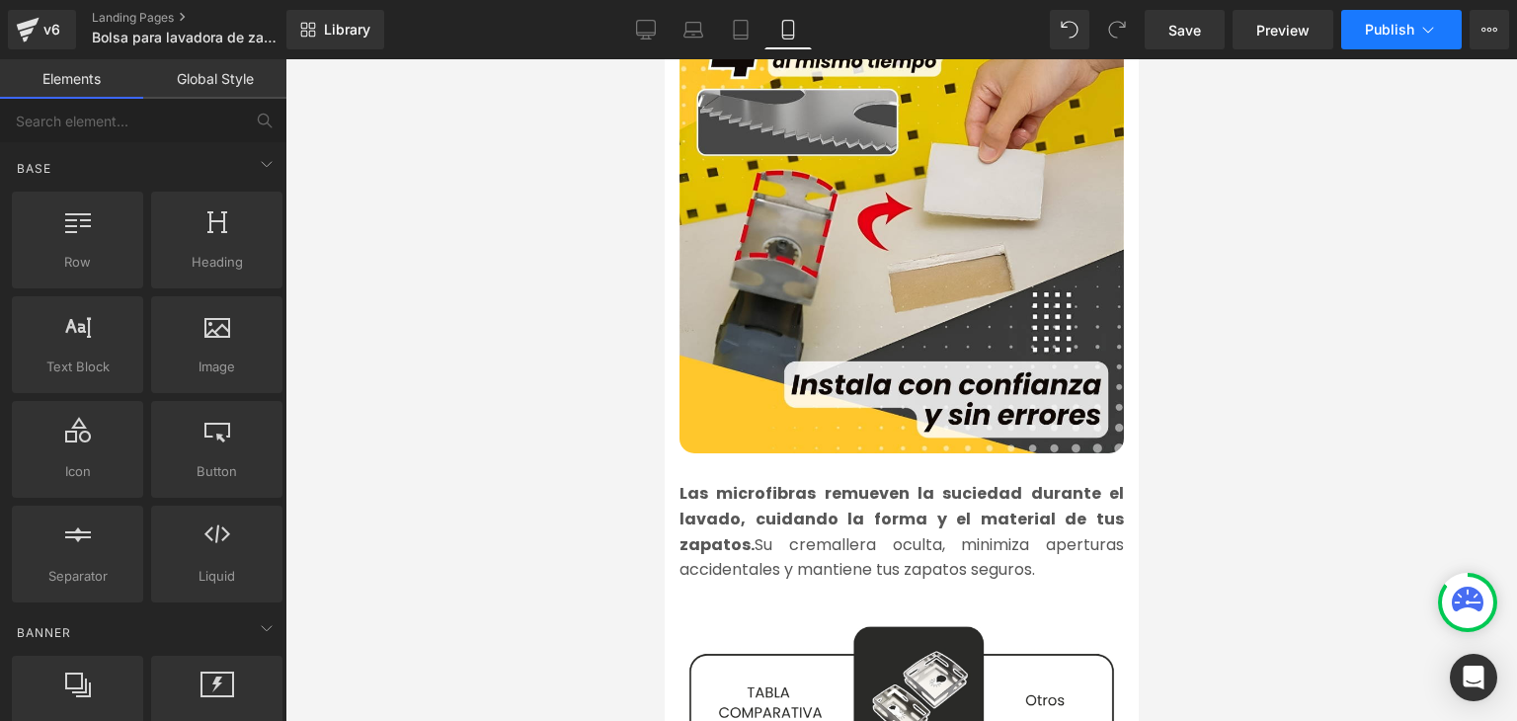
click at [1393, 30] on span "Publish" at bounding box center [1389, 30] width 49 height 16
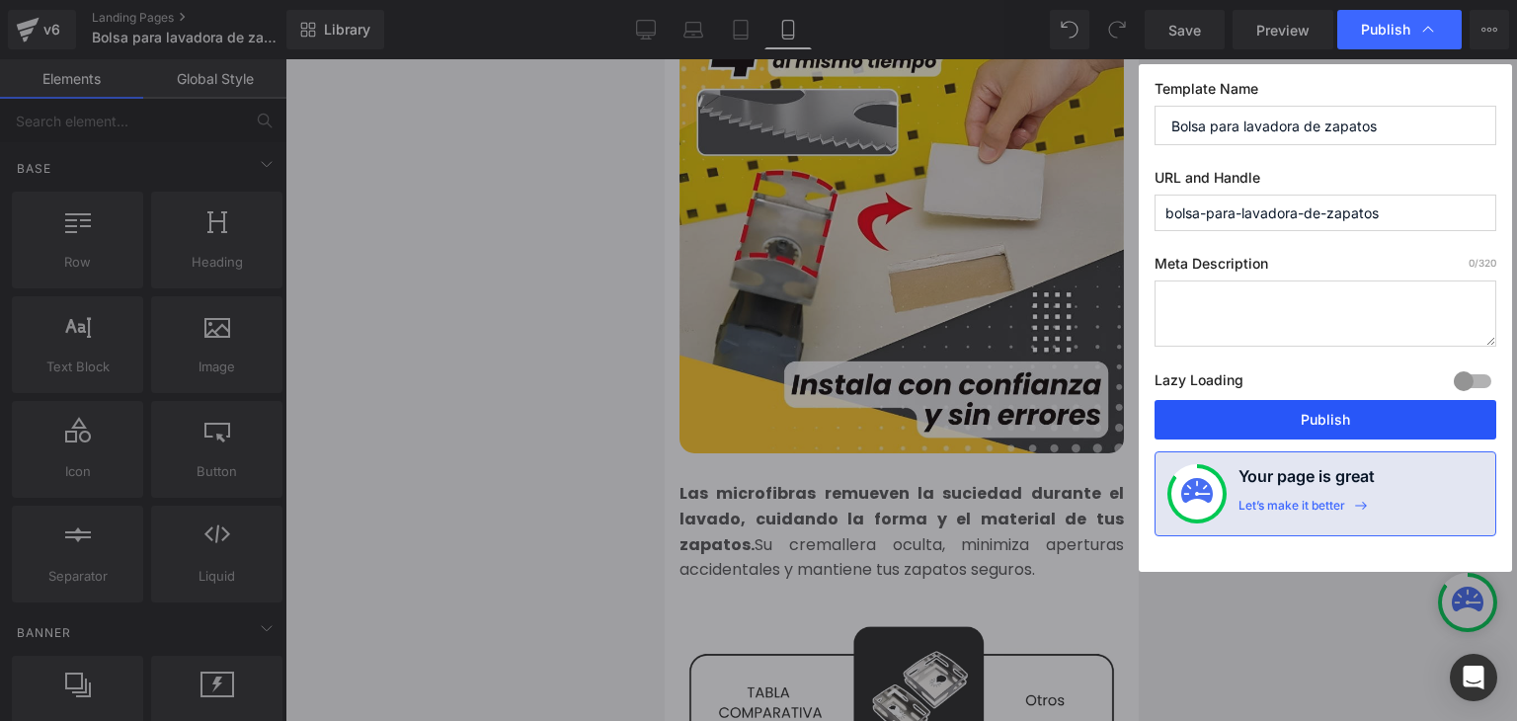
click at [1320, 405] on button "Publish" at bounding box center [1326, 420] width 342 height 40
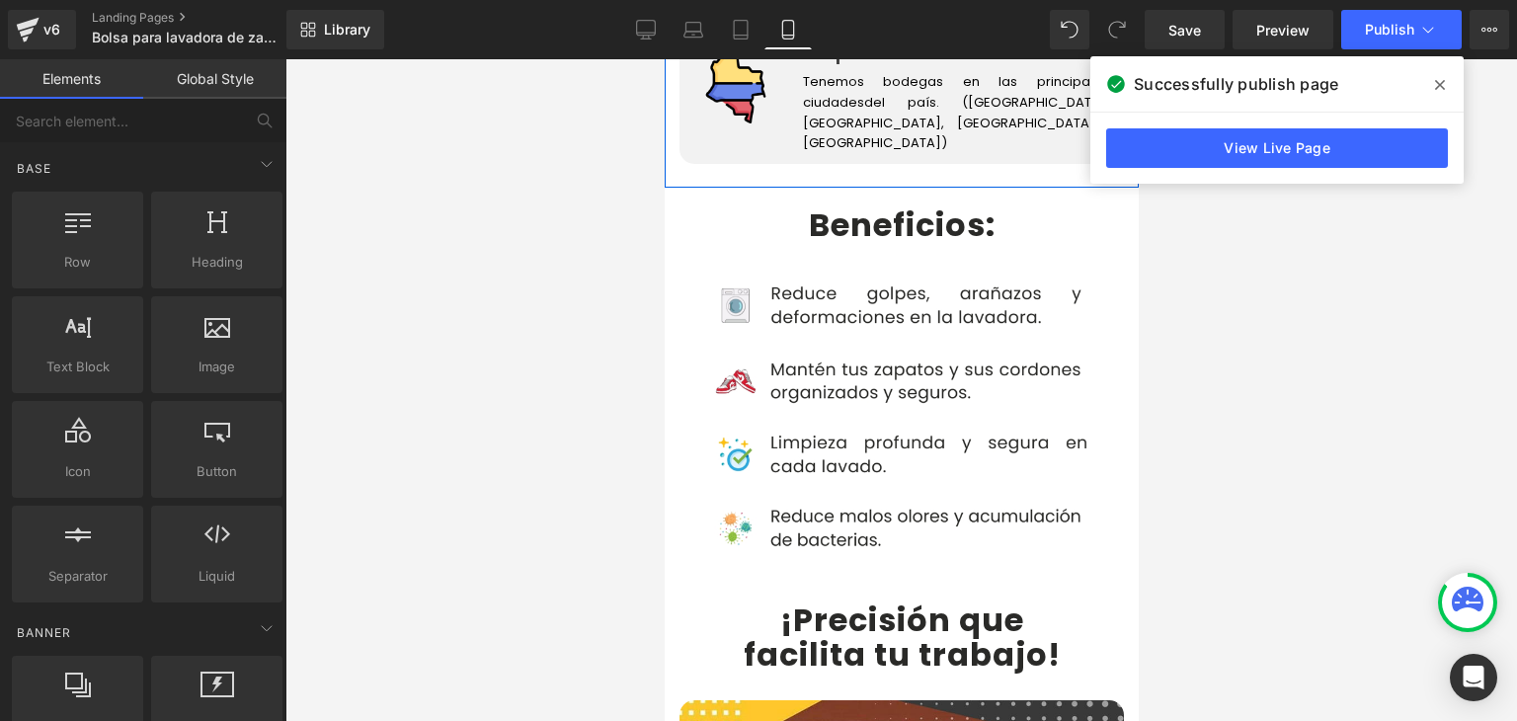
scroll to position [3852, 0]
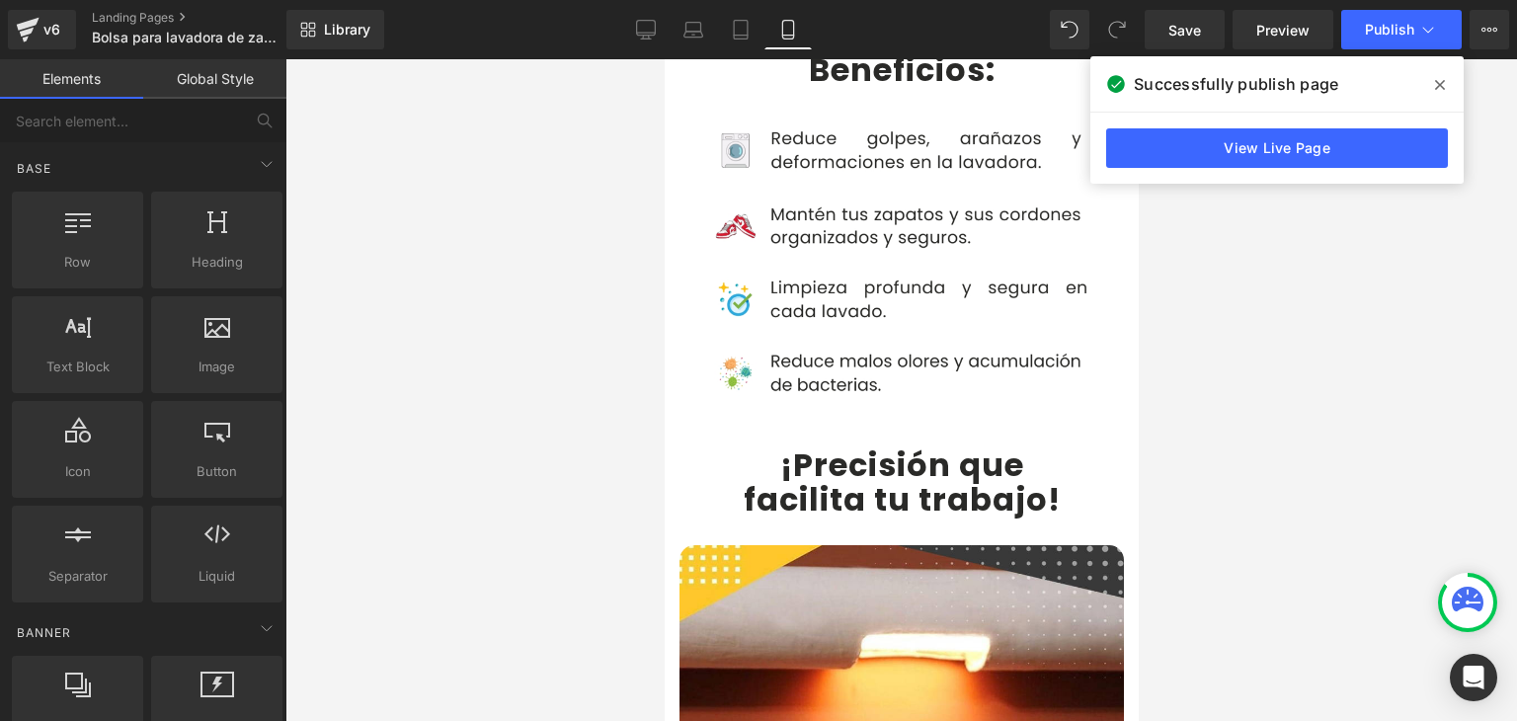
click at [811, 443] on b "¡Precisión que" at bounding box center [901, 465] width 244 height 44
click at [797, 443] on b "¡Precisión que" at bounding box center [901, 465] width 244 height 44
click at [781, 443] on b "¡Precisión que" at bounding box center [901, 465] width 244 height 44
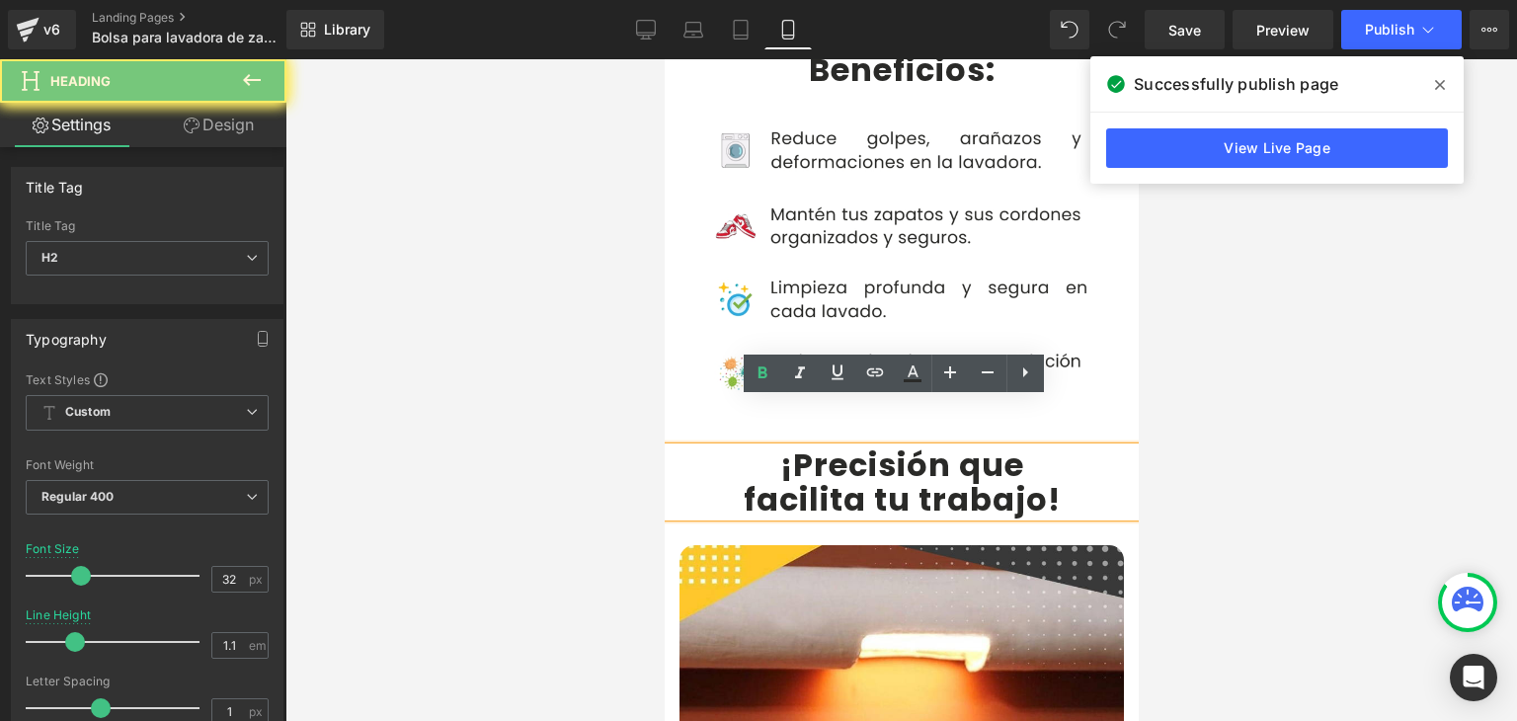
click at [783, 443] on b "¡Precisión que" at bounding box center [901, 465] width 244 height 44
drag, startPoint x: 783, startPoint y: 425, endPoint x: 1028, endPoint y: 456, distance: 247.0
click at [1028, 456] on div "¡Precisión que facilita tu trabajo !" at bounding box center [901, 481] width 474 height 69
paste div
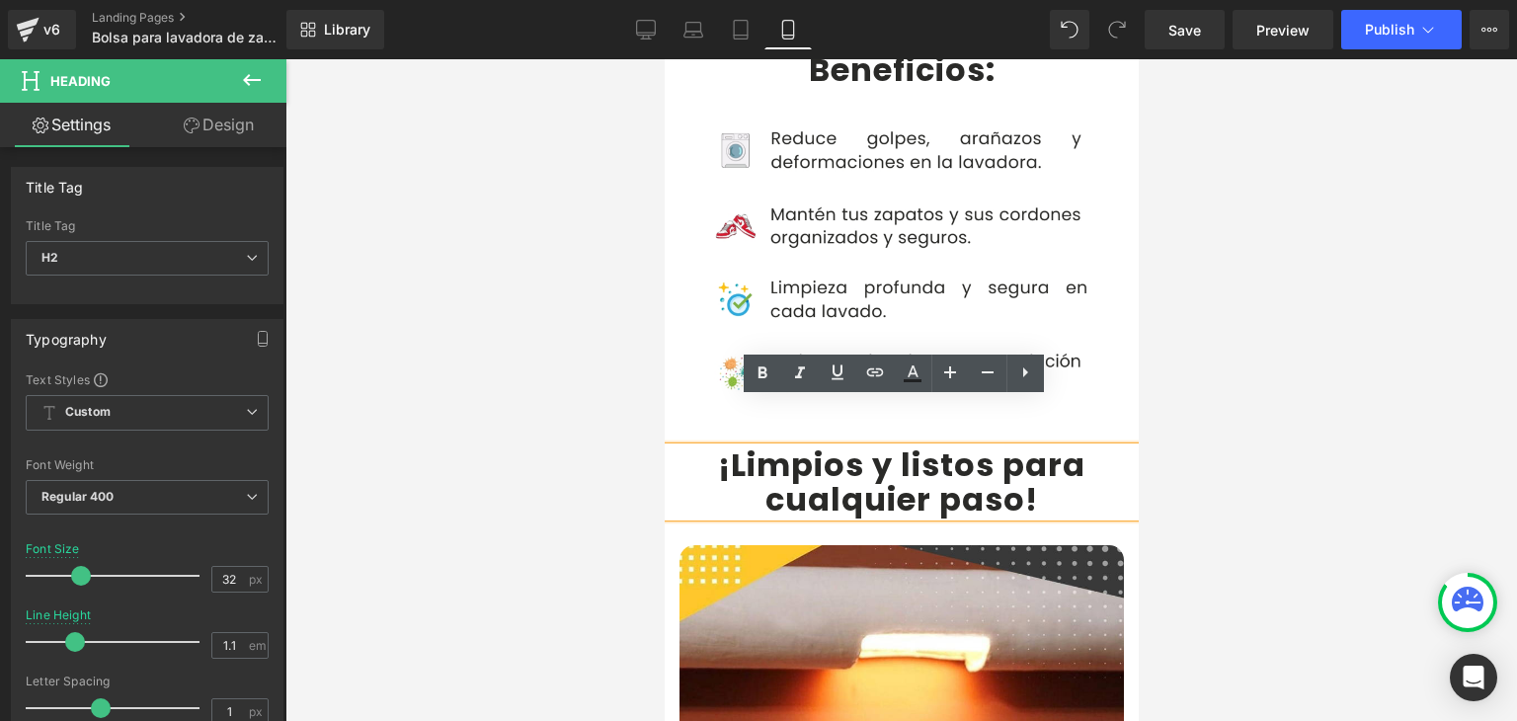
click at [989, 443] on b "¡Limpios y listos para cualquier paso" at bounding box center [900, 482] width 367 height 79
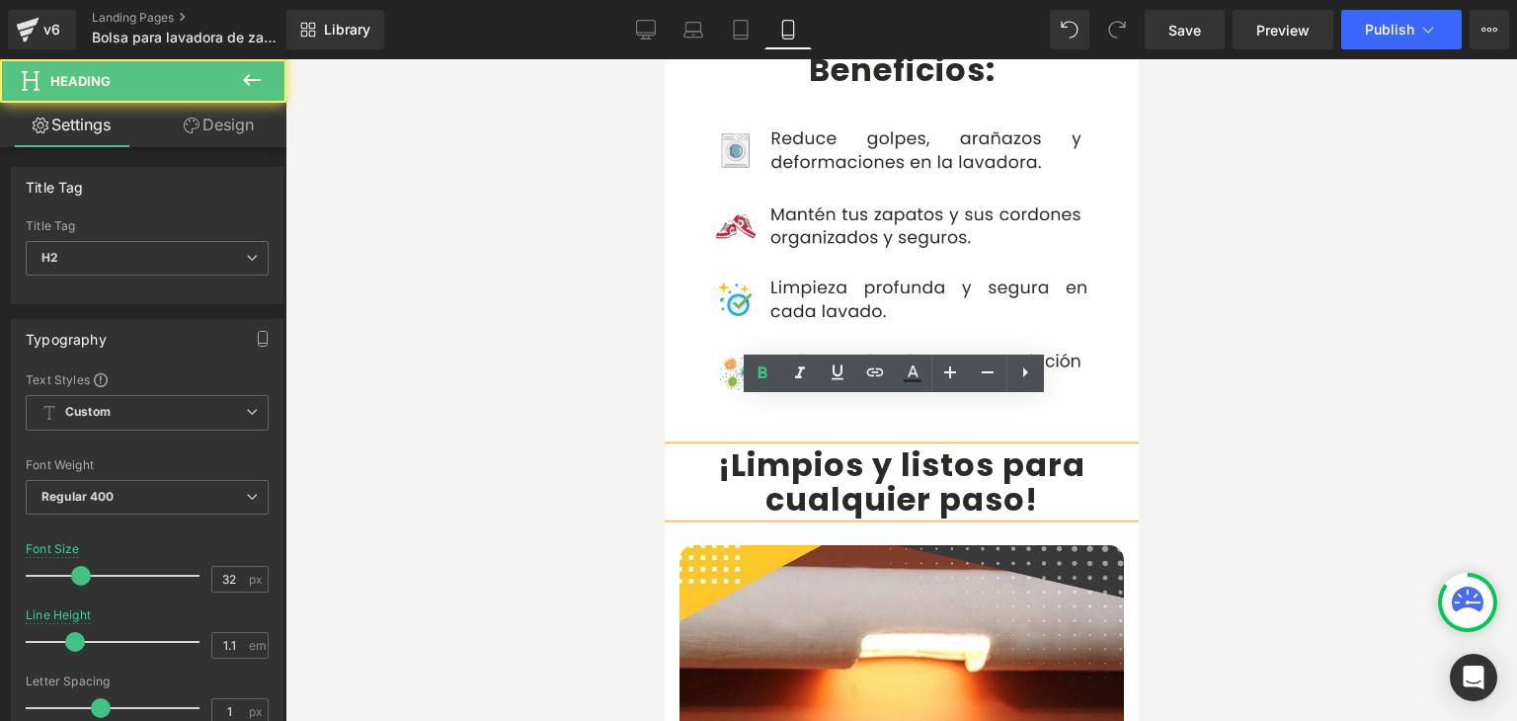
click at [998, 443] on b "¡Limpios y listos para cualquier paso" at bounding box center [900, 482] width 367 height 79
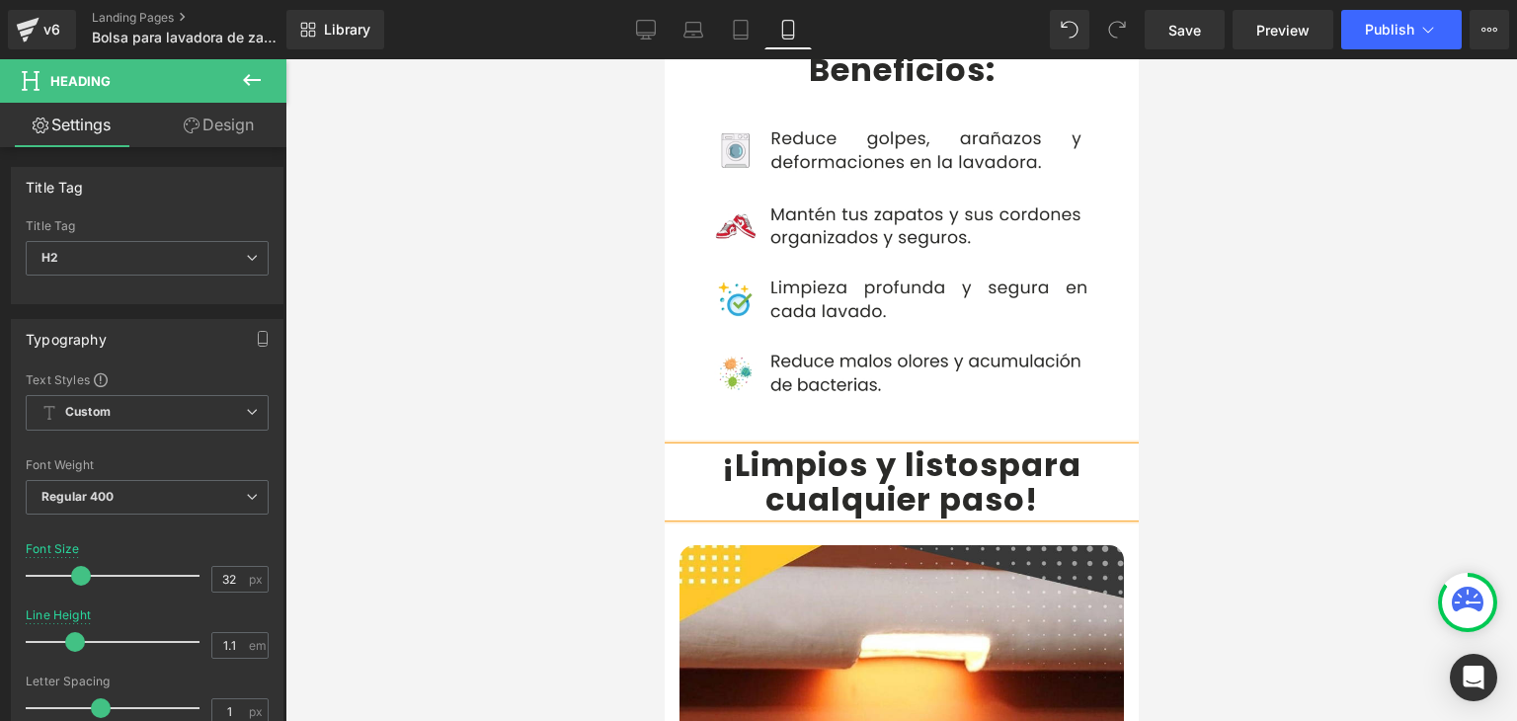
click at [1257, 426] on div at bounding box center [901, 390] width 1232 height 662
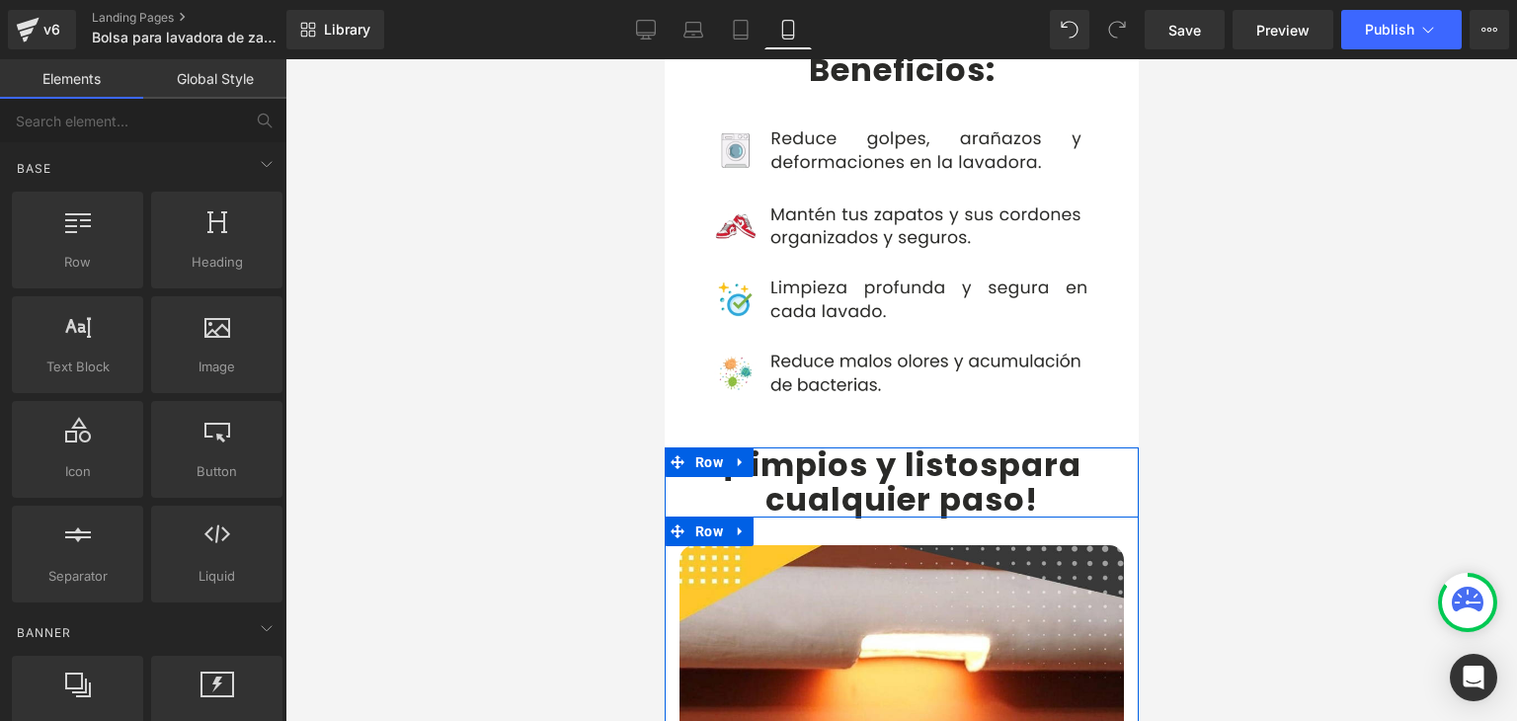
scroll to position [4544, 0]
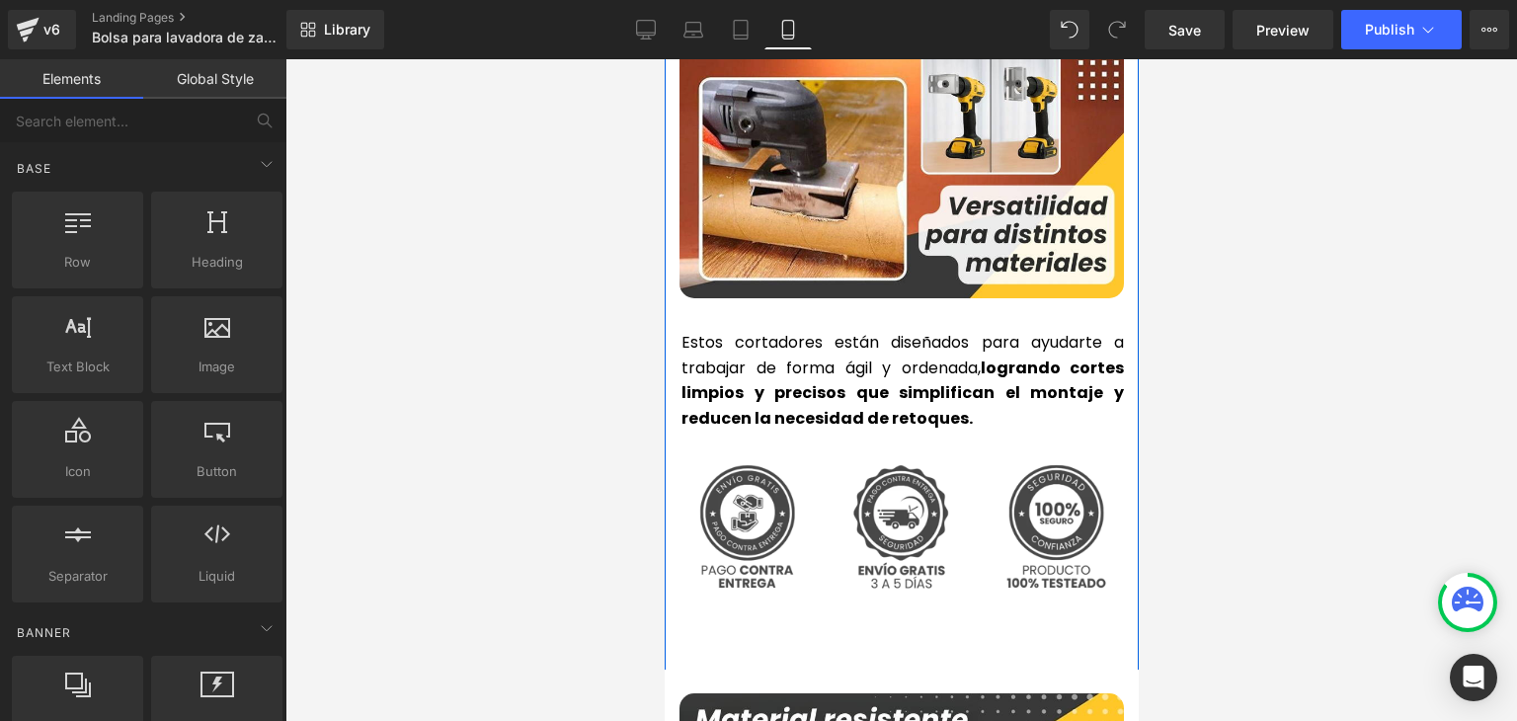
click at [751, 357] on strong "logrando cortes limpios y precisos que simplifican el montaje y reducen la nece…" at bounding box center [902, 393] width 443 height 73
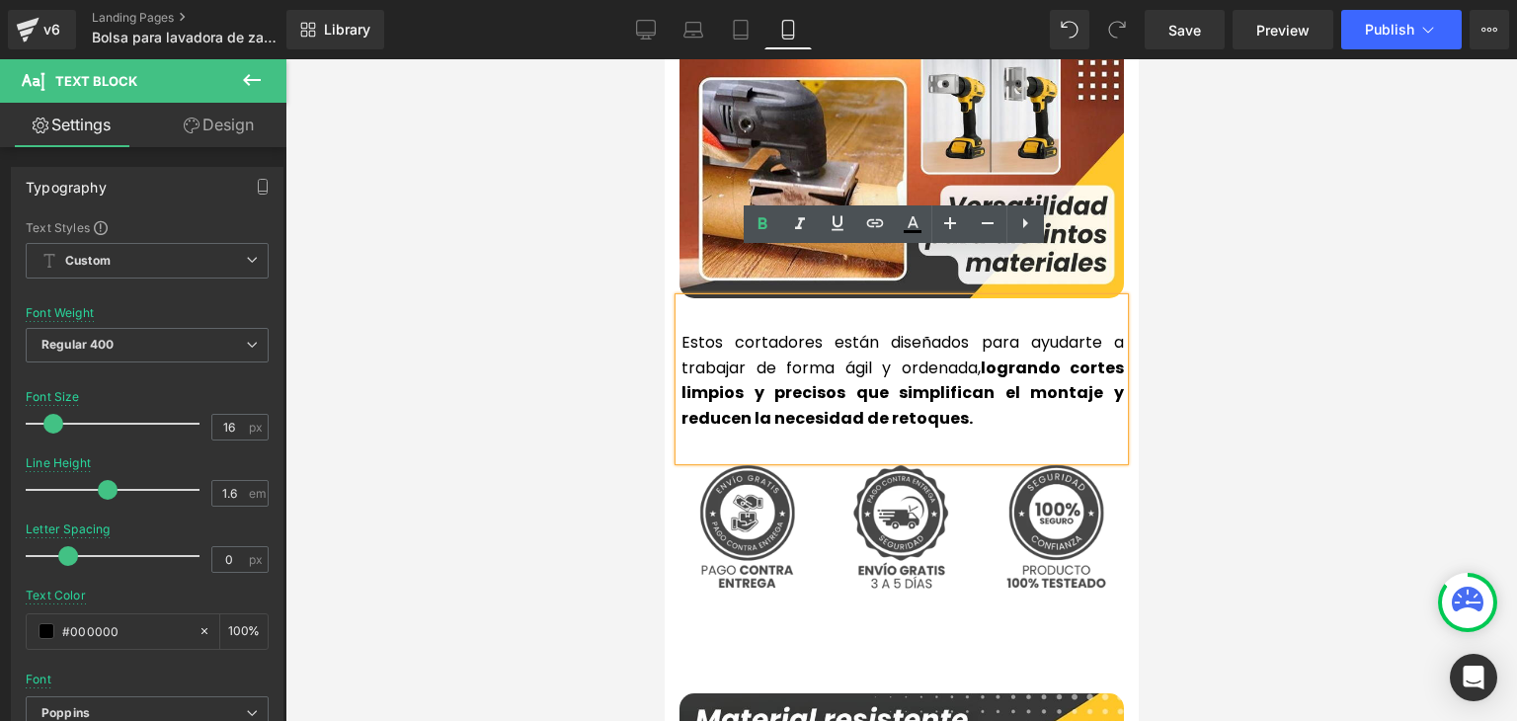
click at [760, 357] on strong "logrando cortes limpios y precisos que simplifican el montaje y reducen la nece…" at bounding box center [902, 393] width 443 height 73
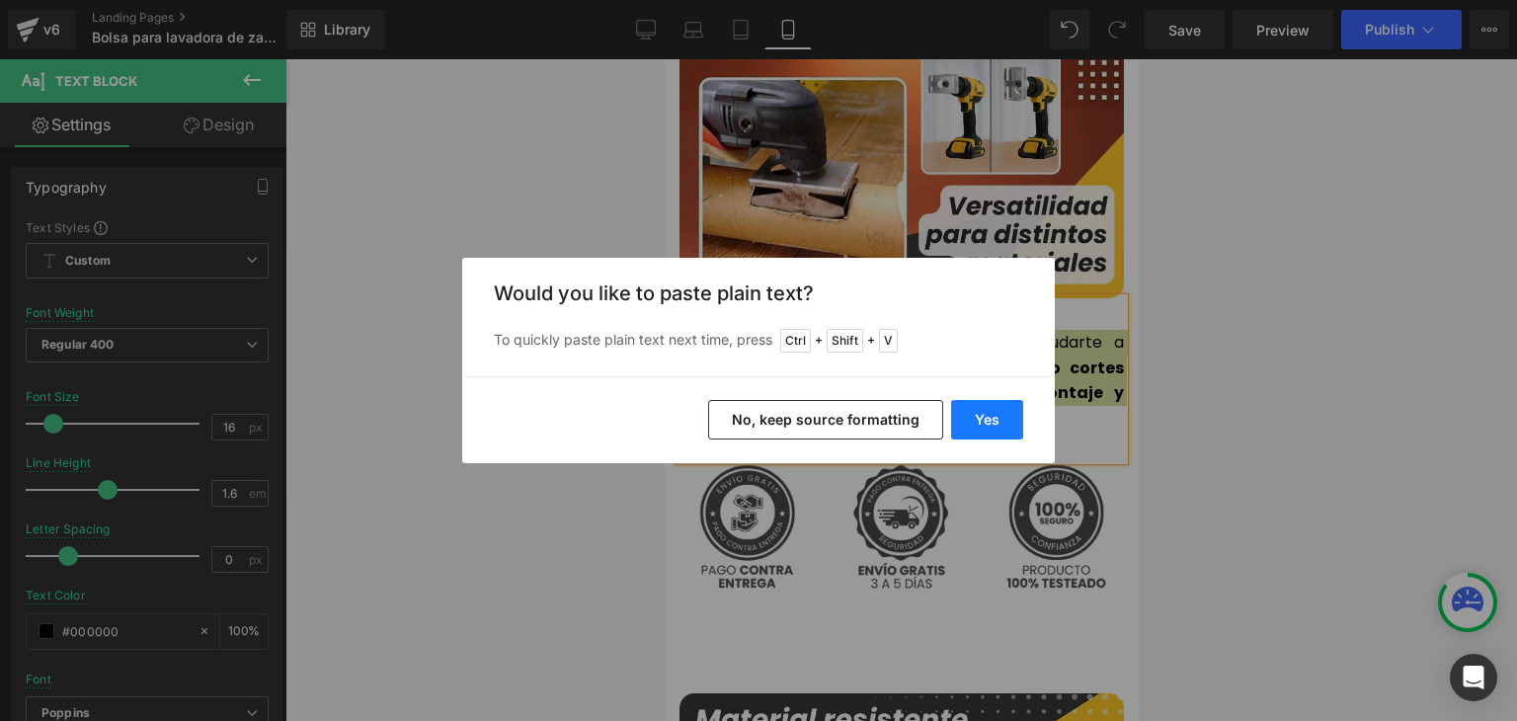
click at [973, 414] on button "Yes" at bounding box center [987, 420] width 72 height 40
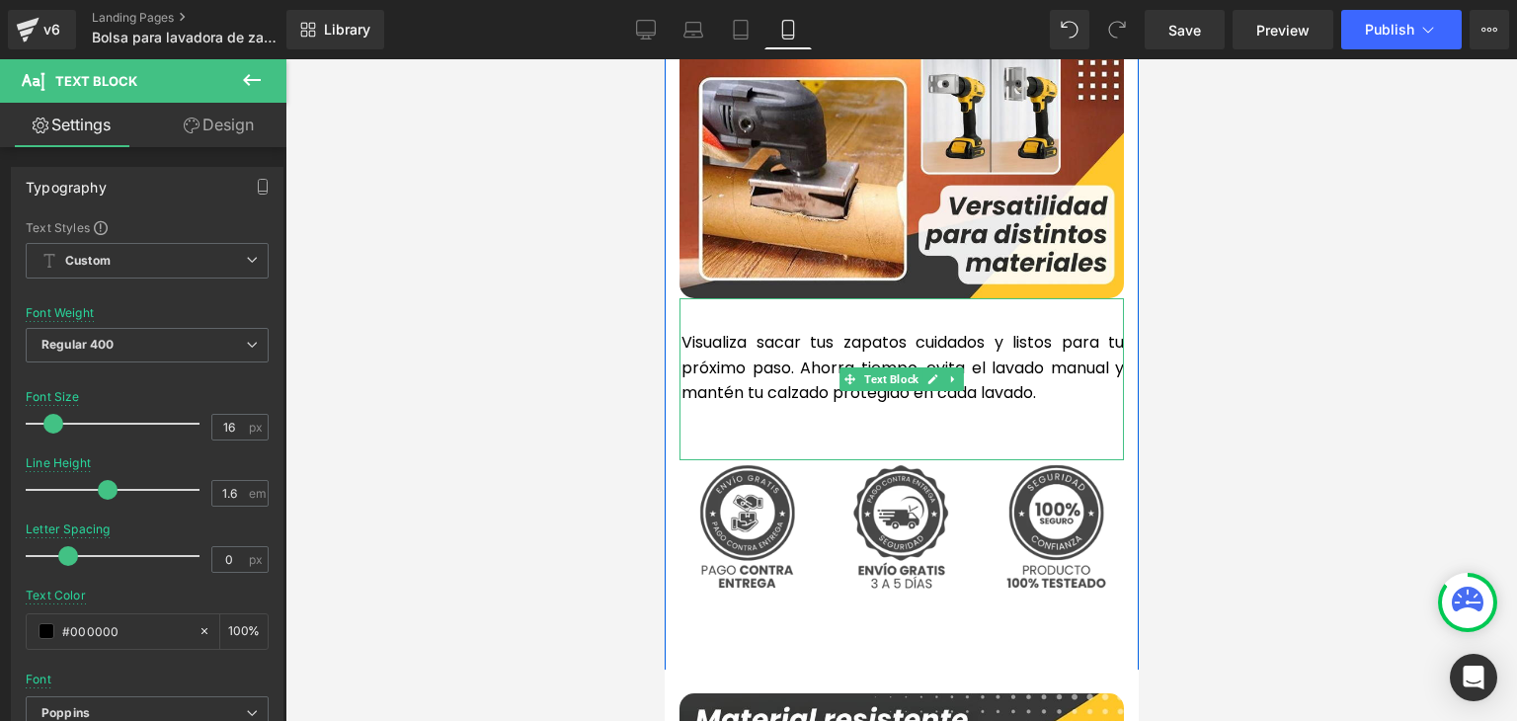
click at [807, 388] on div "Visualiza sacar tus zapatos cuidados y listos para tu próximo paso. Ahorra tiem…" at bounding box center [901, 379] width 445 height 162
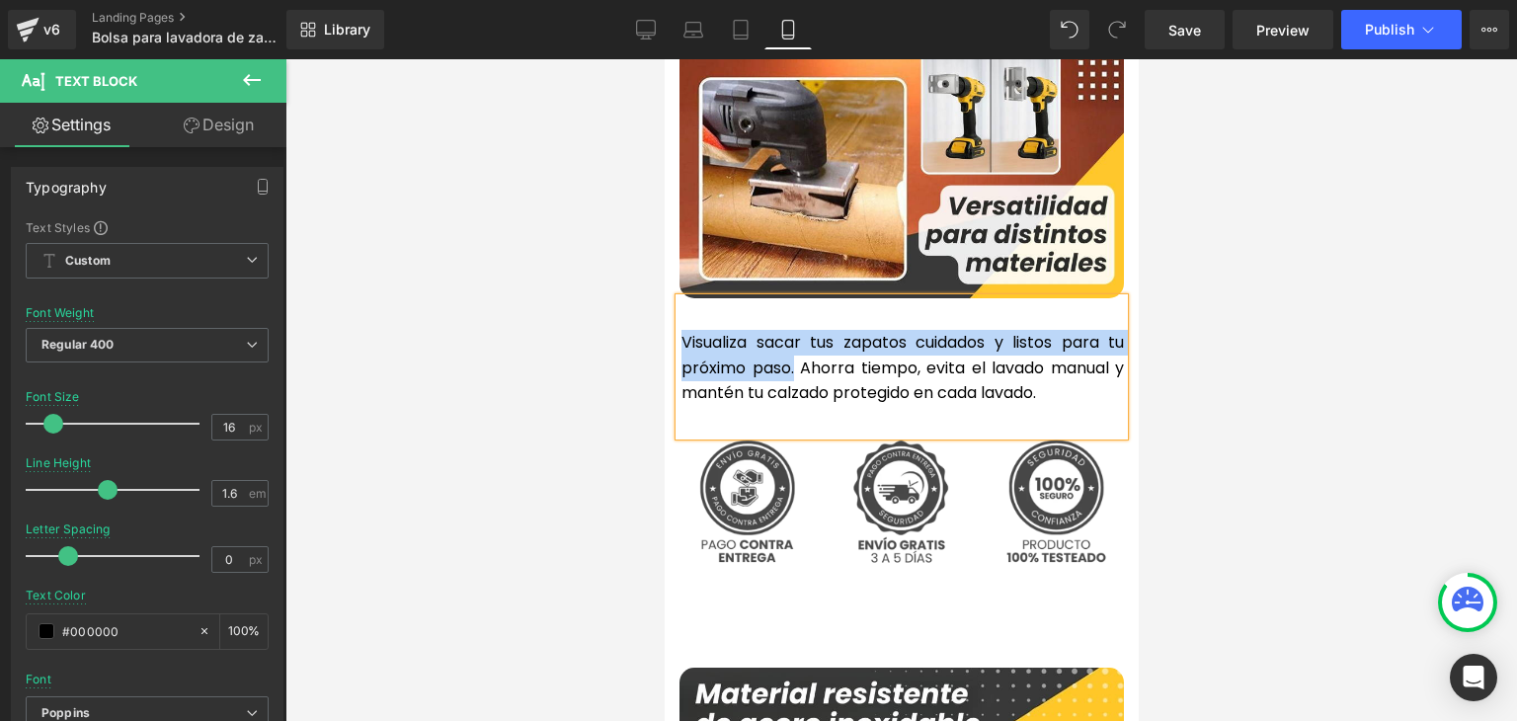
drag, startPoint x: 787, startPoint y: 322, endPoint x: 674, endPoint y: 295, distance: 116.7
click at [681, 330] on p "Visualiza sacar tus zapatos cuidados y listos para tu próximo paso. Ahorra tiem…" at bounding box center [902, 368] width 443 height 76
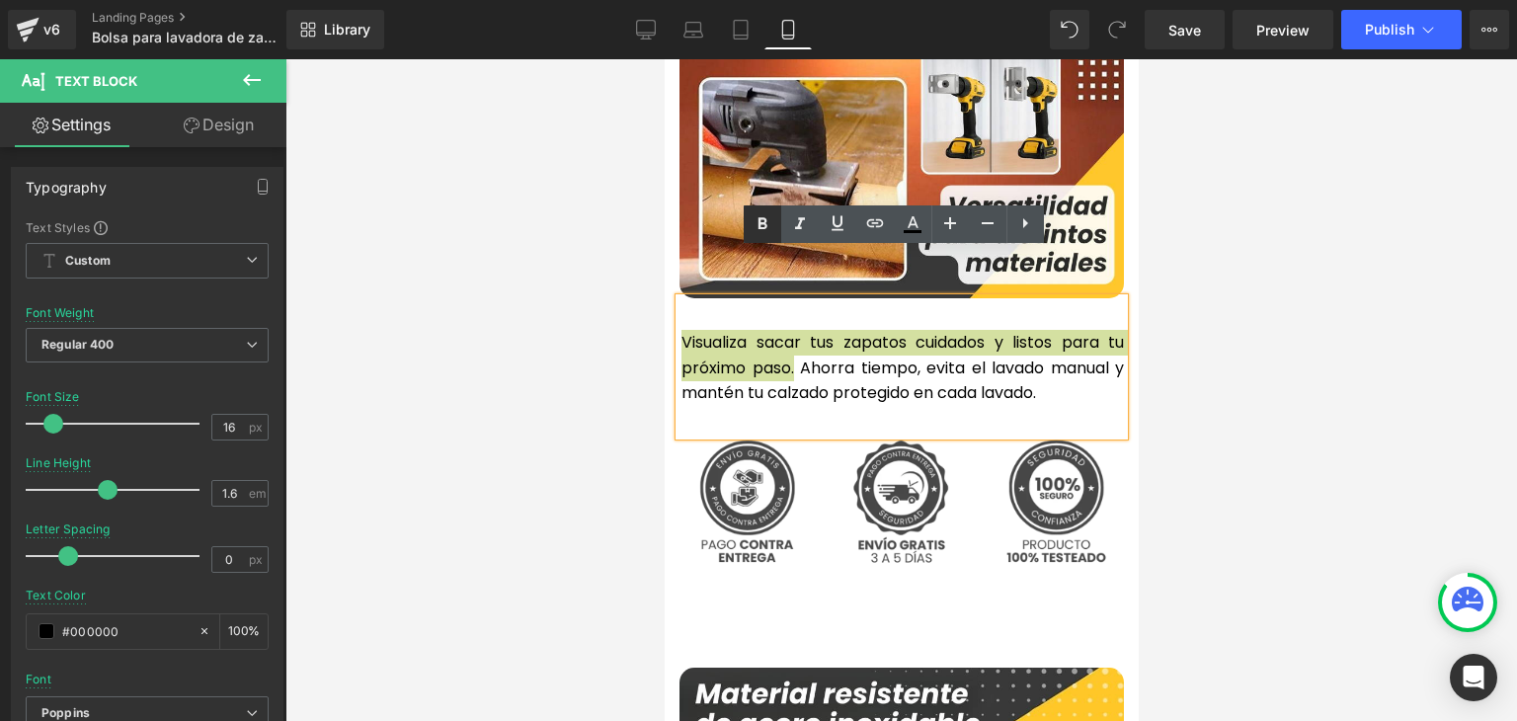
drag, startPoint x: 755, startPoint y: 232, endPoint x: 449, endPoint y: 175, distance: 310.6
click at [755, 232] on icon at bounding box center [763, 224] width 24 height 24
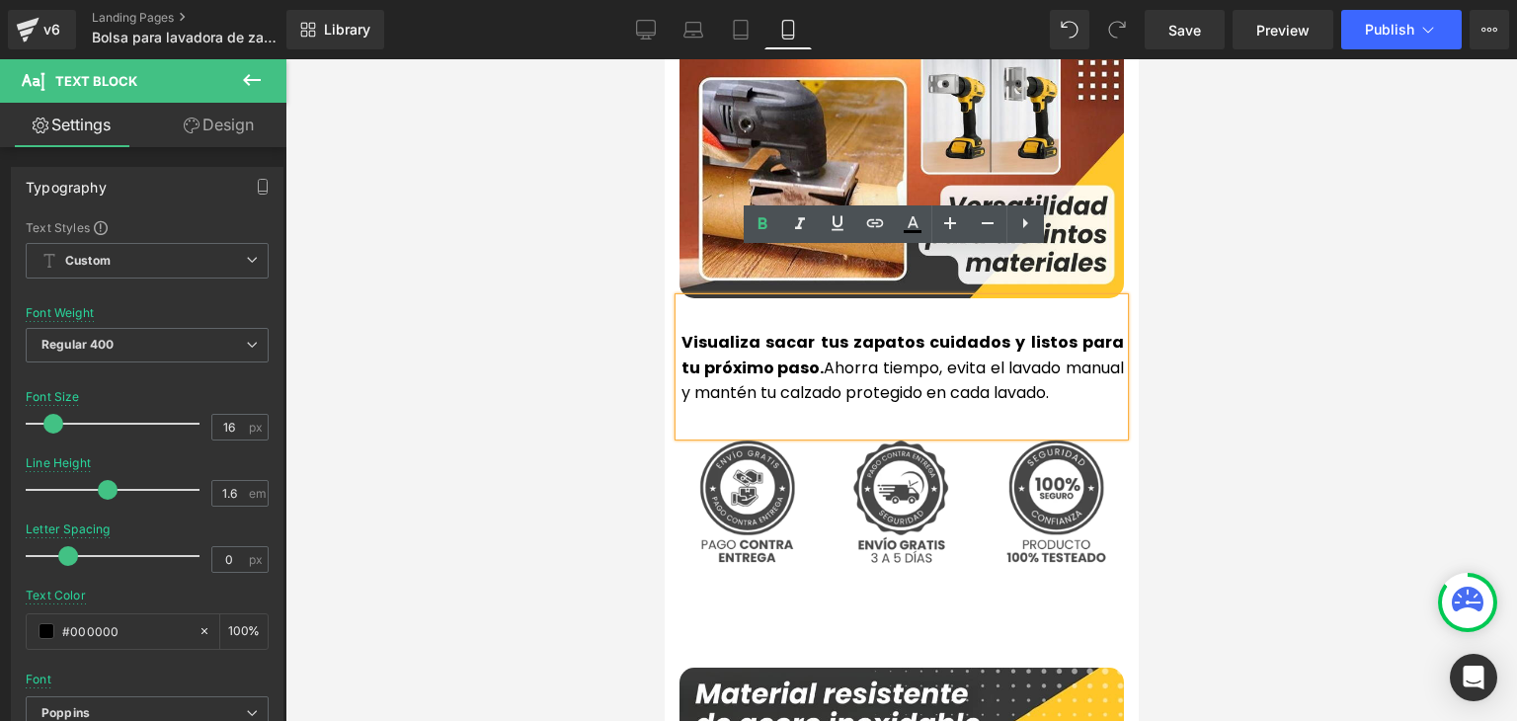
drag, startPoint x: 1312, startPoint y: 226, endPoint x: 1375, endPoint y: 104, distance: 137.8
click at [1312, 226] on div at bounding box center [901, 390] width 1232 height 662
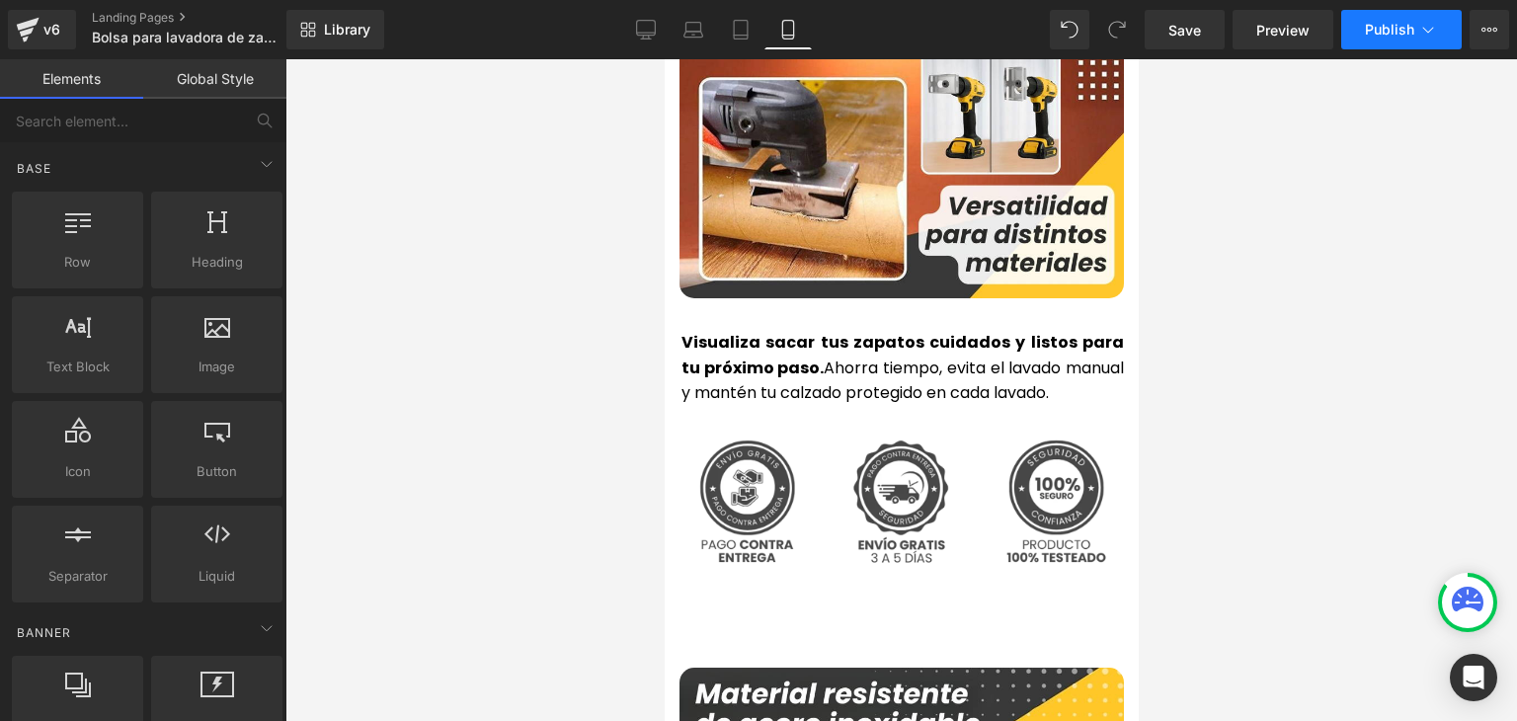
click at [1403, 37] on span "Publish" at bounding box center [1389, 30] width 49 height 16
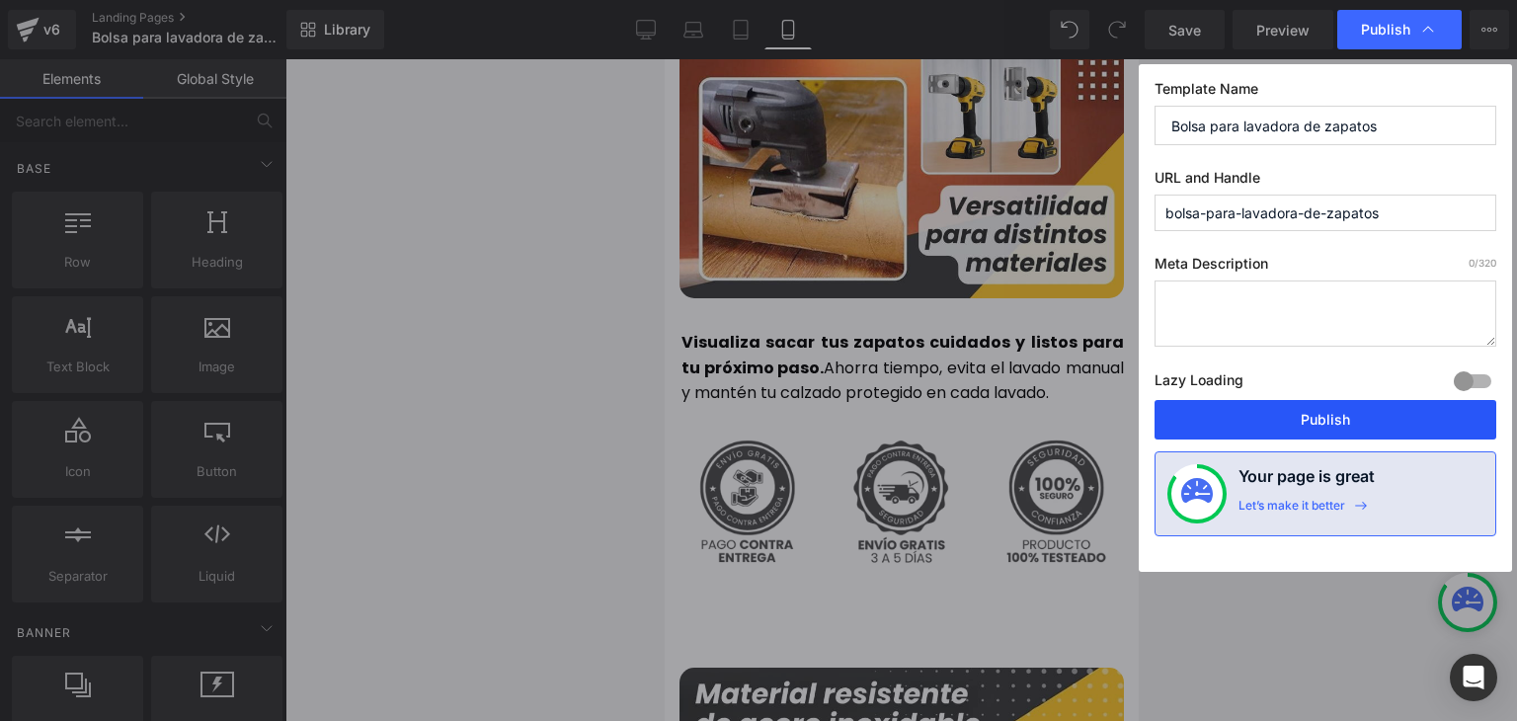
click at [1337, 423] on button "Publish" at bounding box center [1326, 420] width 342 height 40
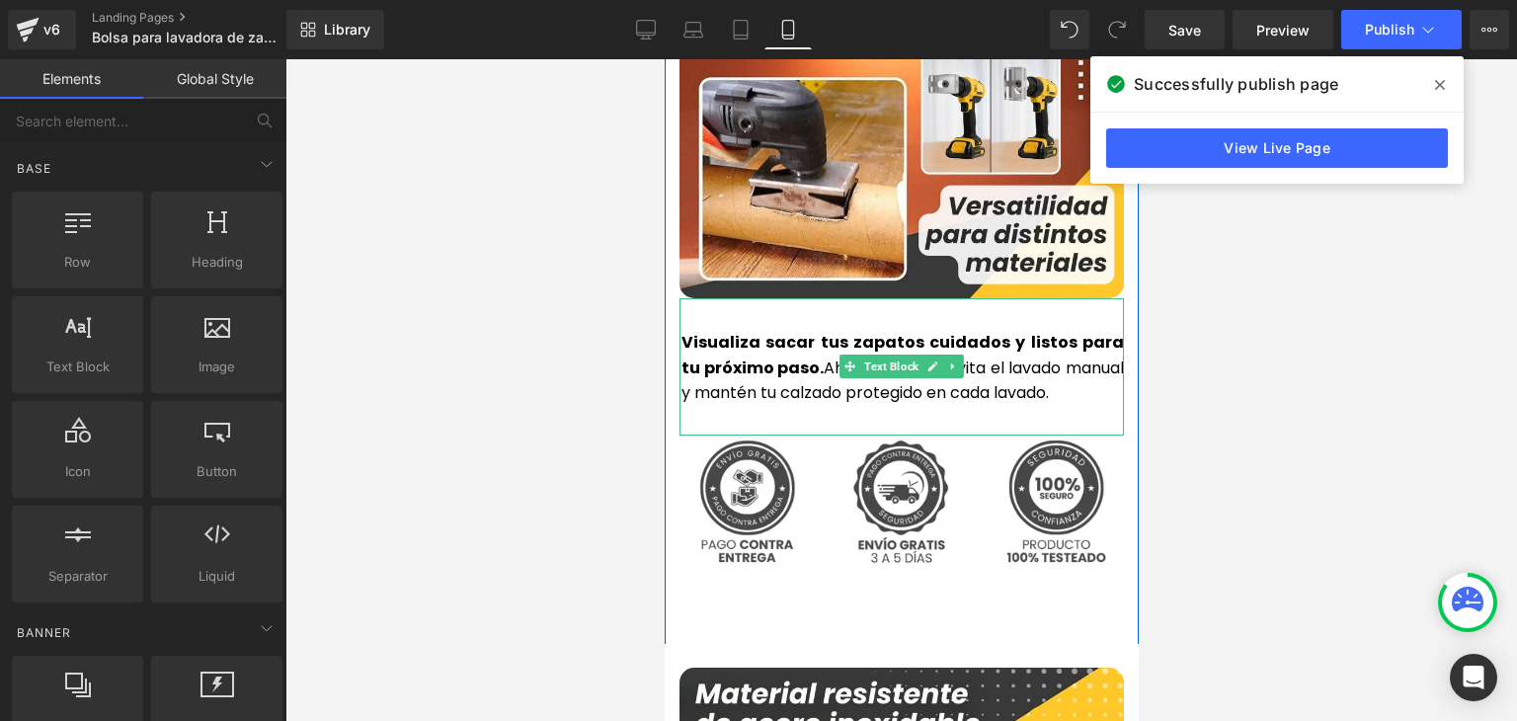
scroll to position [3951, 0]
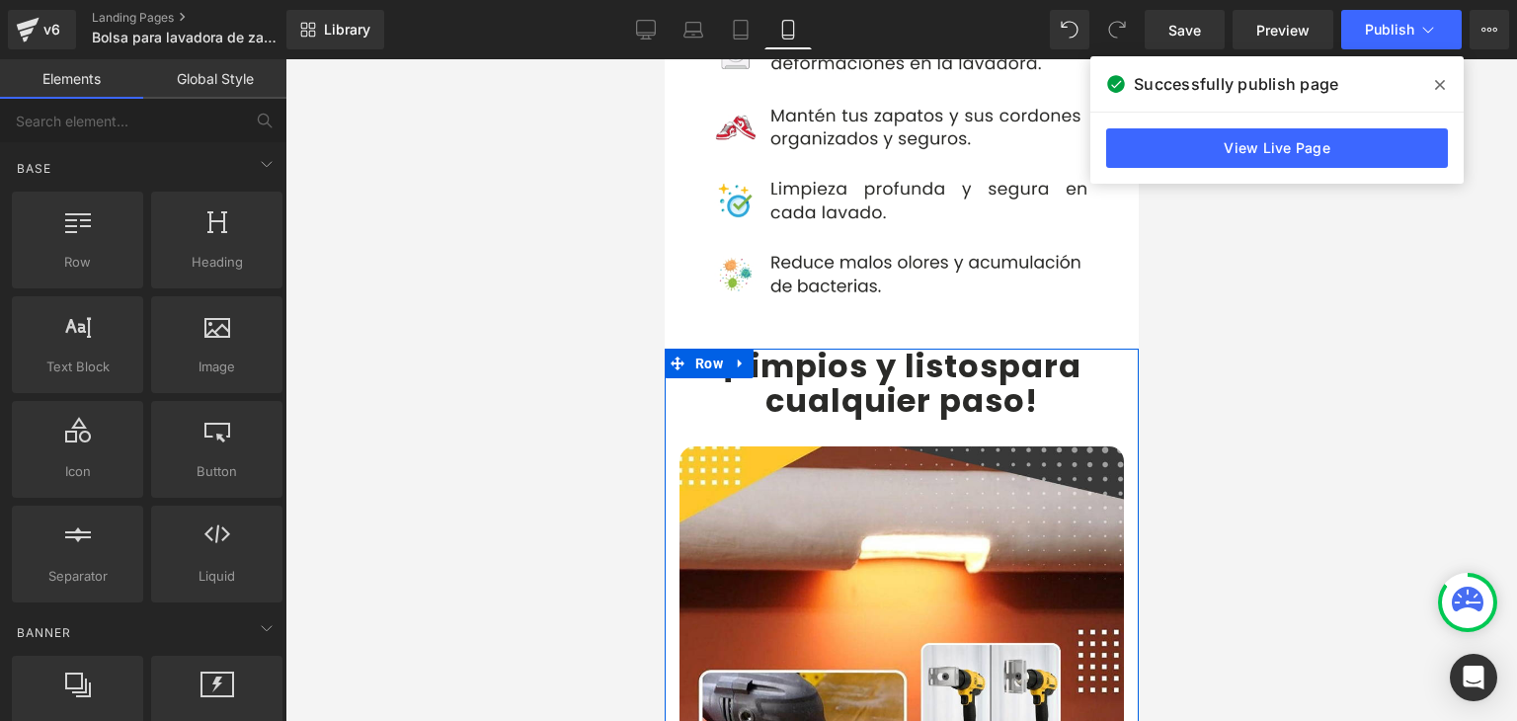
click at [748, 344] on b "¡Limpios y listos" at bounding box center [859, 366] width 277 height 44
click at [757, 344] on b "¡Limpios y listos" at bounding box center [859, 366] width 277 height 44
click at [764, 344] on b "¡Limpios y listos" at bounding box center [859, 366] width 277 height 44
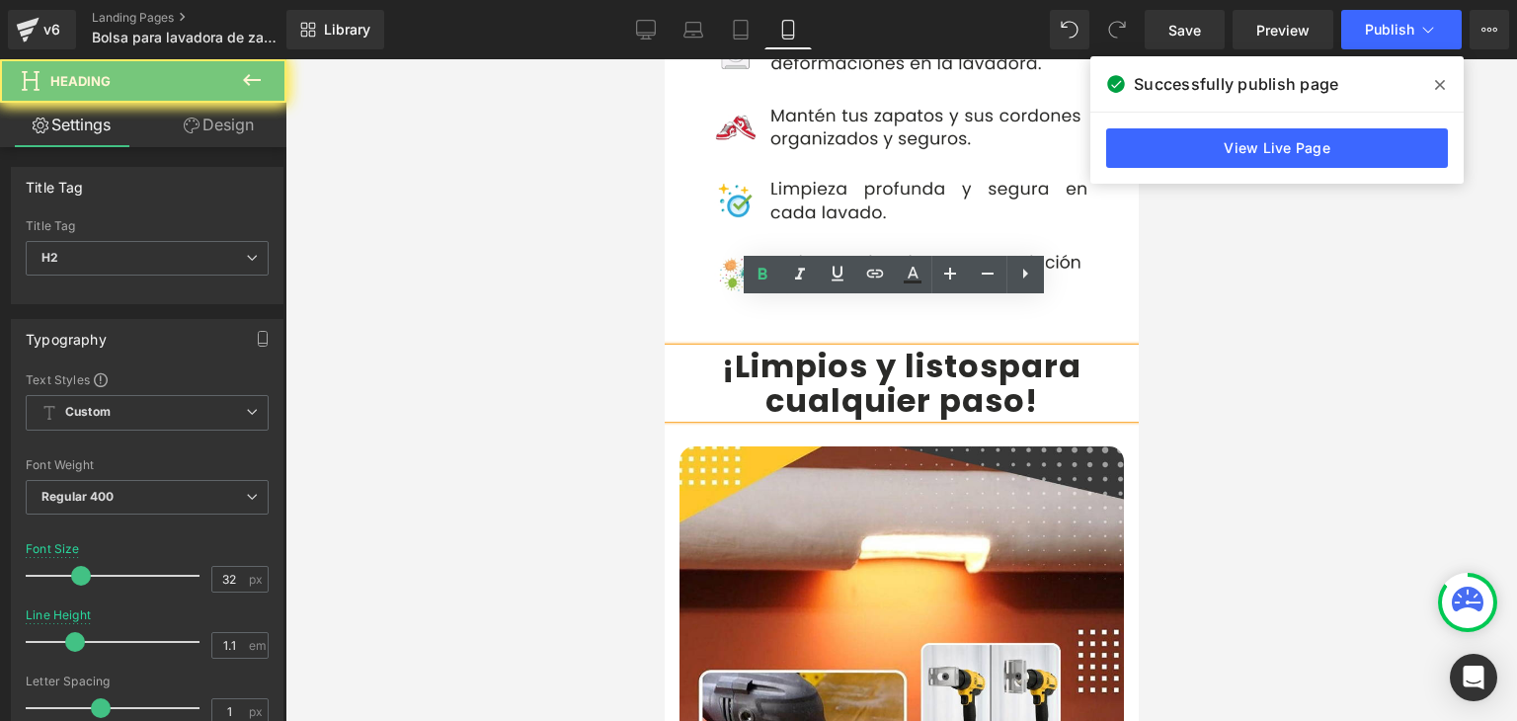
click at [755, 344] on b "¡Limpios y listos" at bounding box center [859, 366] width 277 height 44
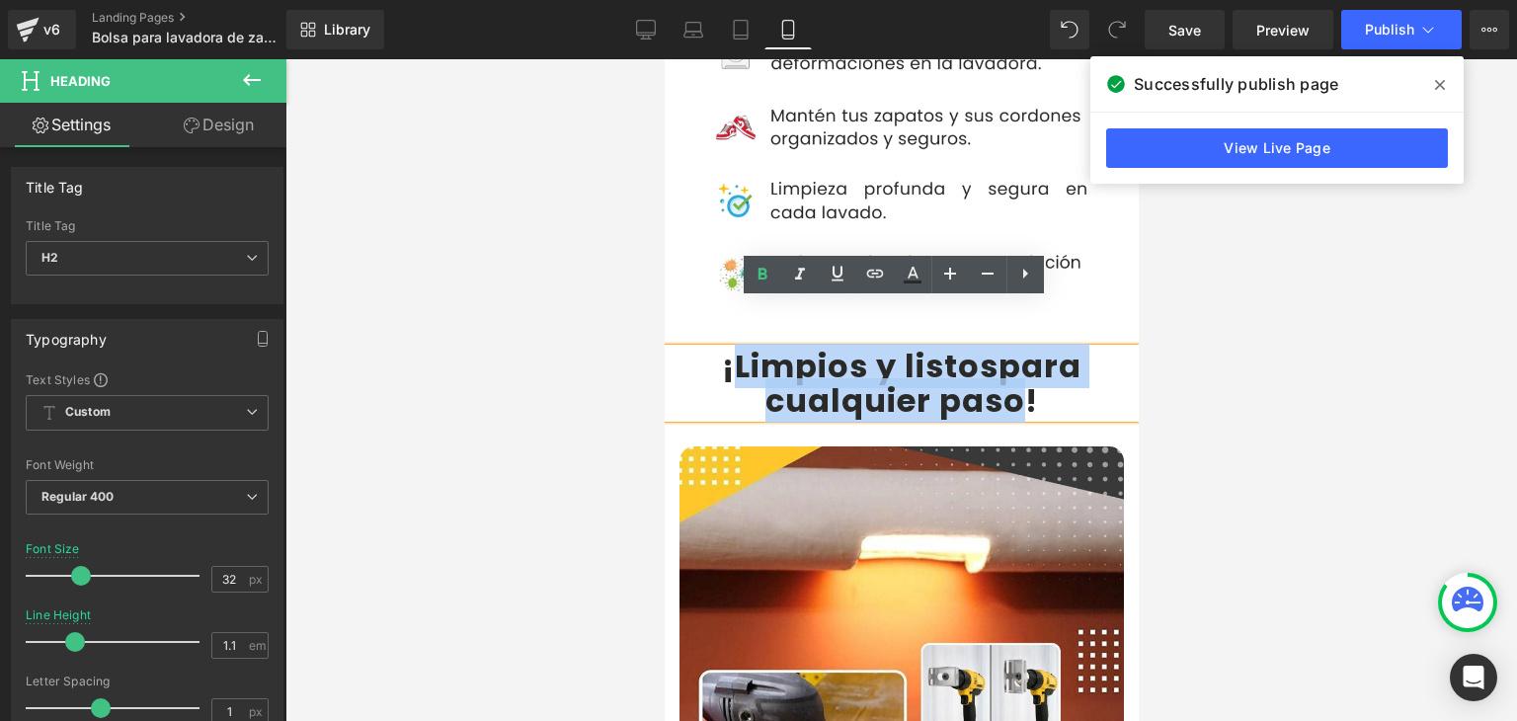
drag, startPoint x: 730, startPoint y: 324, endPoint x: 1008, endPoint y: 343, distance: 278.2
click at [1008, 349] on h2 "¡Limpios y listos para cualquier paso !" at bounding box center [901, 383] width 474 height 69
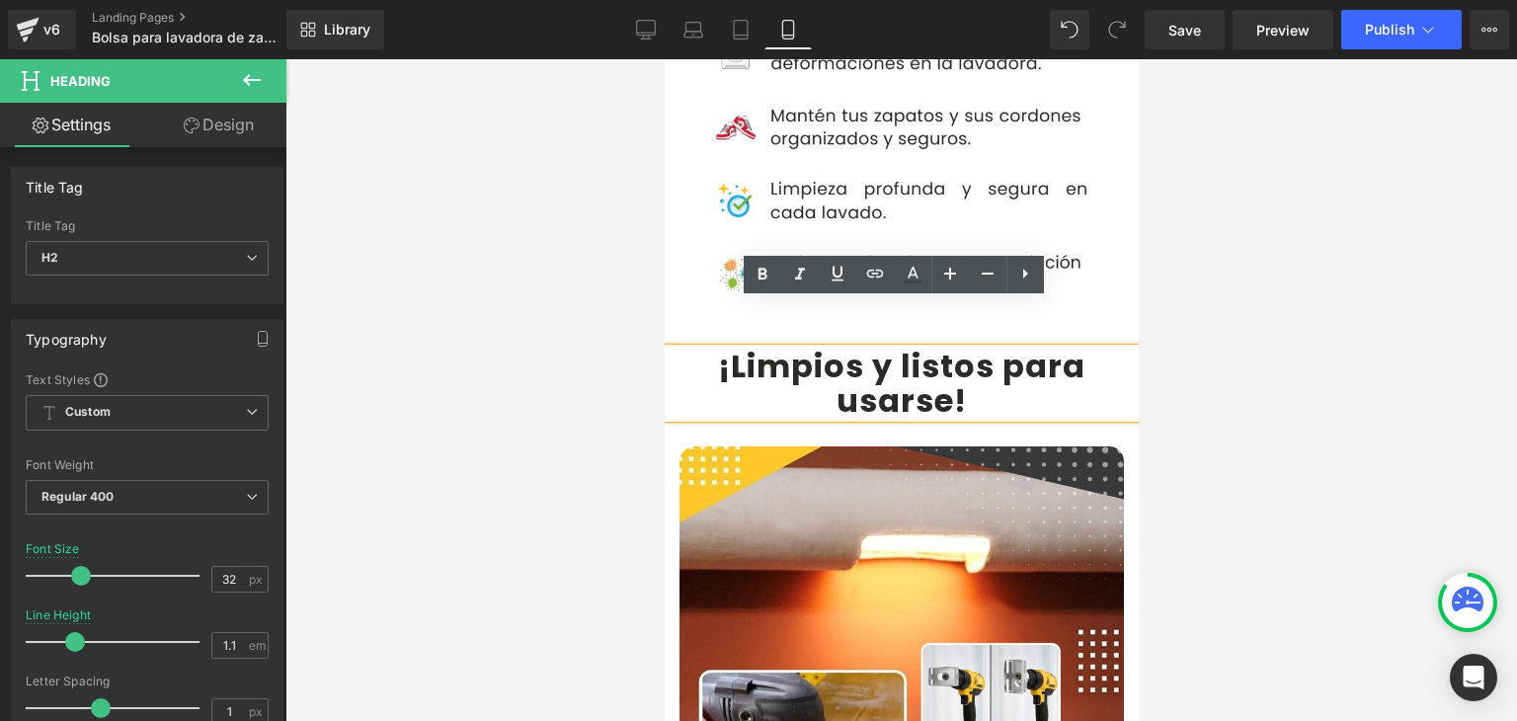
drag, startPoint x: 1861, startPoint y: 329, endPoint x: 1000, endPoint y: 325, distance: 861.4
click at [1000, 344] on b "¡Limpios y listos para usarse" at bounding box center [900, 383] width 367 height 79
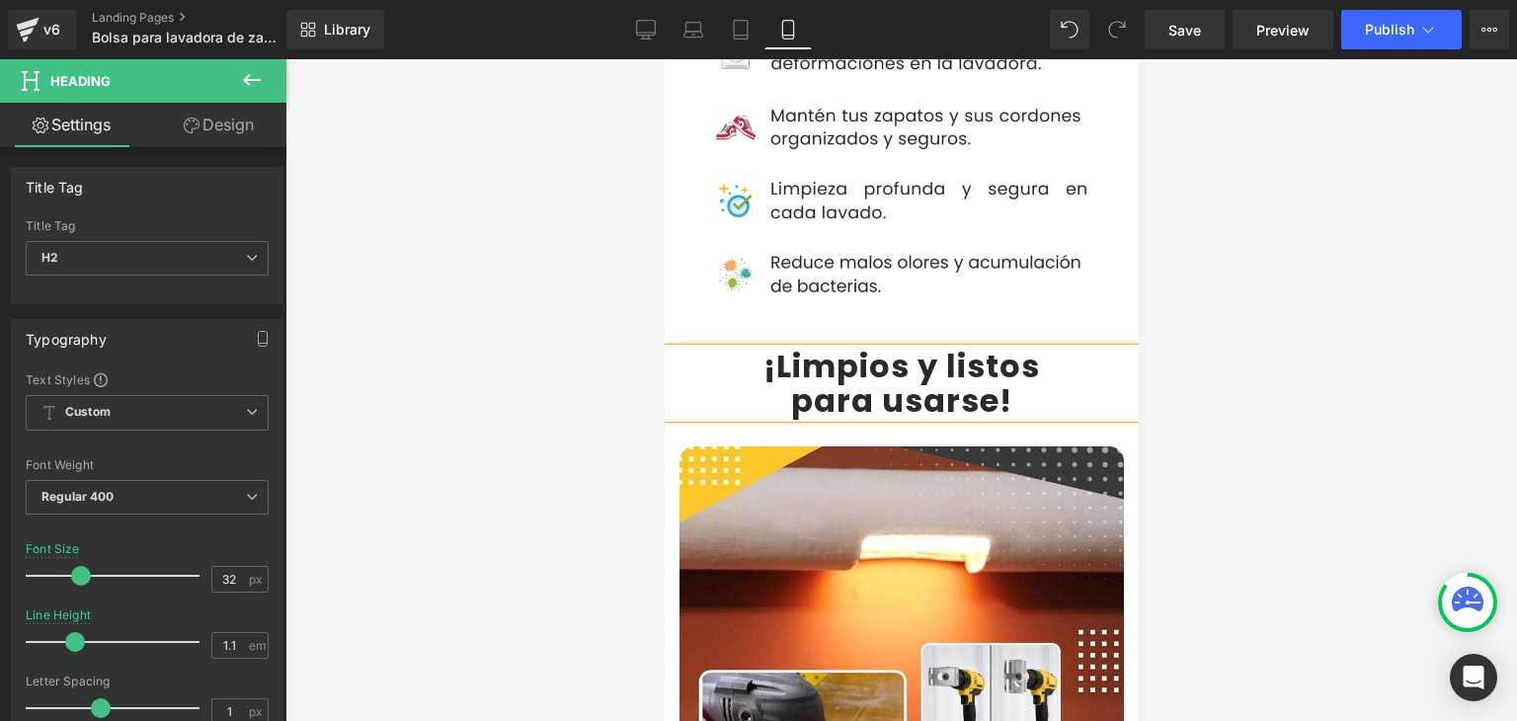
click at [1197, 270] on div at bounding box center [901, 390] width 1232 height 662
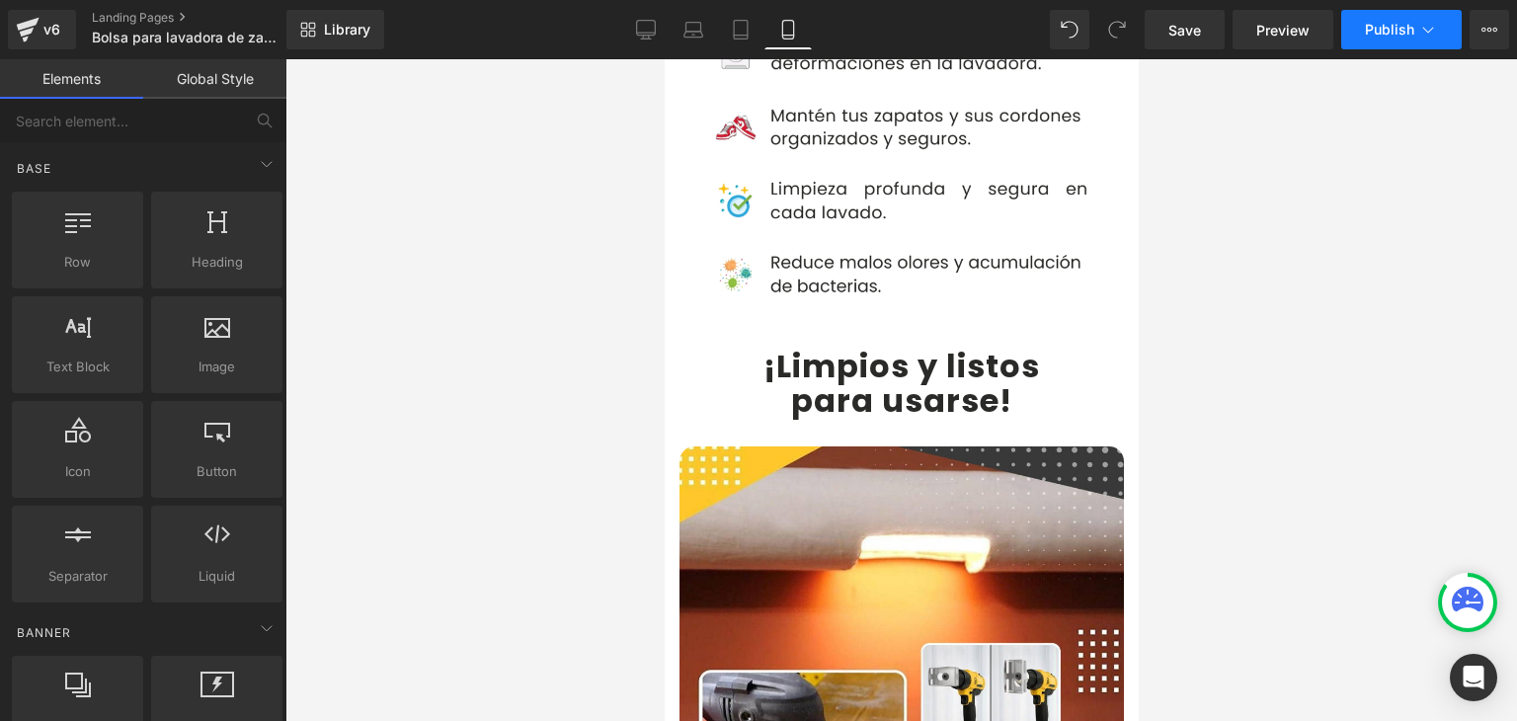
click at [1387, 32] on span "Publish" at bounding box center [1389, 30] width 49 height 16
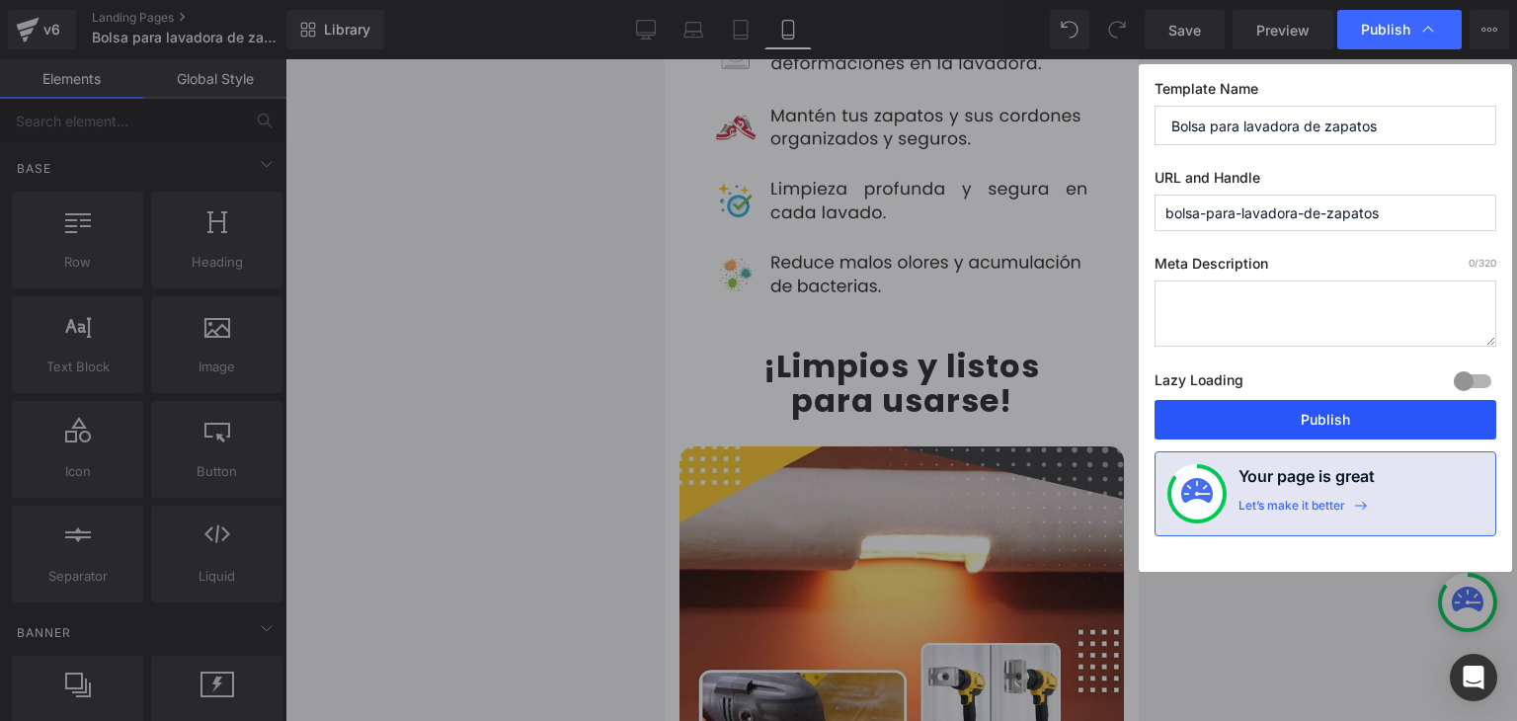
click at [1312, 405] on button "Publish" at bounding box center [1326, 420] width 342 height 40
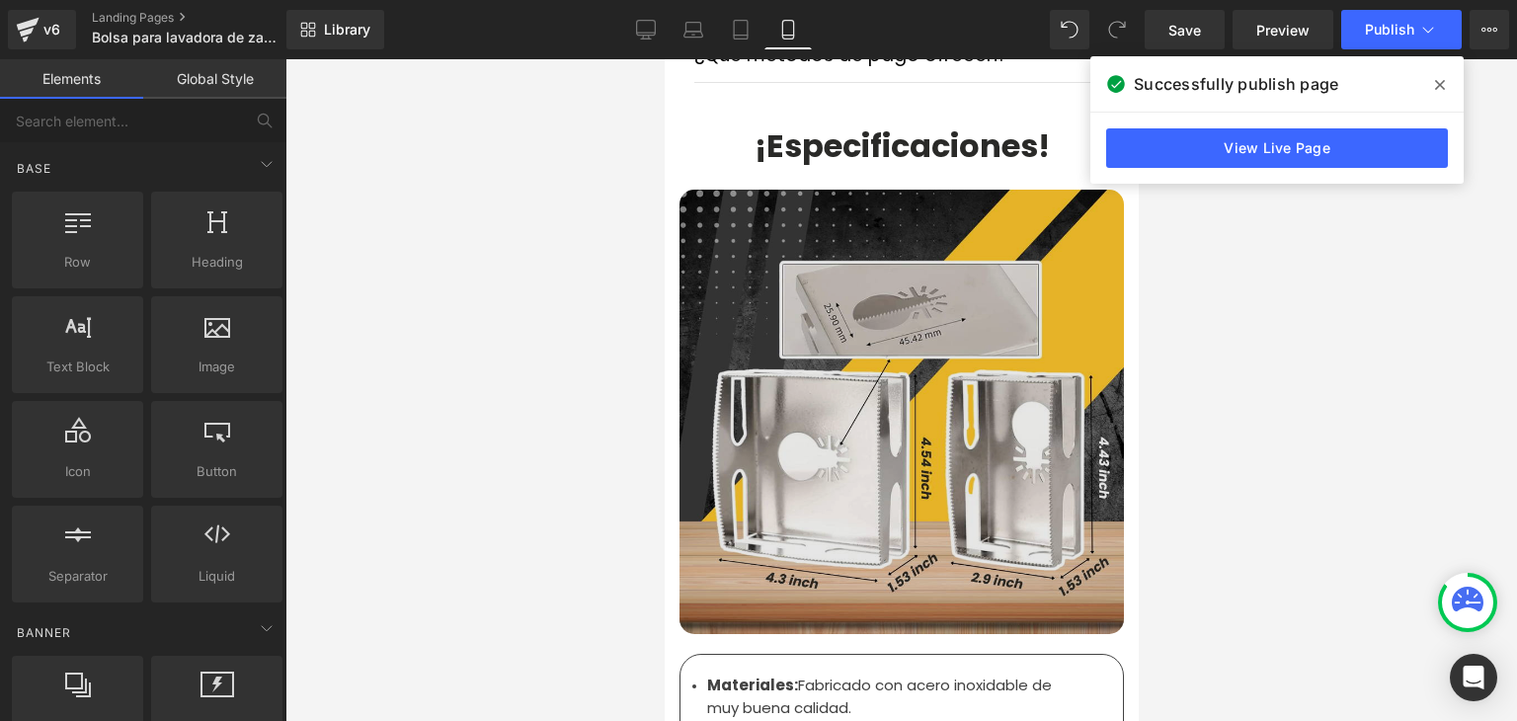
scroll to position [6322, 0]
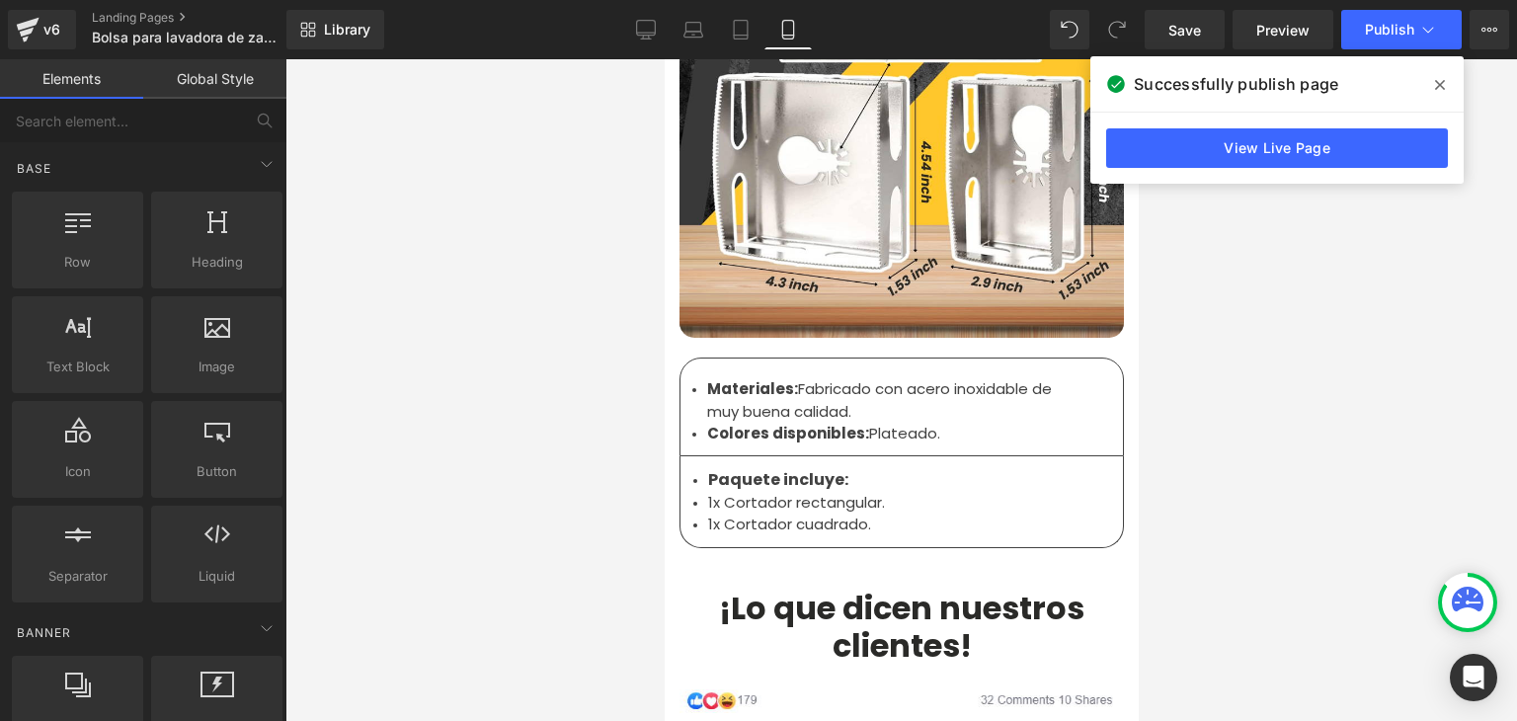
click at [761, 378] on li "Materiales: Fabricado con acero inoxidable de muy buena calidad." at bounding box center [893, 400] width 374 height 44
click at [790, 378] on li "Materiales: Fabricado con acero inoxidable de muy buena calidad." at bounding box center [893, 400] width 374 height 44
click at [847, 378] on li "Materiales: Fabricado con acero inoxidable de muy buena calidad." at bounding box center [893, 400] width 374 height 44
click at [856, 378] on li "Materiales: Fabricado con acero inoxidable de muy buena calidad." at bounding box center [893, 400] width 374 height 44
click at [859, 378] on li "Materiales: Fabricado con acero inoxidable de muy buena calidad." at bounding box center [893, 400] width 374 height 44
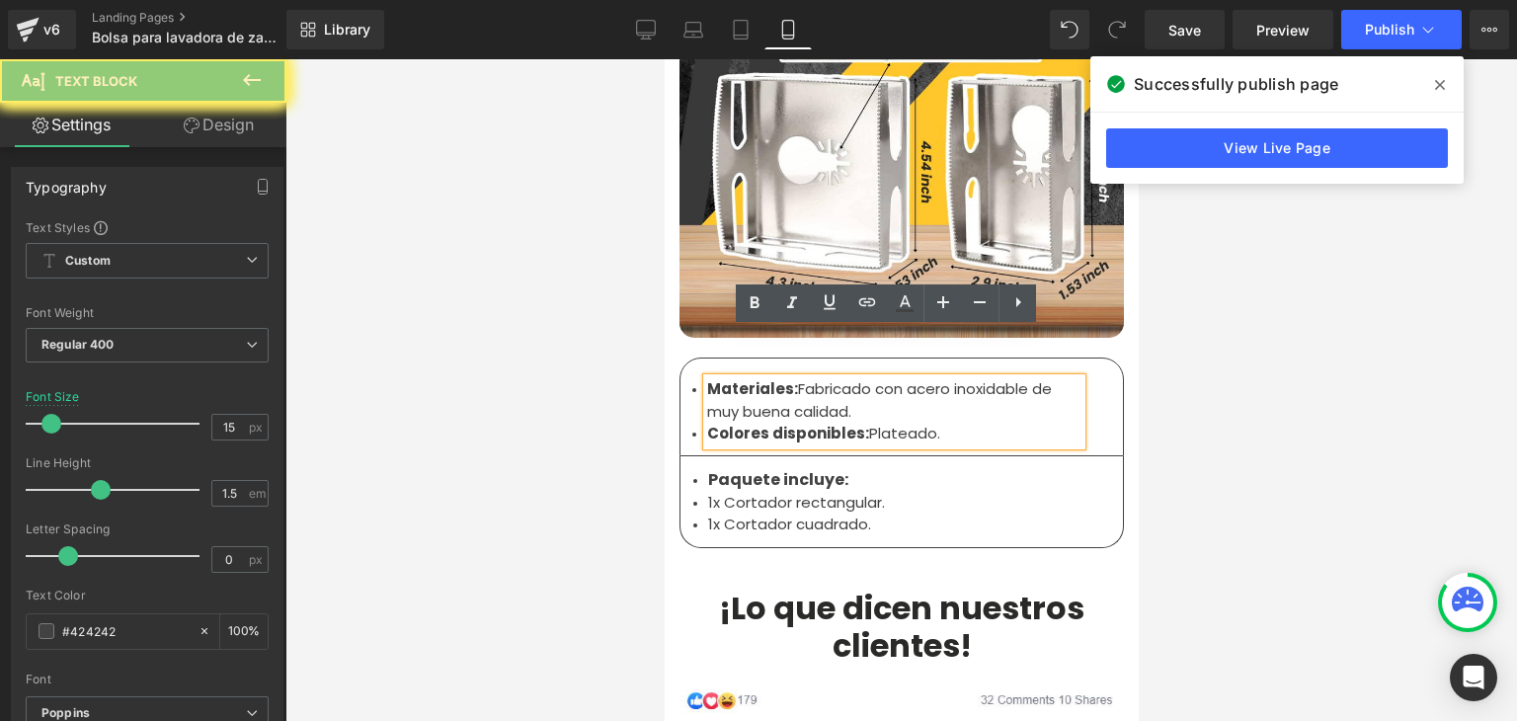
click at [783, 378] on strong "Materiales:" at bounding box center [751, 388] width 91 height 21
drag, startPoint x: 850, startPoint y: 362, endPoint x: 788, endPoint y: 335, distance: 67.7
click at [788, 378] on li "Materiales: Fabricado con acero inoxidable de muy buena calidad." at bounding box center [893, 400] width 374 height 44
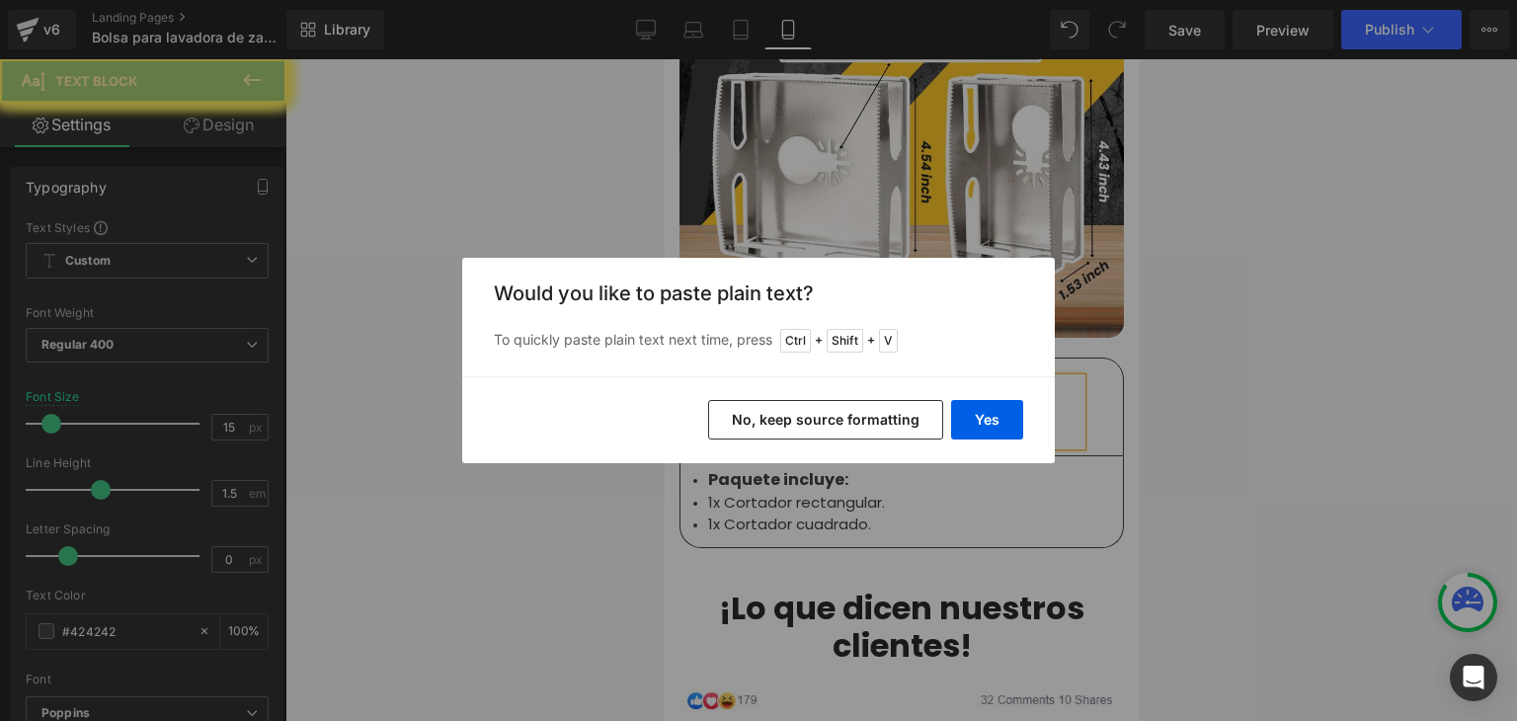
click at [978, 416] on button "Yes" at bounding box center [987, 420] width 72 height 40
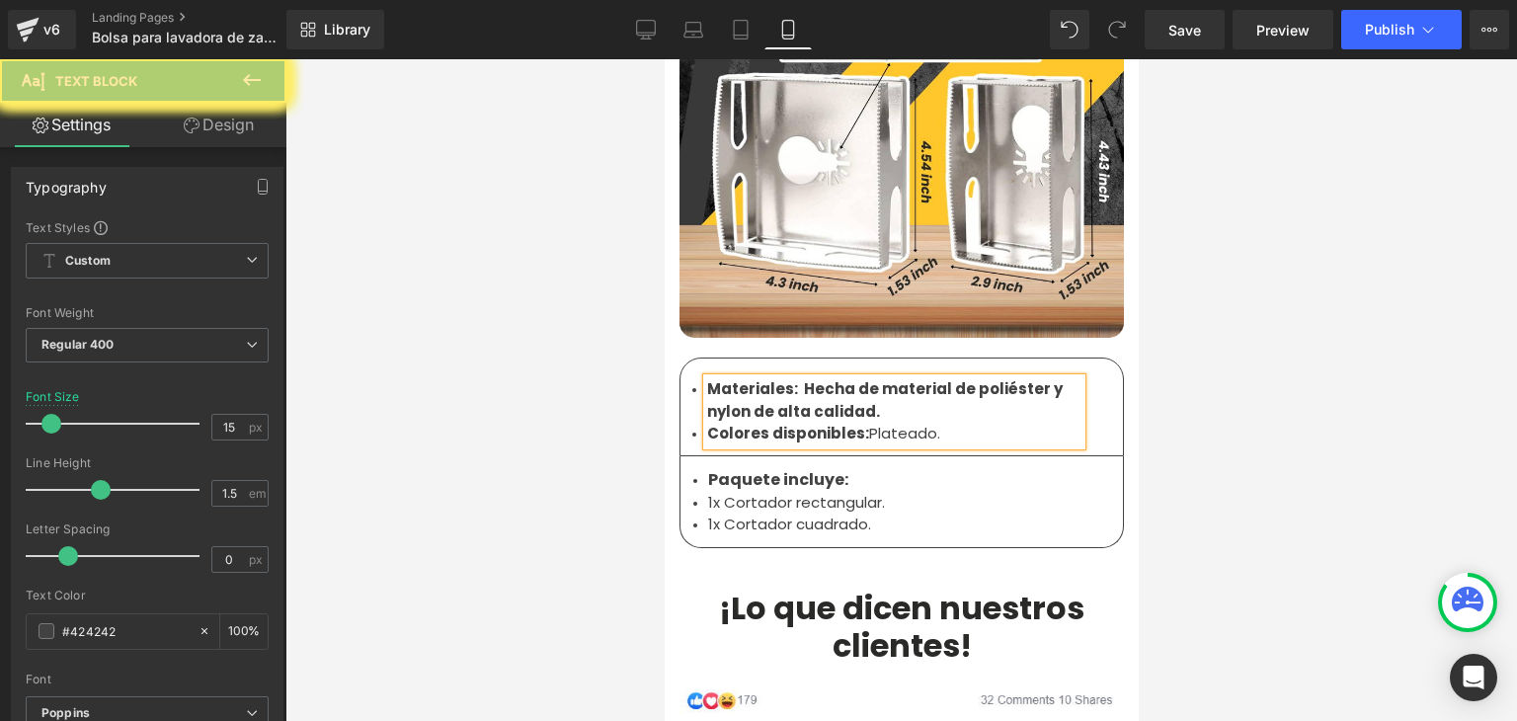
drag, startPoint x: 845, startPoint y: 360, endPoint x: 792, endPoint y: 345, distance: 54.4
click at [792, 378] on li "Materiales: Hecha de material de poliéster y nylon de alta calidad." at bounding box center [893, 400] width 374 height 44
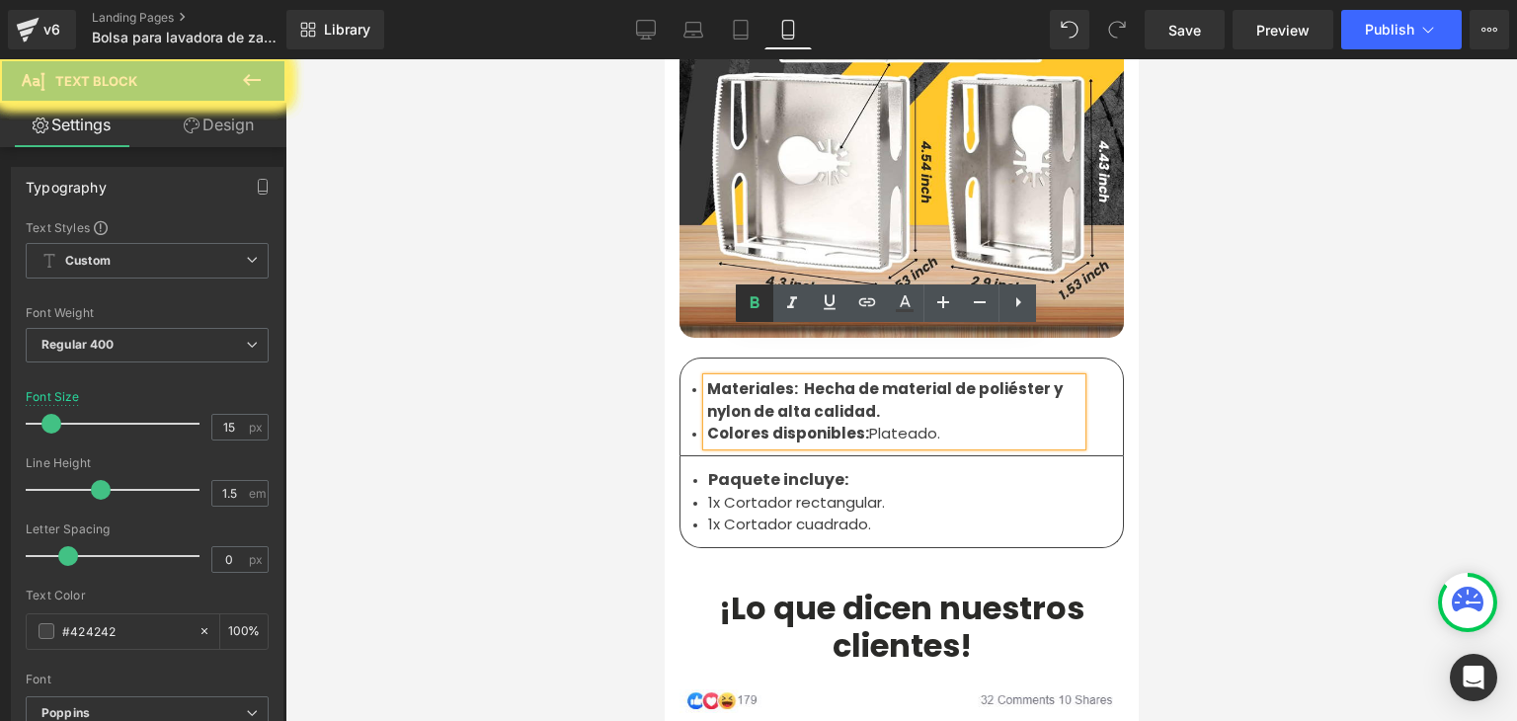
drag, startPoint x: 73, startPoint y: 242, endPoint x: 751, endPoint y: 300, distance: 680.1
click at [738, 300] on link at bounding box center [755, 303] width 38 height 38
click at [925, 423] on li "Colores disponibles: Plateado." at bounding box center [893, 434] width 374 height 23
drag, startPoint x: 918, startPoint y: 384, endPoint x: 858, endPoint y: 382, distance: 59.3
click at [858, 423] on li "Colores disponibles: Plateado." at bounding box center [893, 434] width 374 height 23
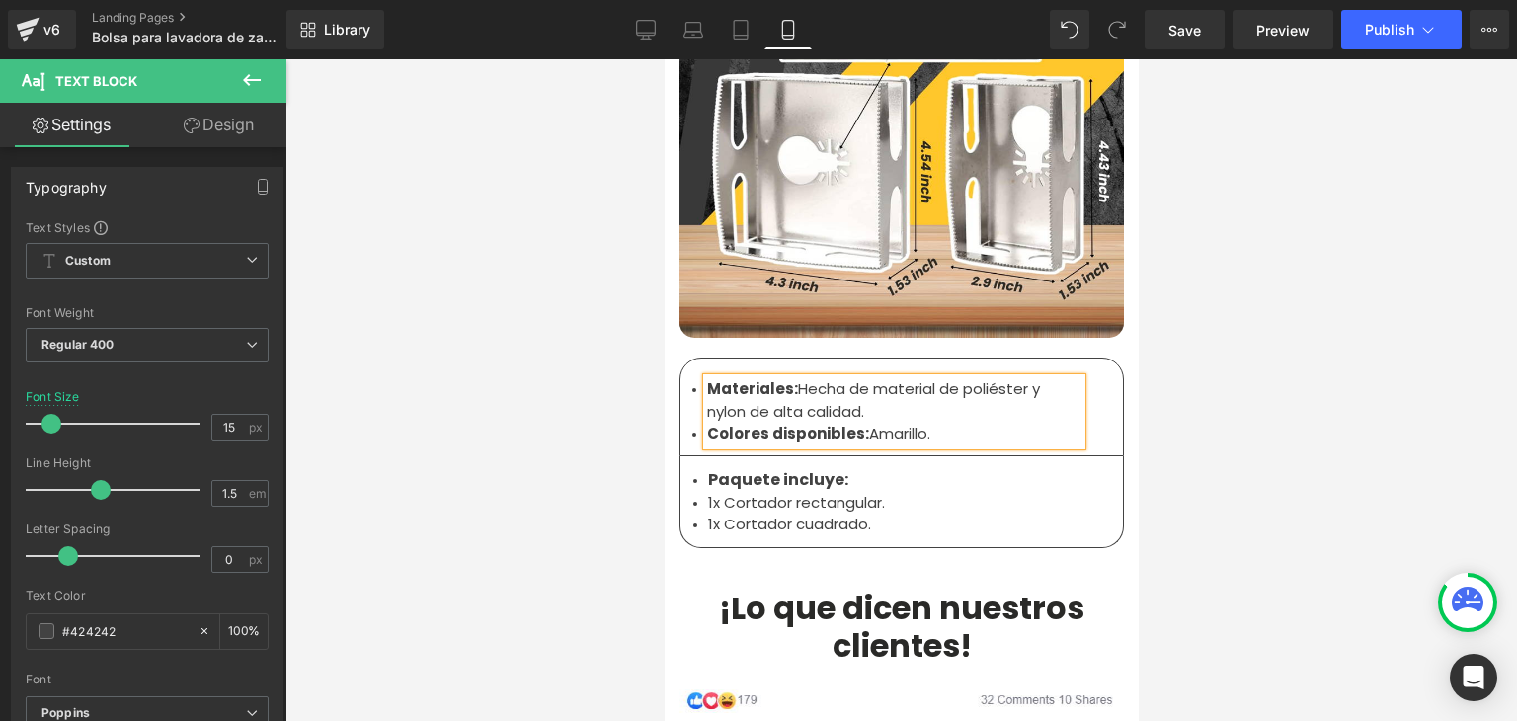
click at [739, 492] on li "1x Cortador rectangular." at bounding box center [900, 503] width 387 height 23
click at [761, 492] on li "1x Cortador rectangular." at bounding box center [900, 503] width 387 height 23
click at [825, 492] on li "1x Cortador rectangular." at bounding box center [900, 503] width 387 height 23
click at [874, 514] on li "1x Cortador cuadrado." at bounding box center [900, 525] width 387 height 23
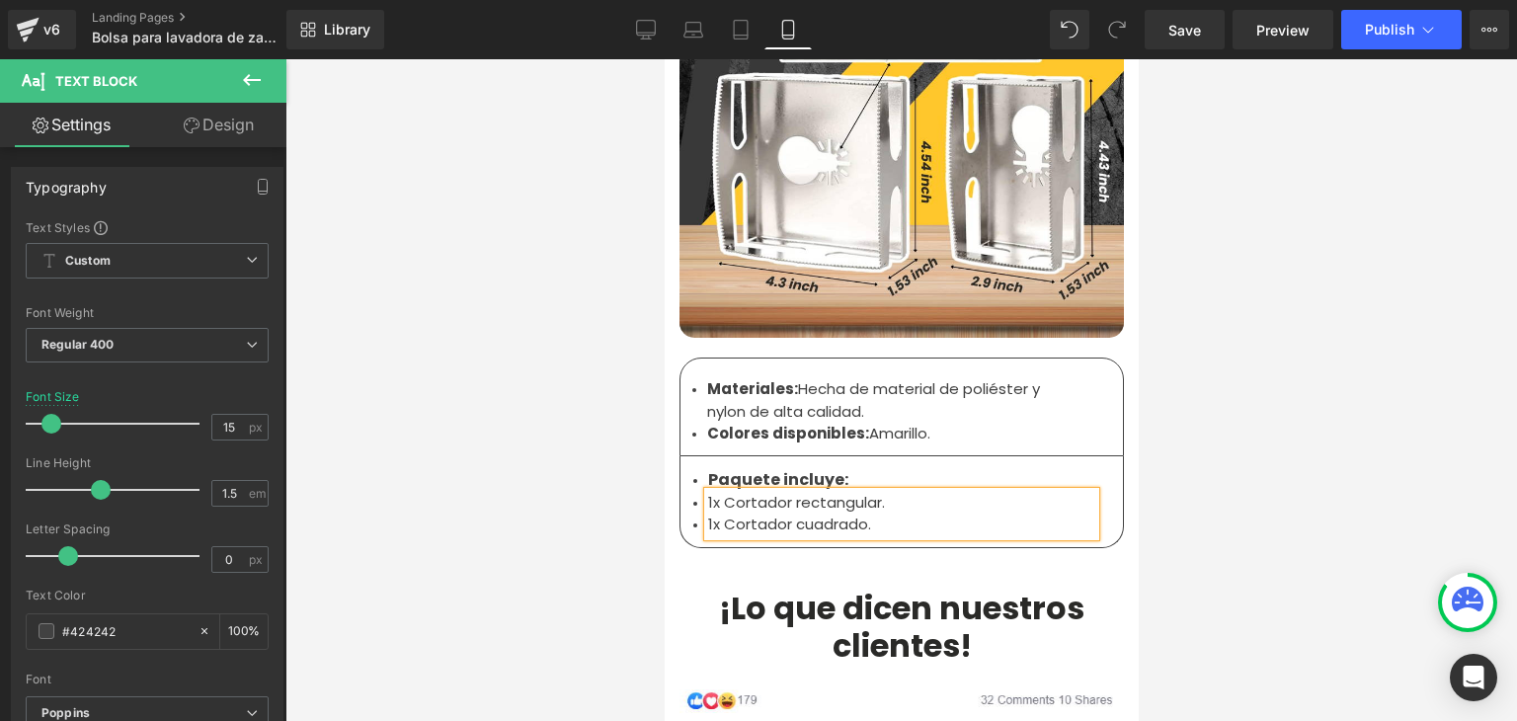
drag, startPoint x: 882, startPoint y: 477, endPoint x: 700, endPoint y: 452, distance: 183.4
click at [707, 492] on ul "1x Cortador rectangular. 1x Cortador cuadrado." at bounding box center [900, 514] width 387 height 44
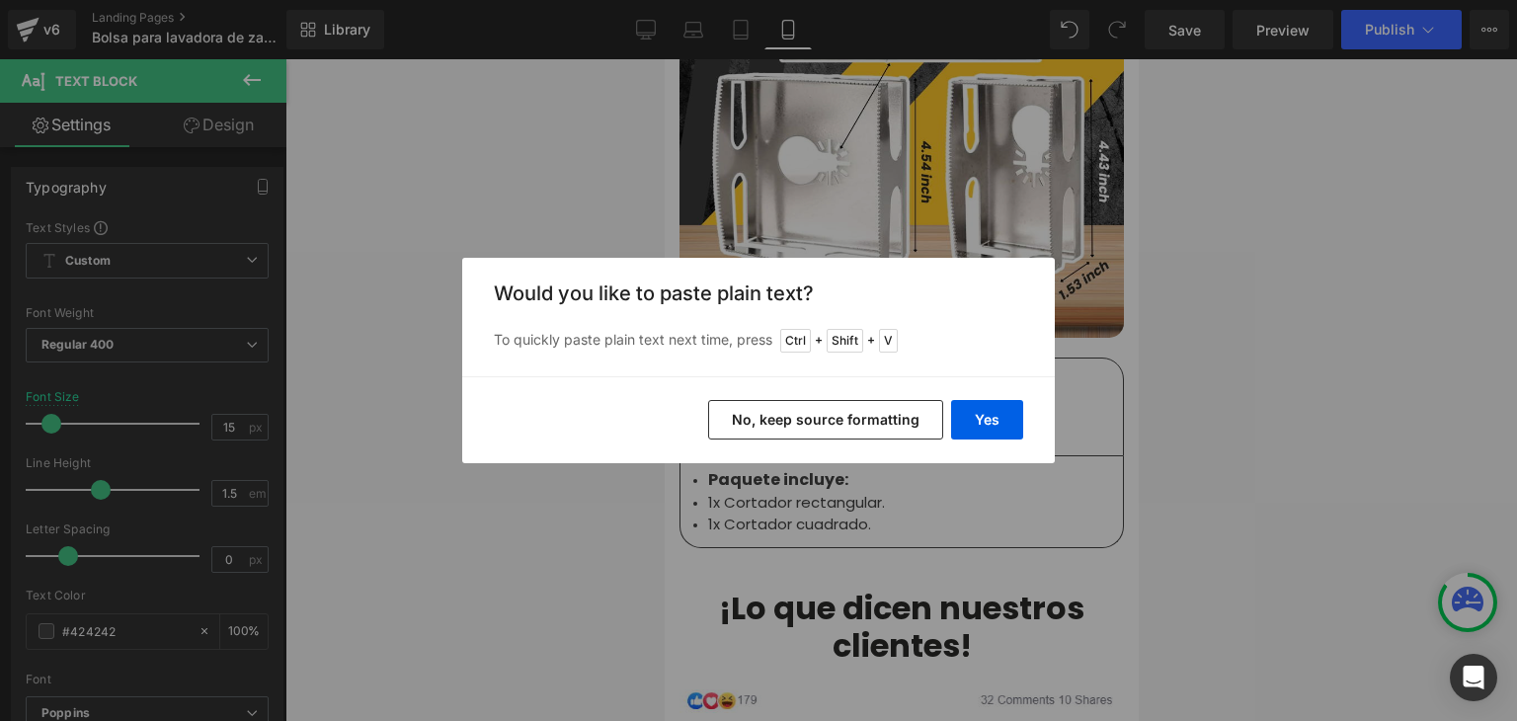
click at [961, 418] on button "Yes" at bounding box center [987, 420] width 72 height 40
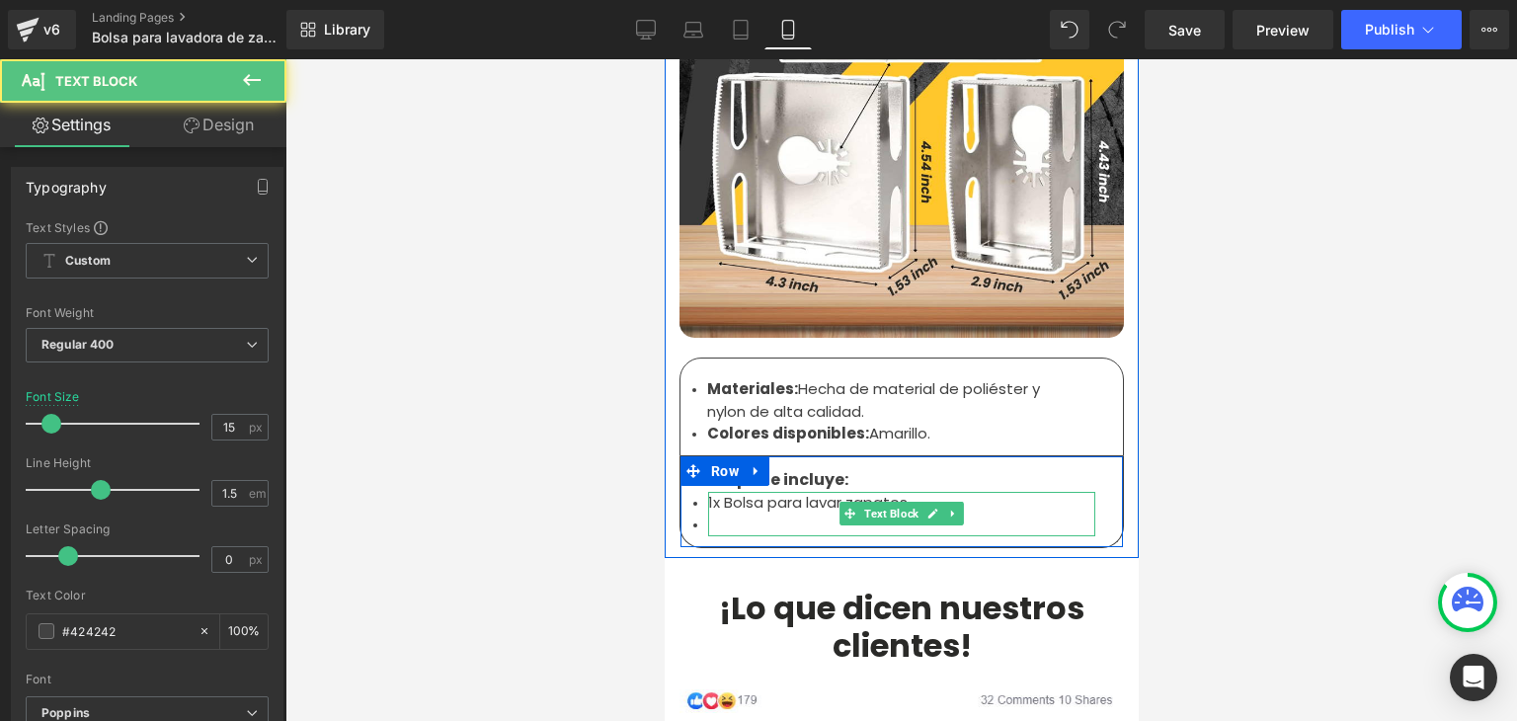
click at [732, 514] on li at bounding box center [900, 525] width 387 height 23
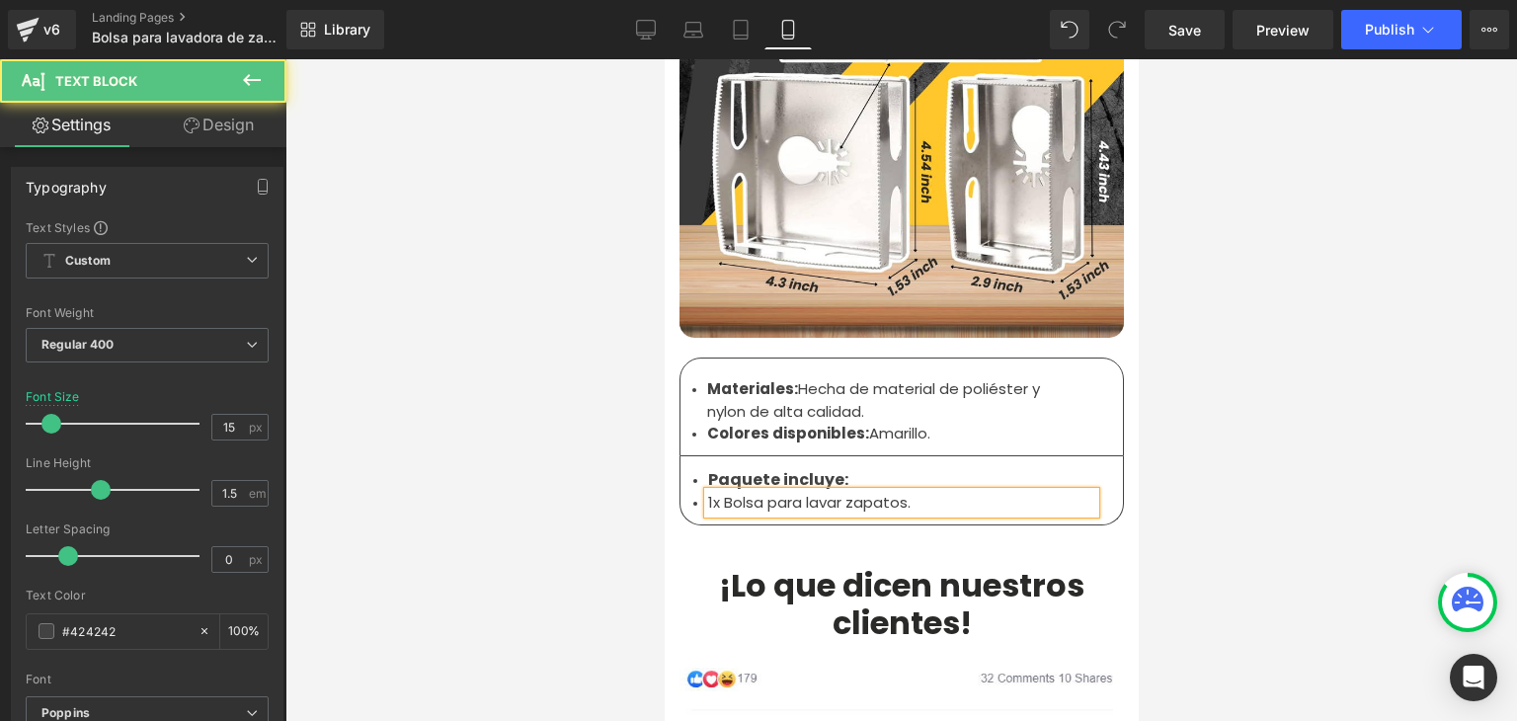
click at [1300, 305] on div at bounding box center [901, 390] width 1232 height 662
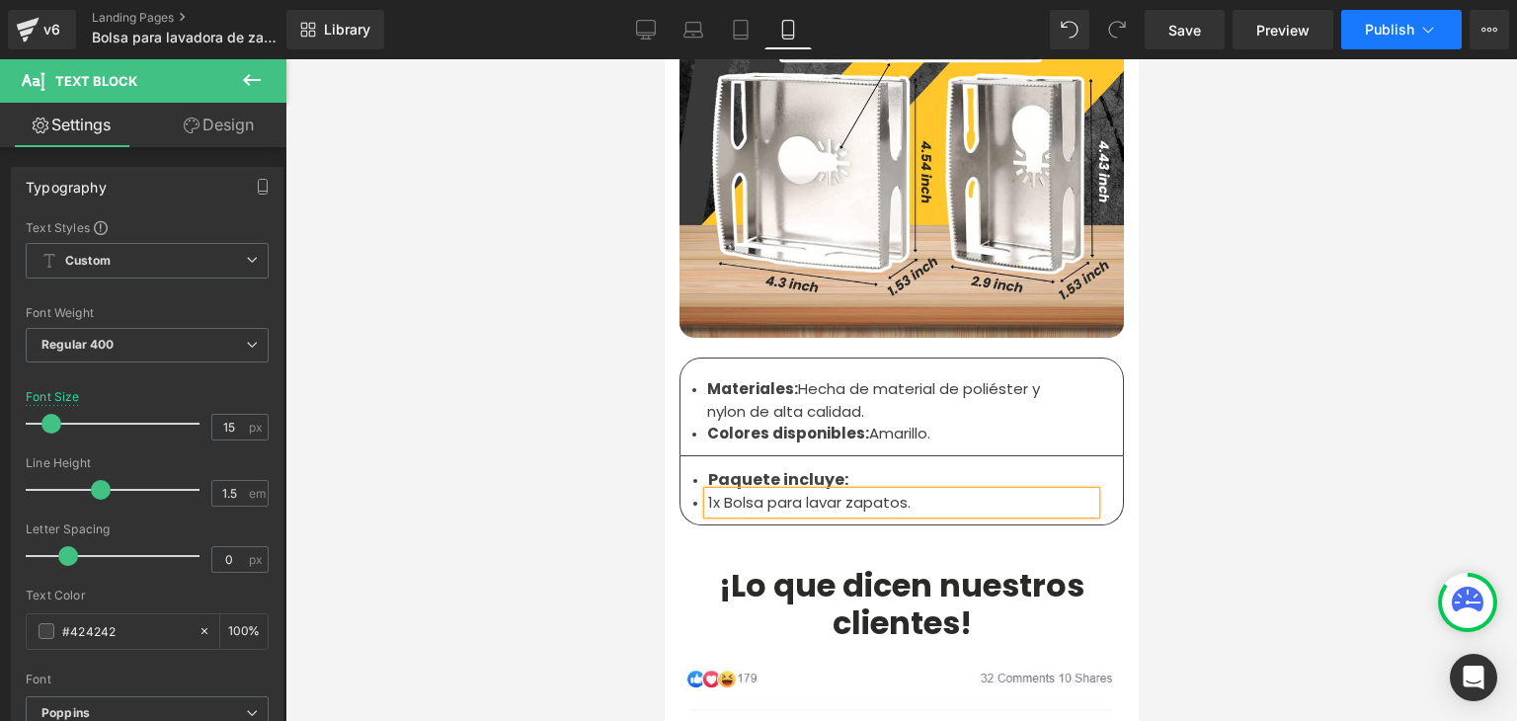
click at [1379, 40] on button "Publish" at bounding box center [1401, 30] width 121 height 40
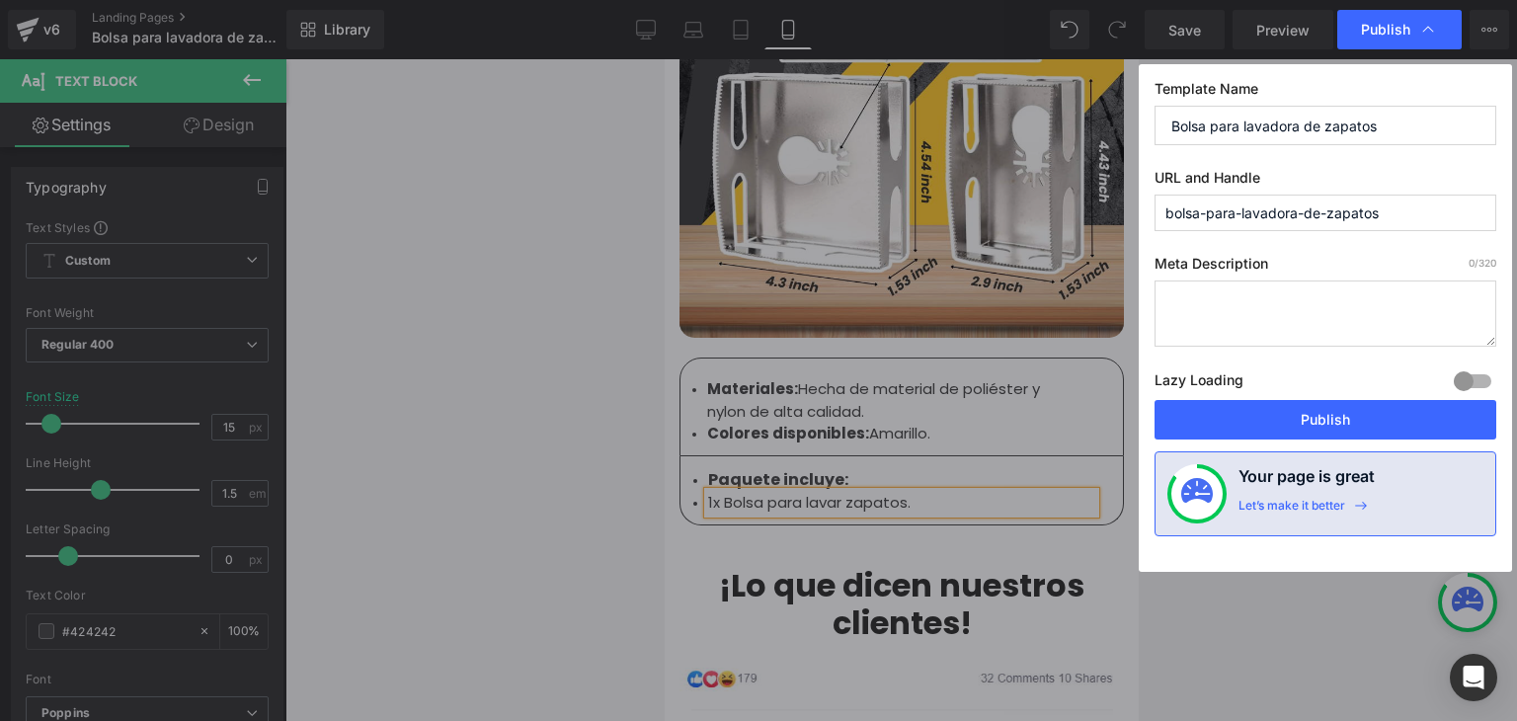
click at [1288, 422] on button "Publish" at bounding box center [1326, 420] width 342 height 40
